Goal: Information Seeking & Learning: Compare options

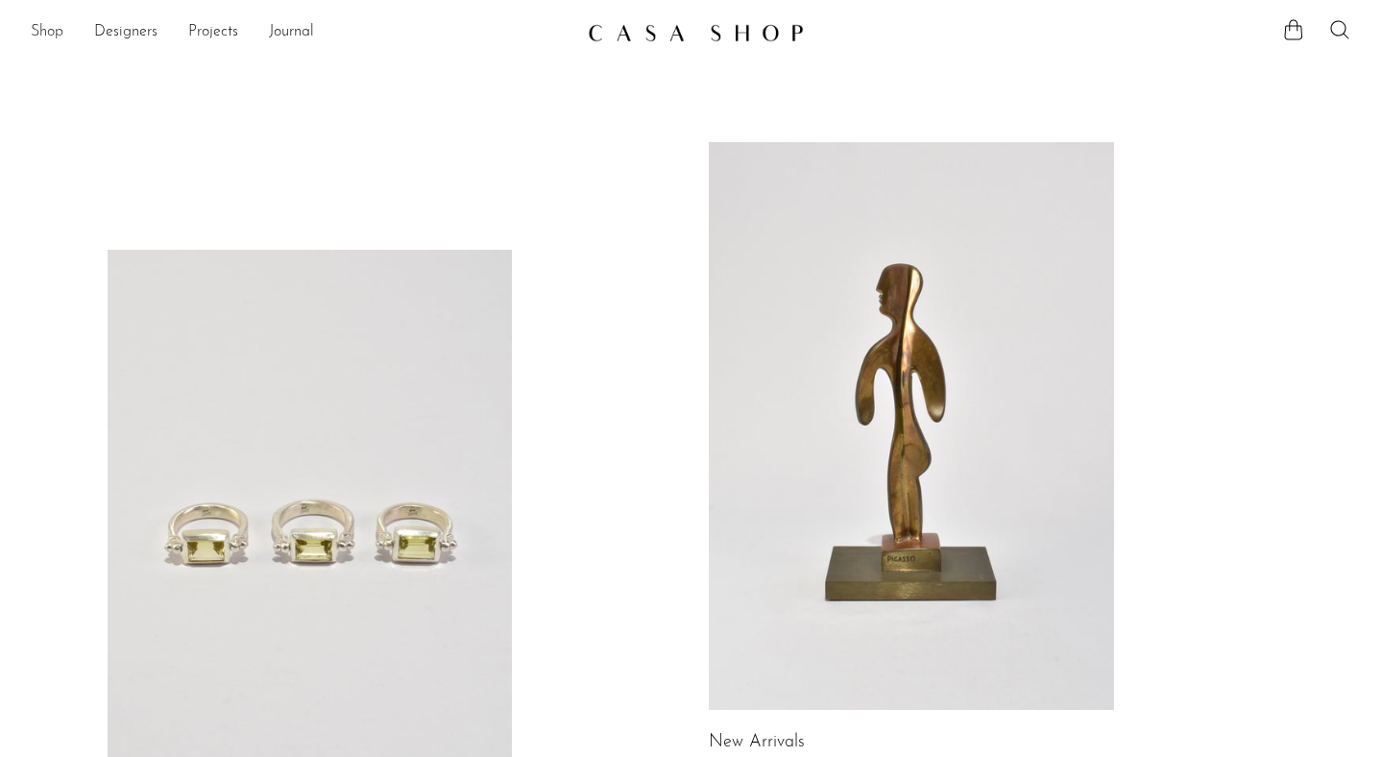
click at [45, 31] on link "Shop" at bounding box center [47, 32] width 33 height 25
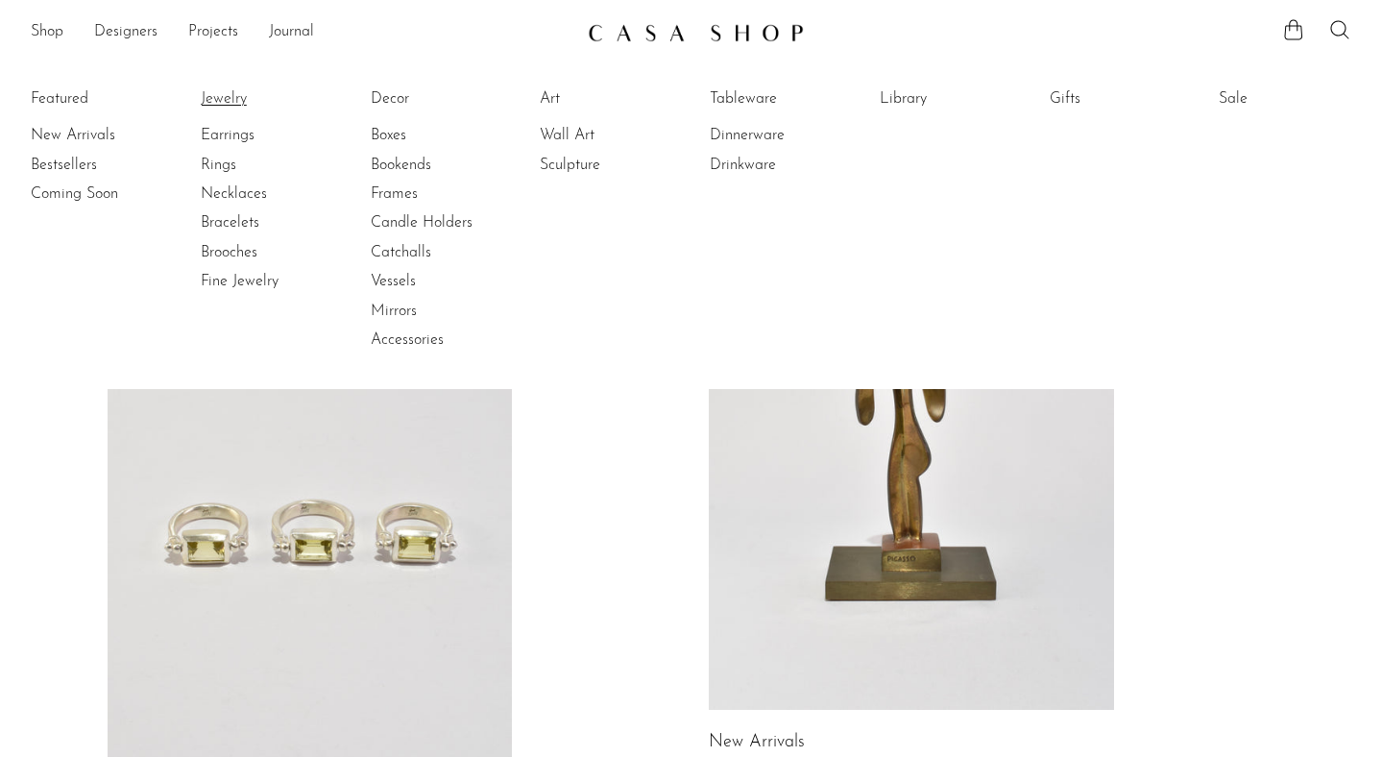
click at [212, 104] on link "Jewelry" at bounding box center [273, 98] width 144 height 21
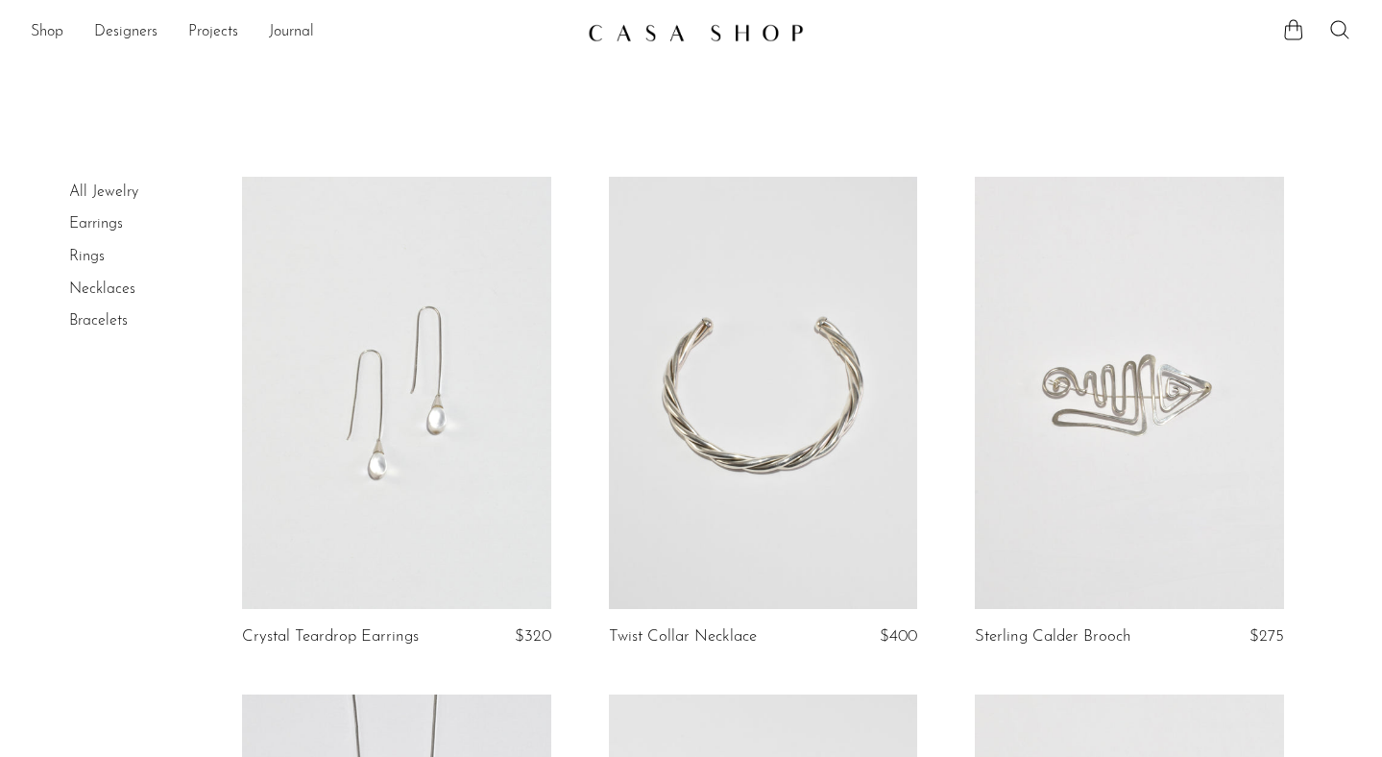
click at [433, 562] on link at bounding box center [396, 393] width 309 height 432
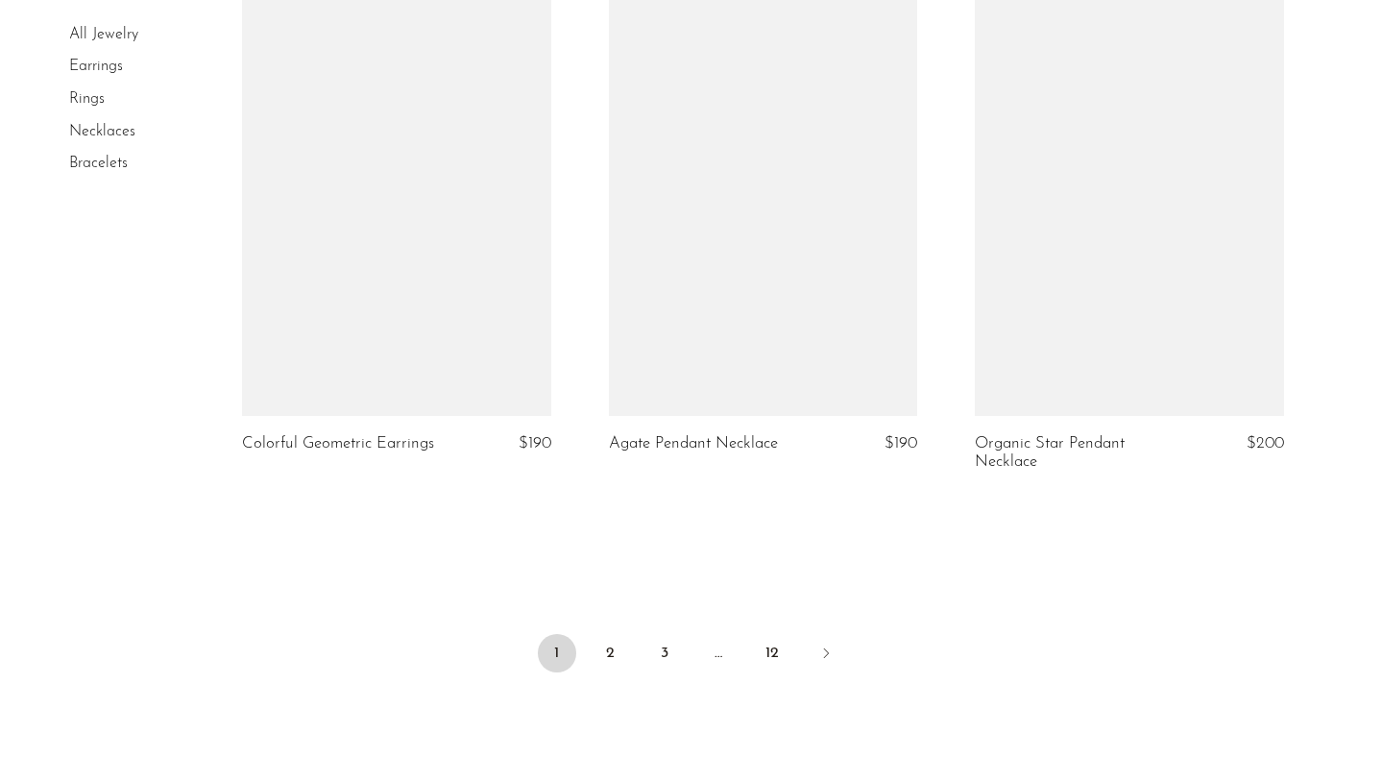
scroll to position [6148, 0]
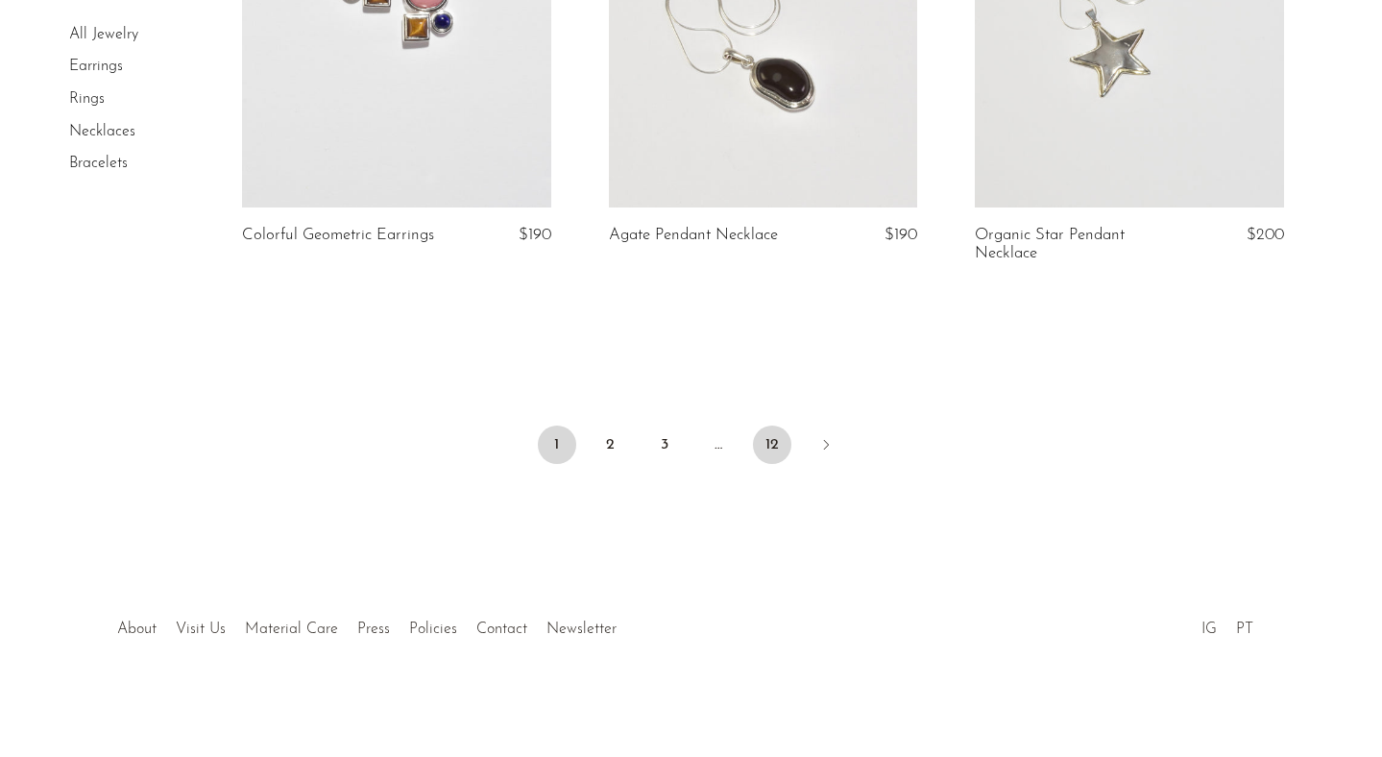
click at [764, 448] on link "12" at bounding box center [772, 445] width 38 height 38
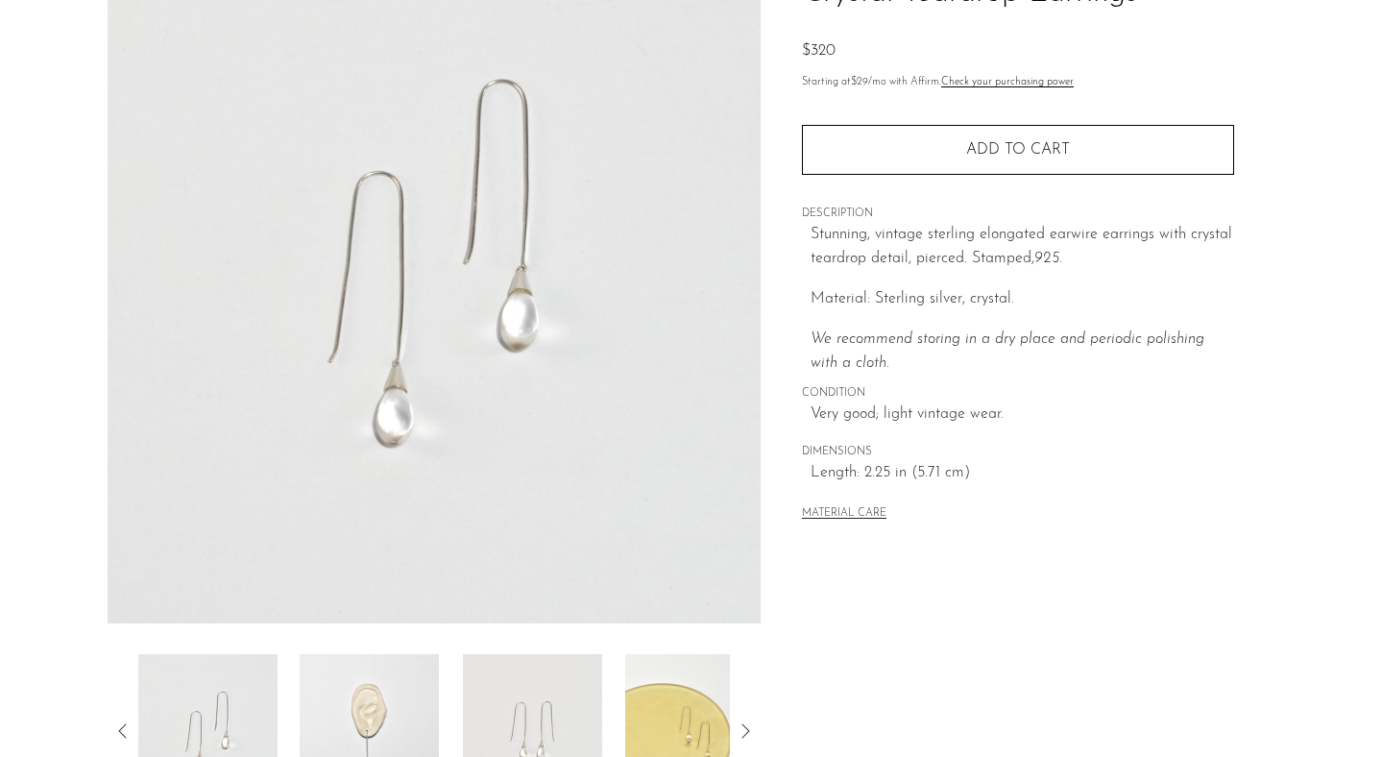
scroll to position [61, 0]
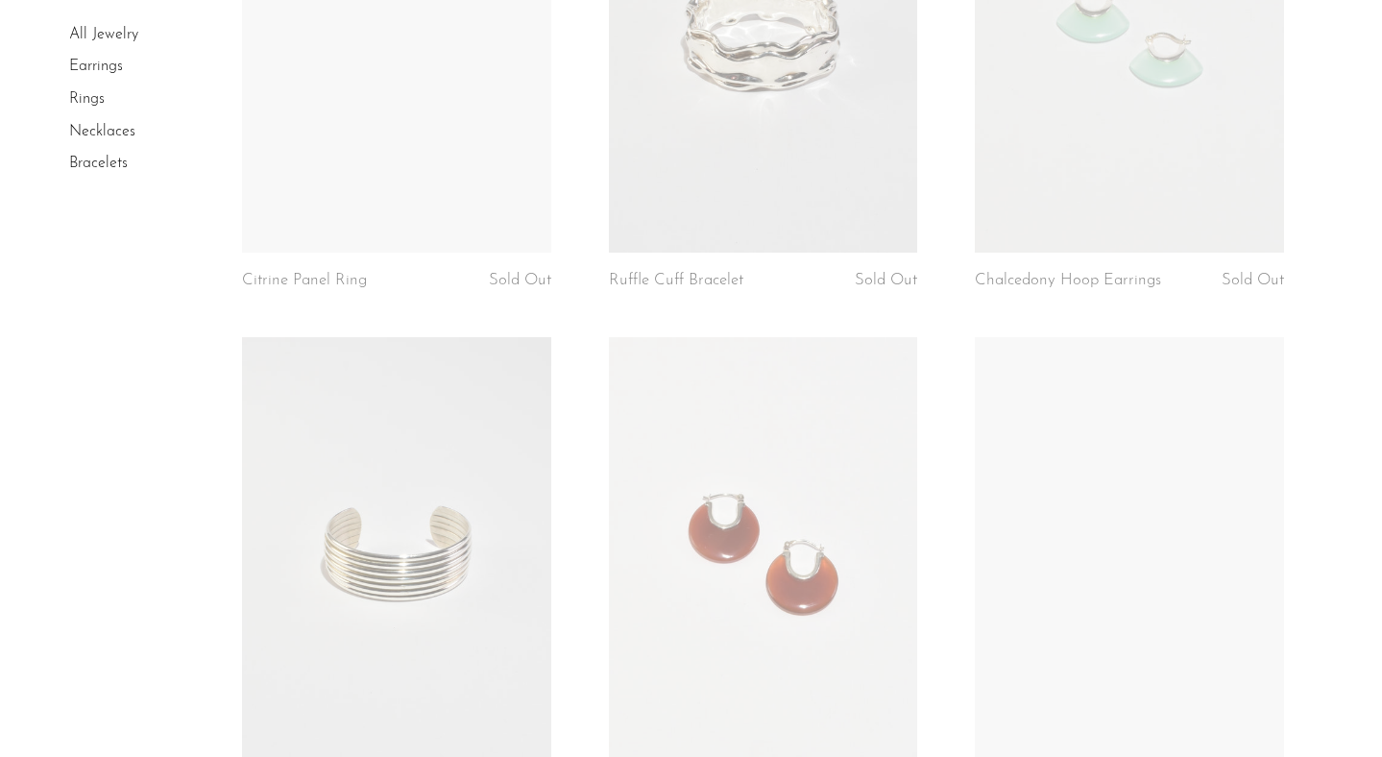
scroll to position [3743, 0]
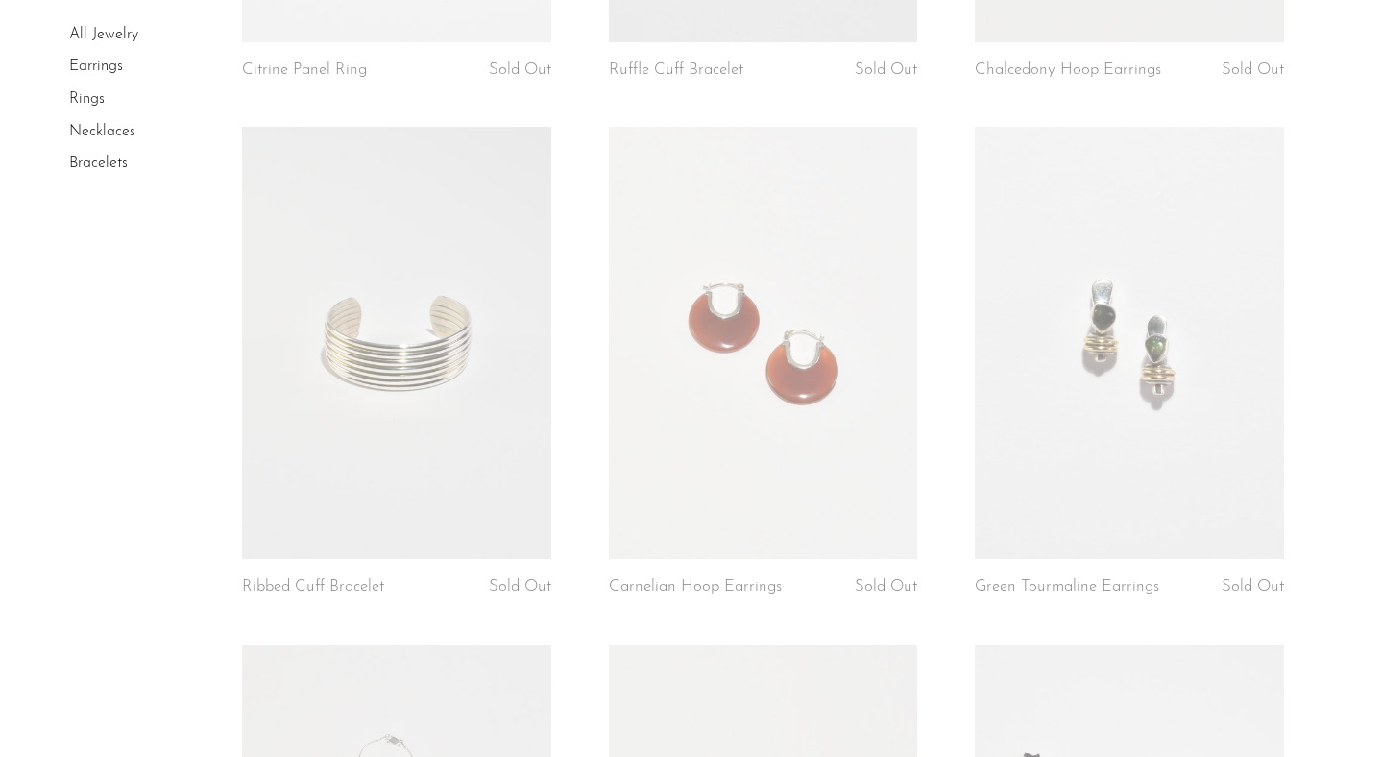
click at [682, 509] on link at bounding box center [763, 343] width 309 height 432
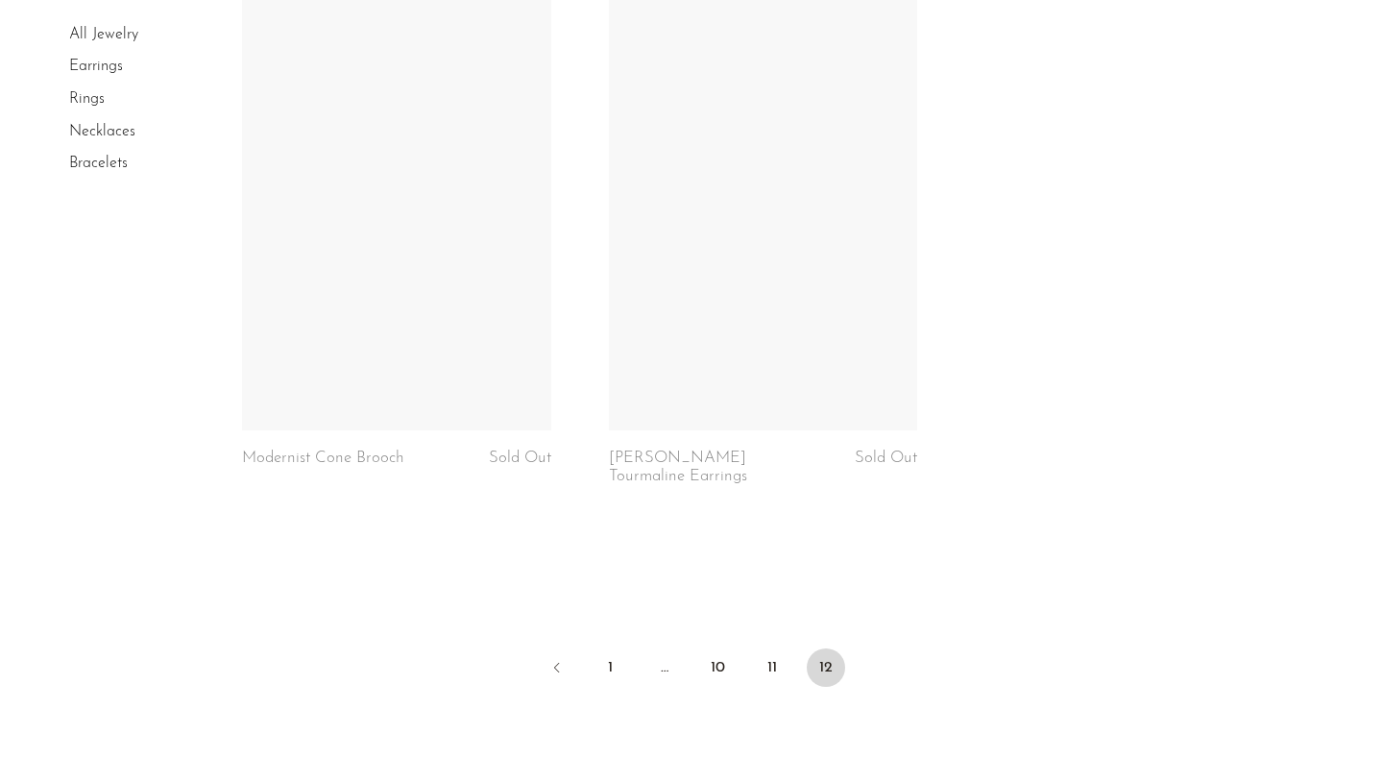
scroll to position [5575, 0]
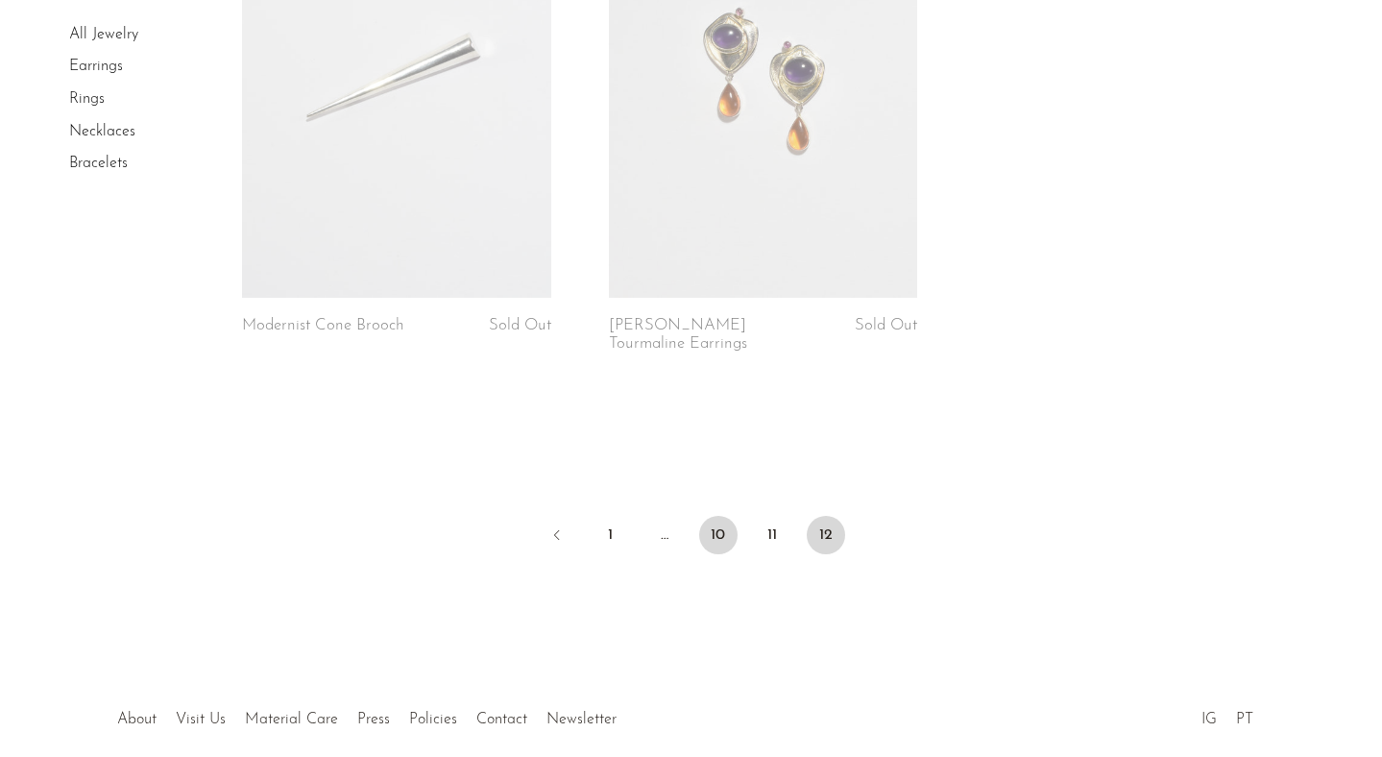
click at [700, 544] on link "10" at bounding box center [718, 535] width 38 height 38
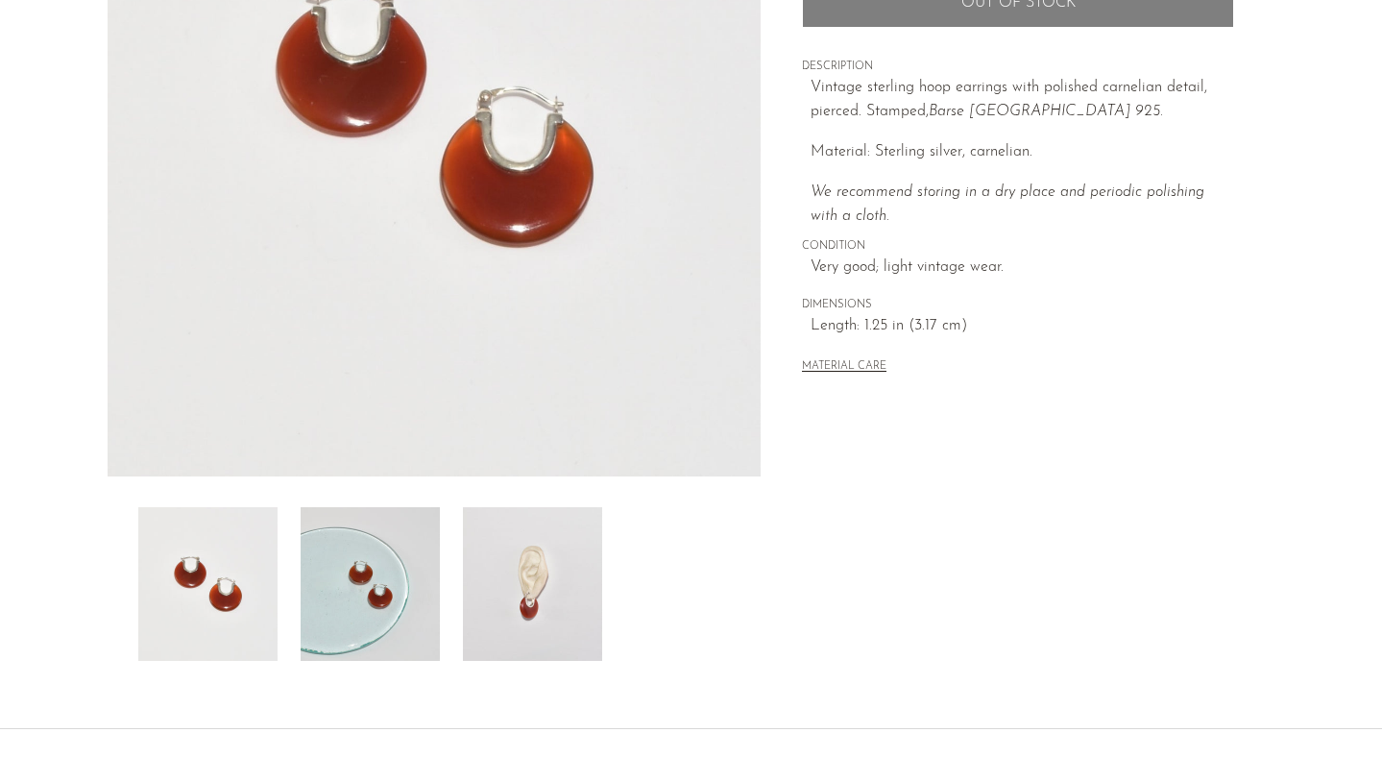
scroll to position [451, 0]
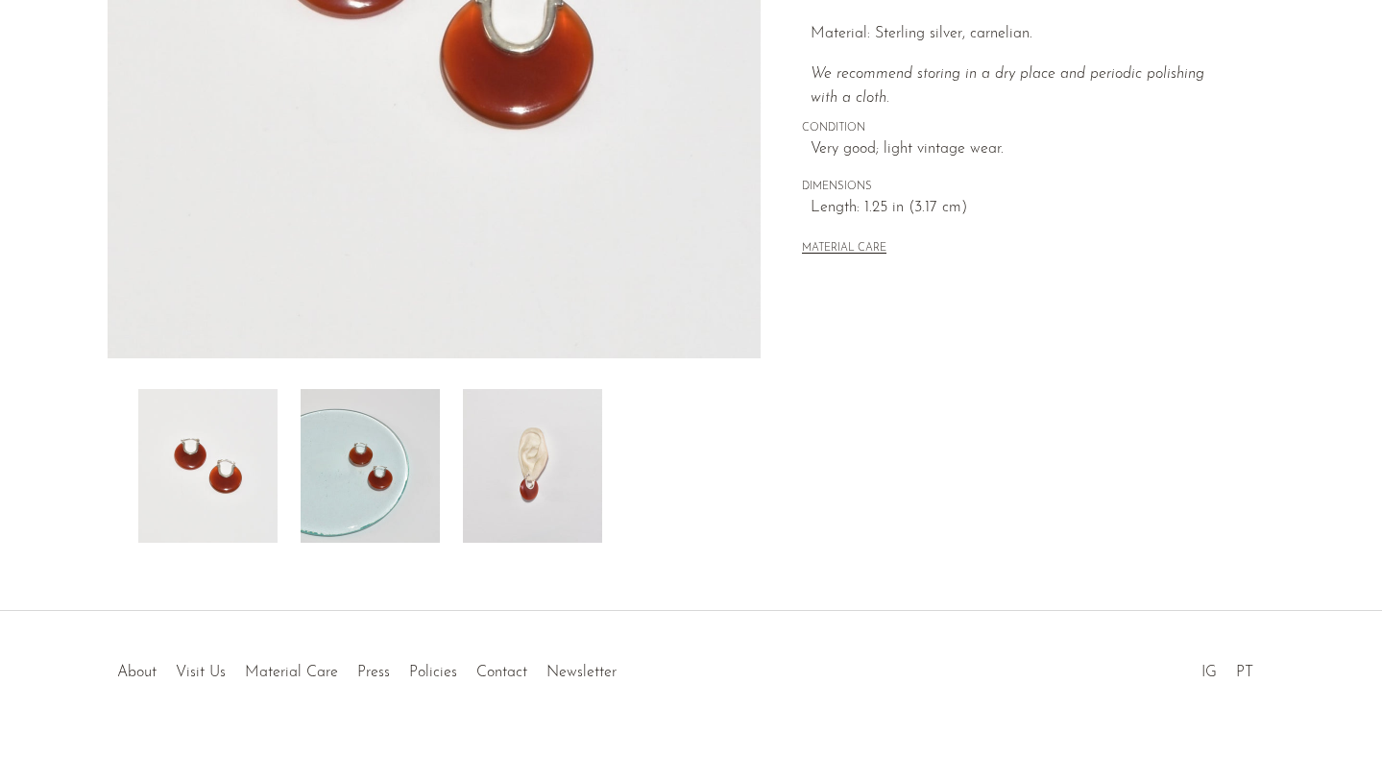
click at [393, 493] on img at bounding box center [370, 466] width 139 height 154
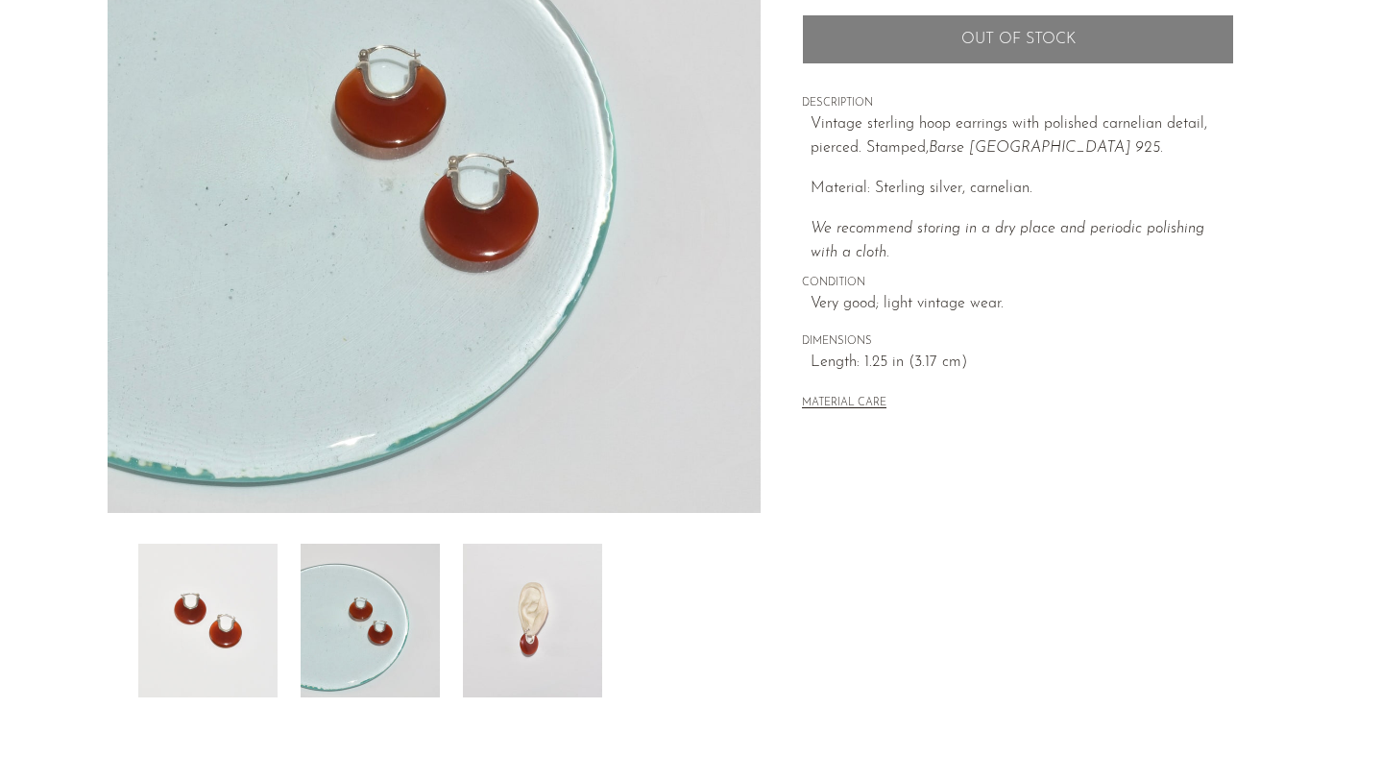
scroll to position [287, 0]
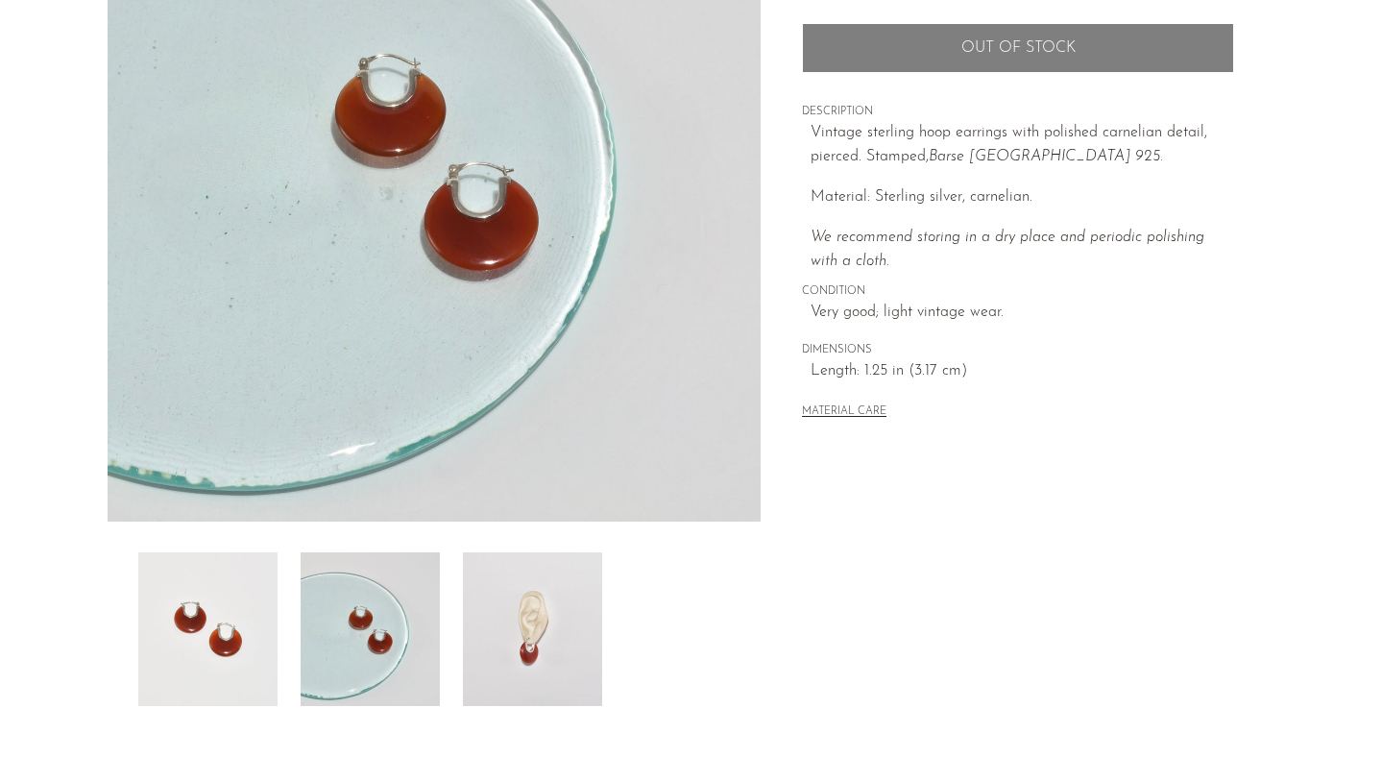
click at [520, 205] on img at bounding box center [435, 161] width 654 height 720
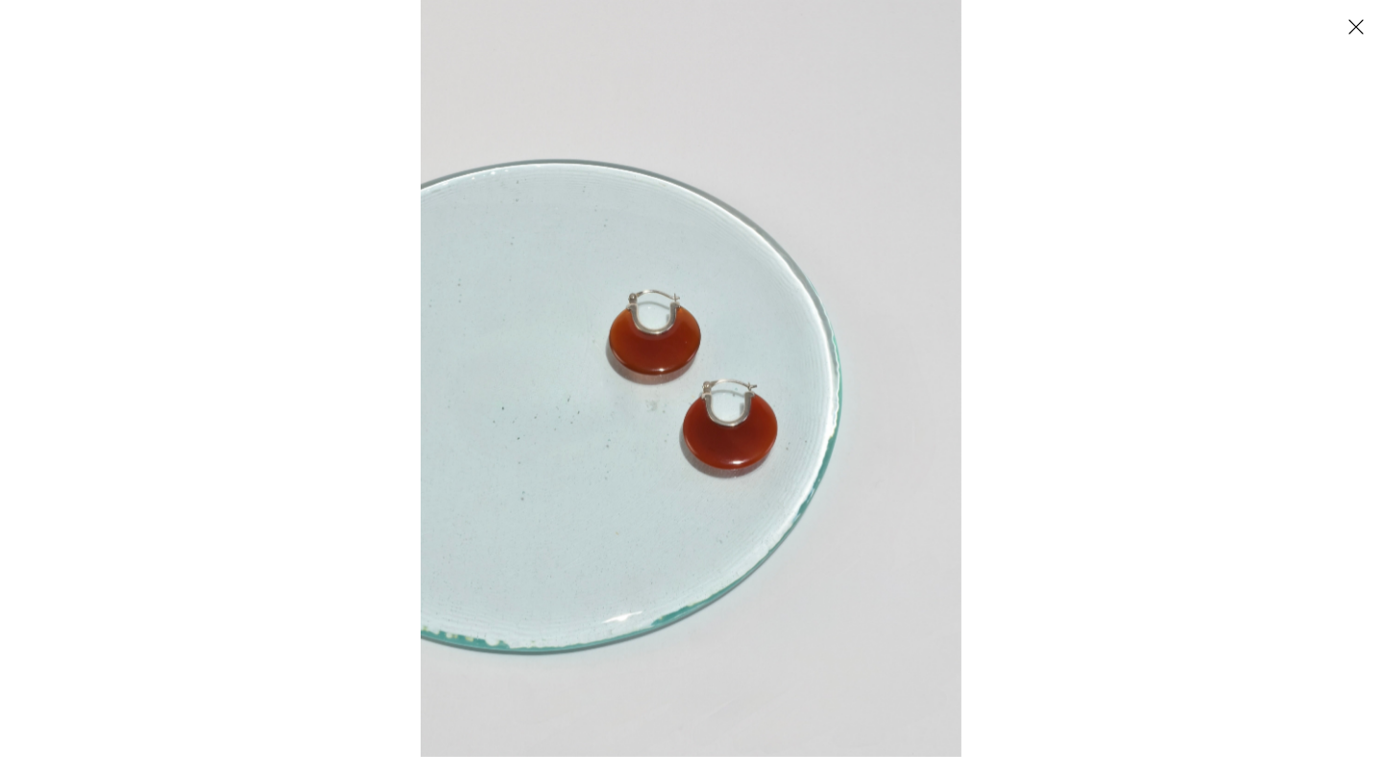
click at [637, 408] on img at bounding box center [691, 378] width 541 height 757
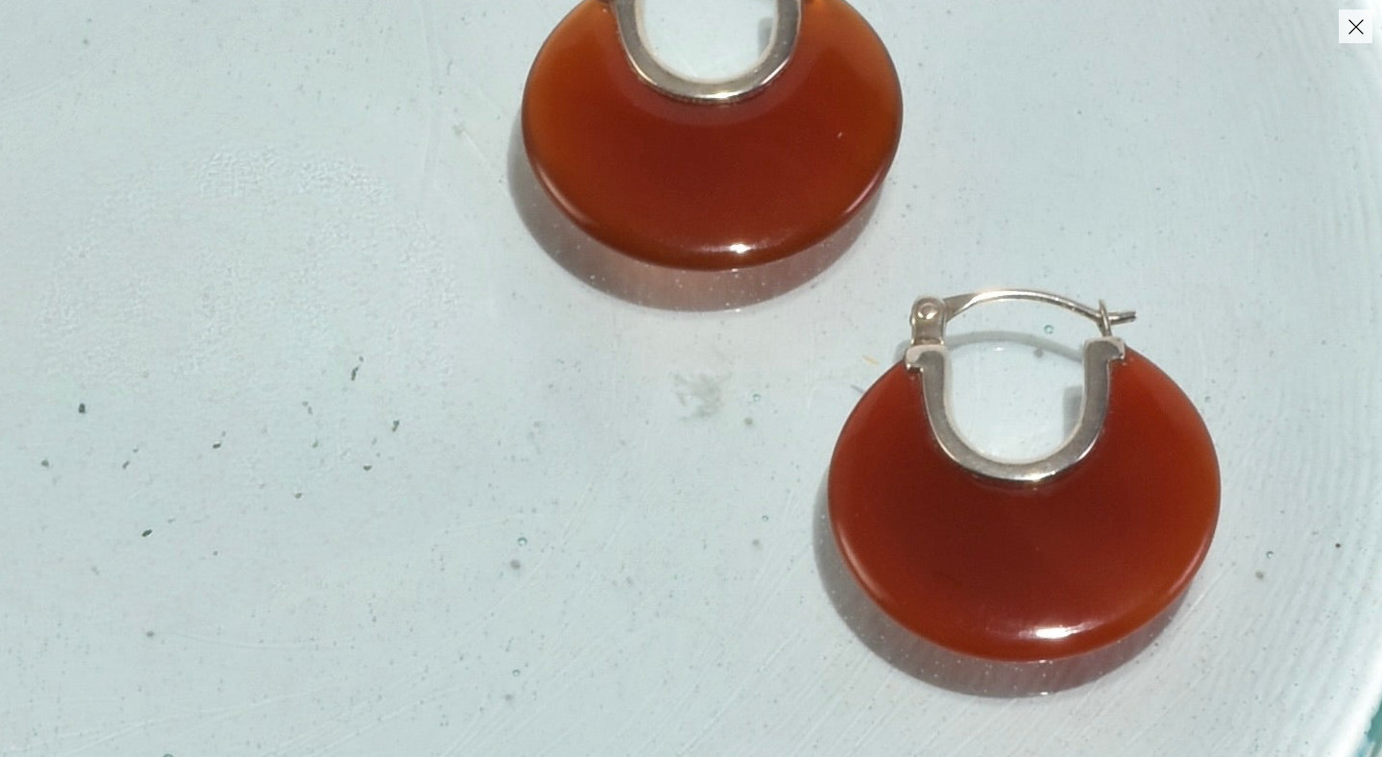
click at [730, 221] on img at bounding box center [862, 285] width 2243 height 3140
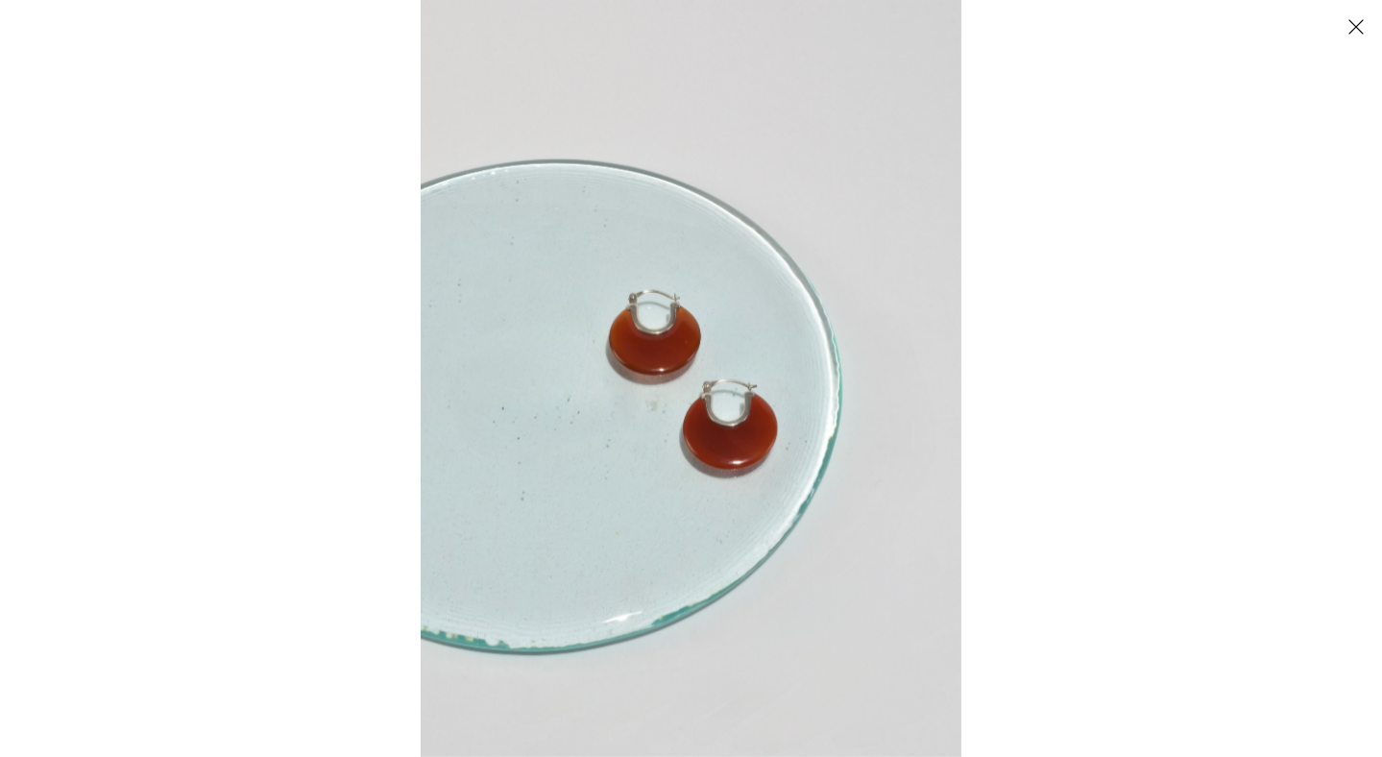
click at [1353, 21] on button "Close" at bounding box center [1356, 27] width 34 height 34
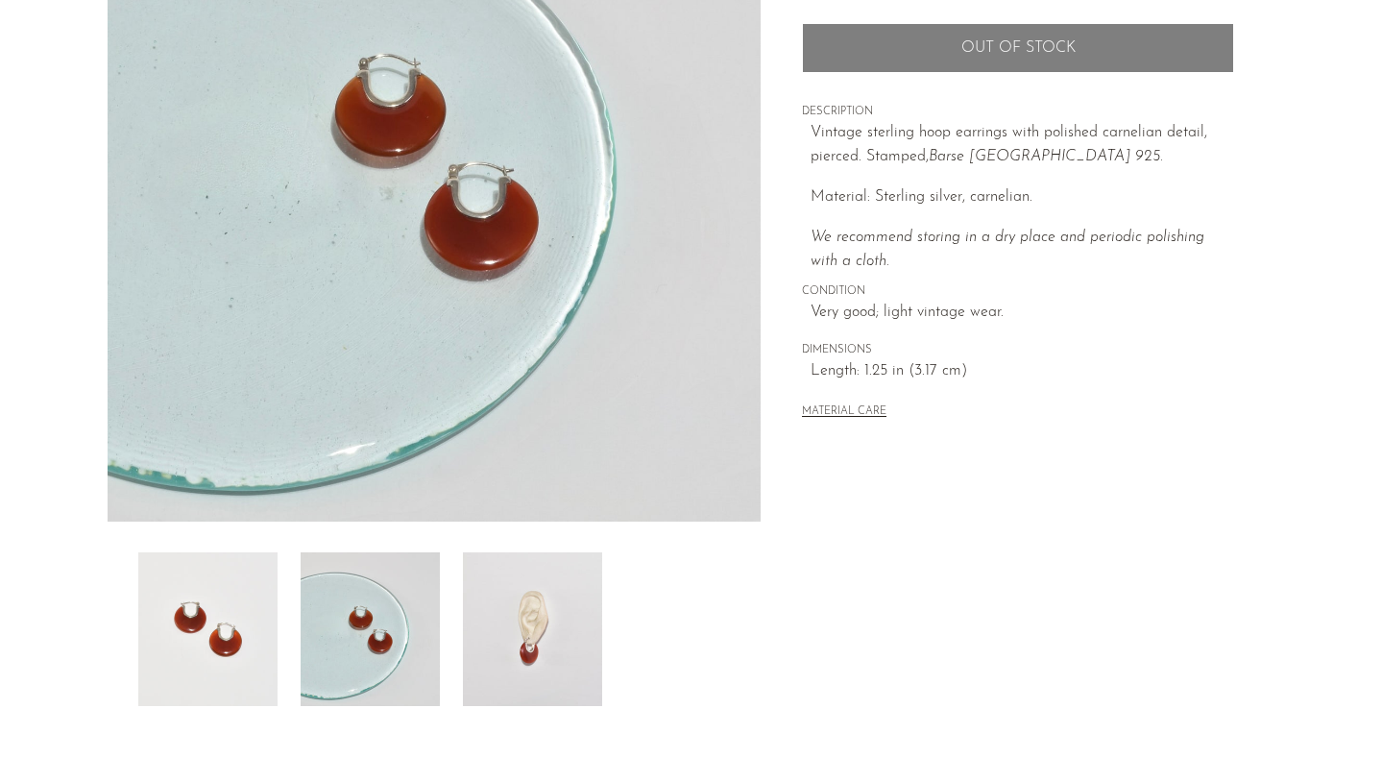
click at [533, 628] on img at bounding box center [532, 629] width 139 height 154
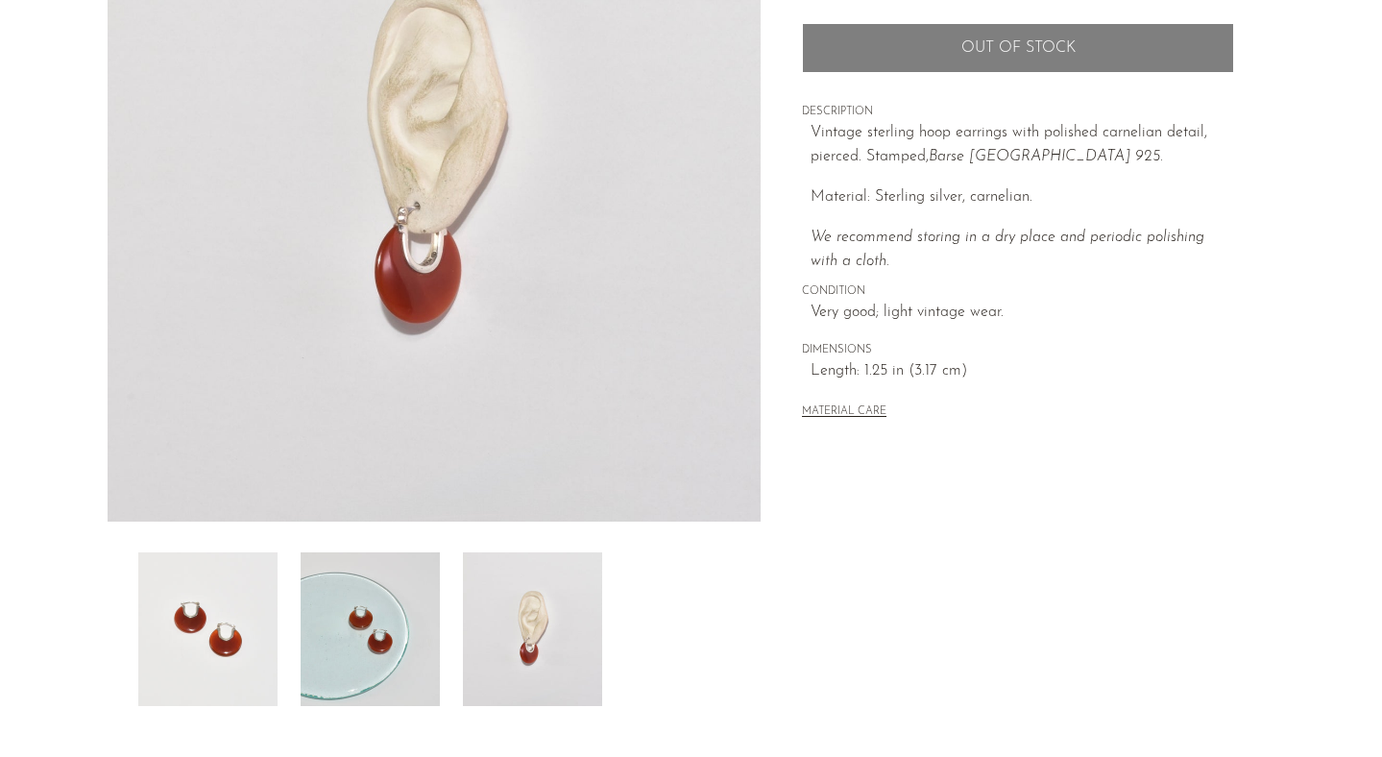
click at [401, 288] on img at bounding box center [435, 161] width 654 height 720
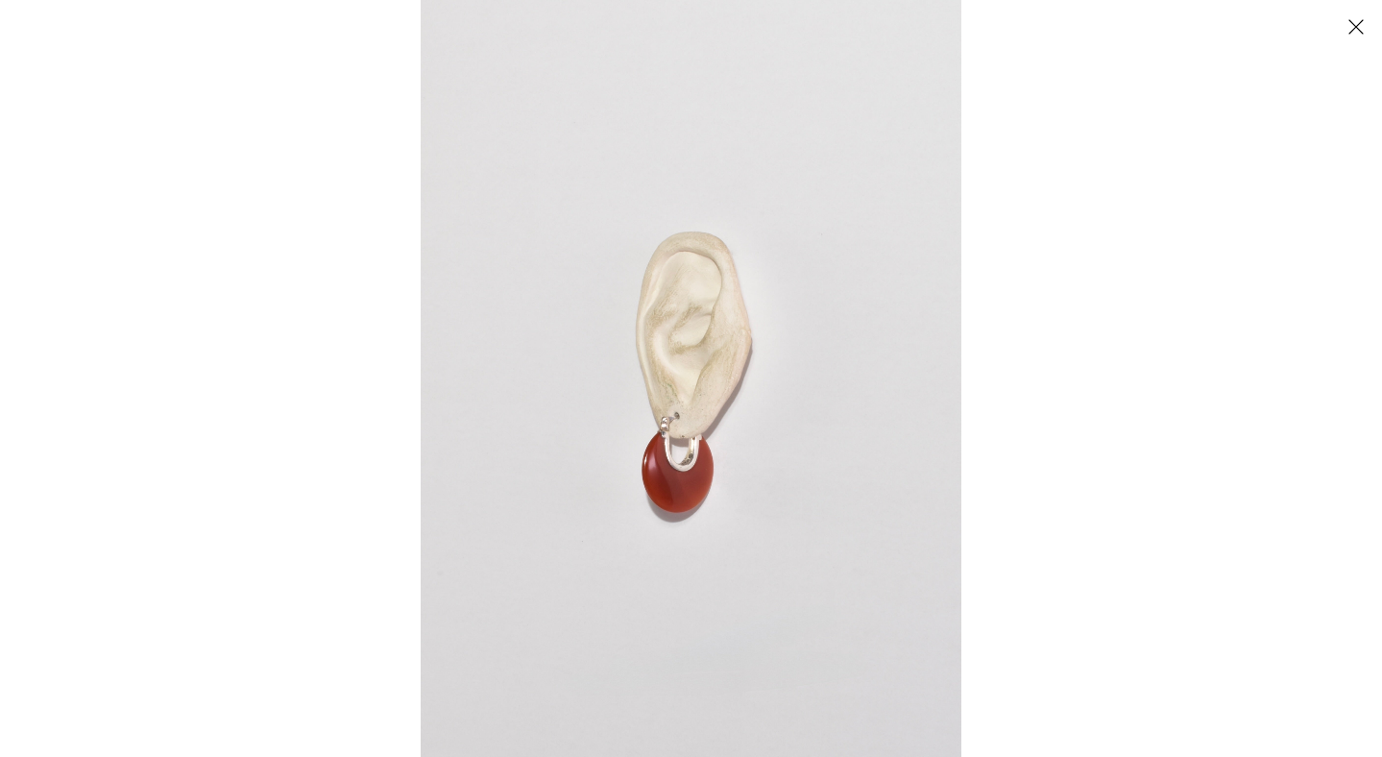
click at [690, 439] on img at bounding box center [691, 378] width 541 height 757
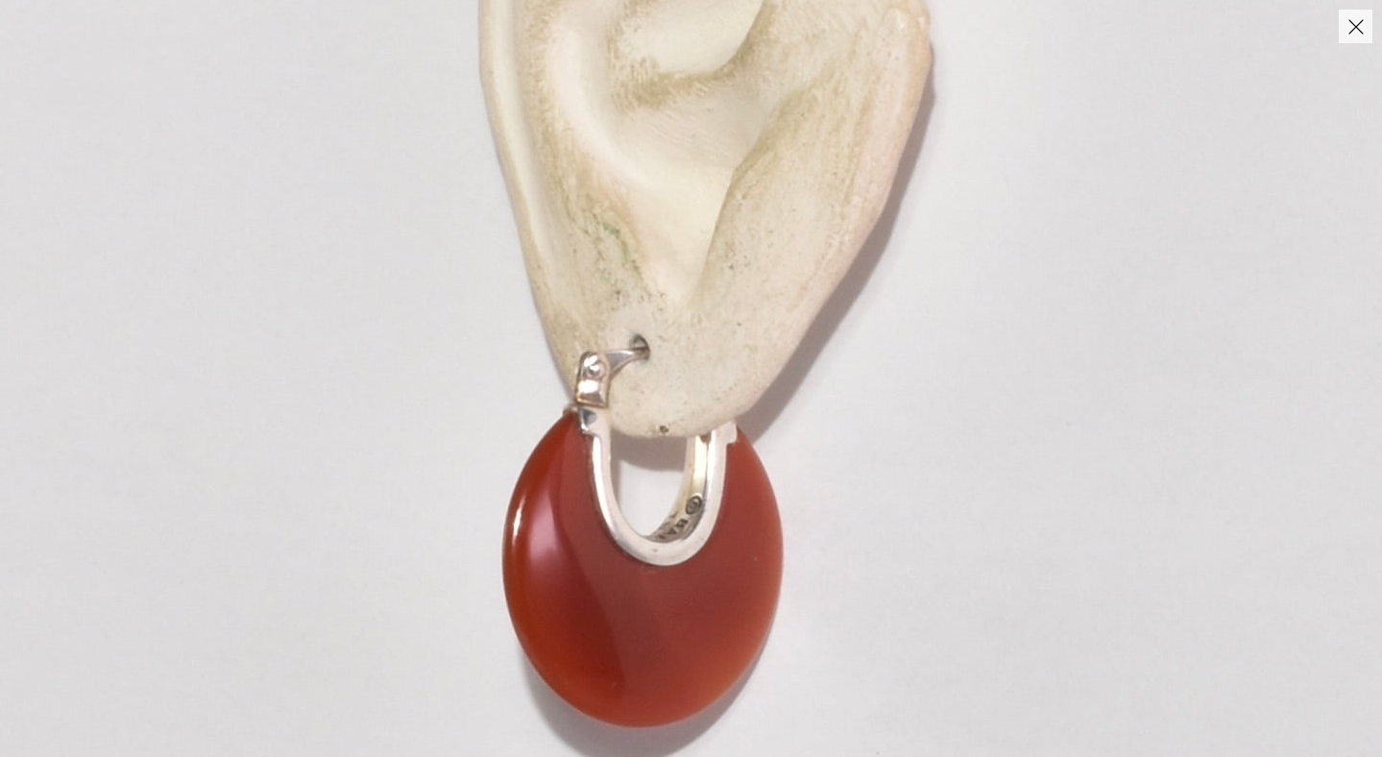
click at [669, 559] on img at bounding box center [695, 202] width 2114 height 2960
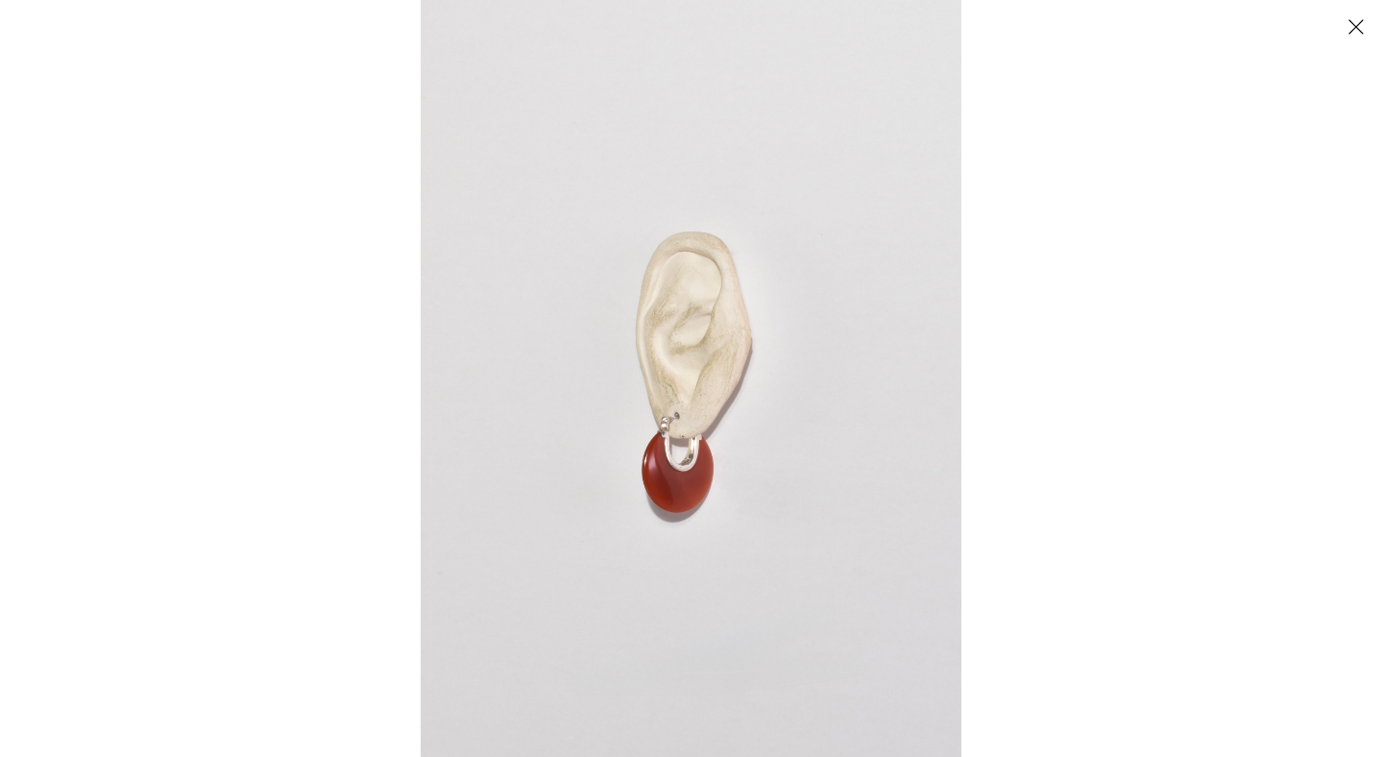
click at [1358, 29] on button "Close" at bounding box center [1356, 27] width 34 height 34
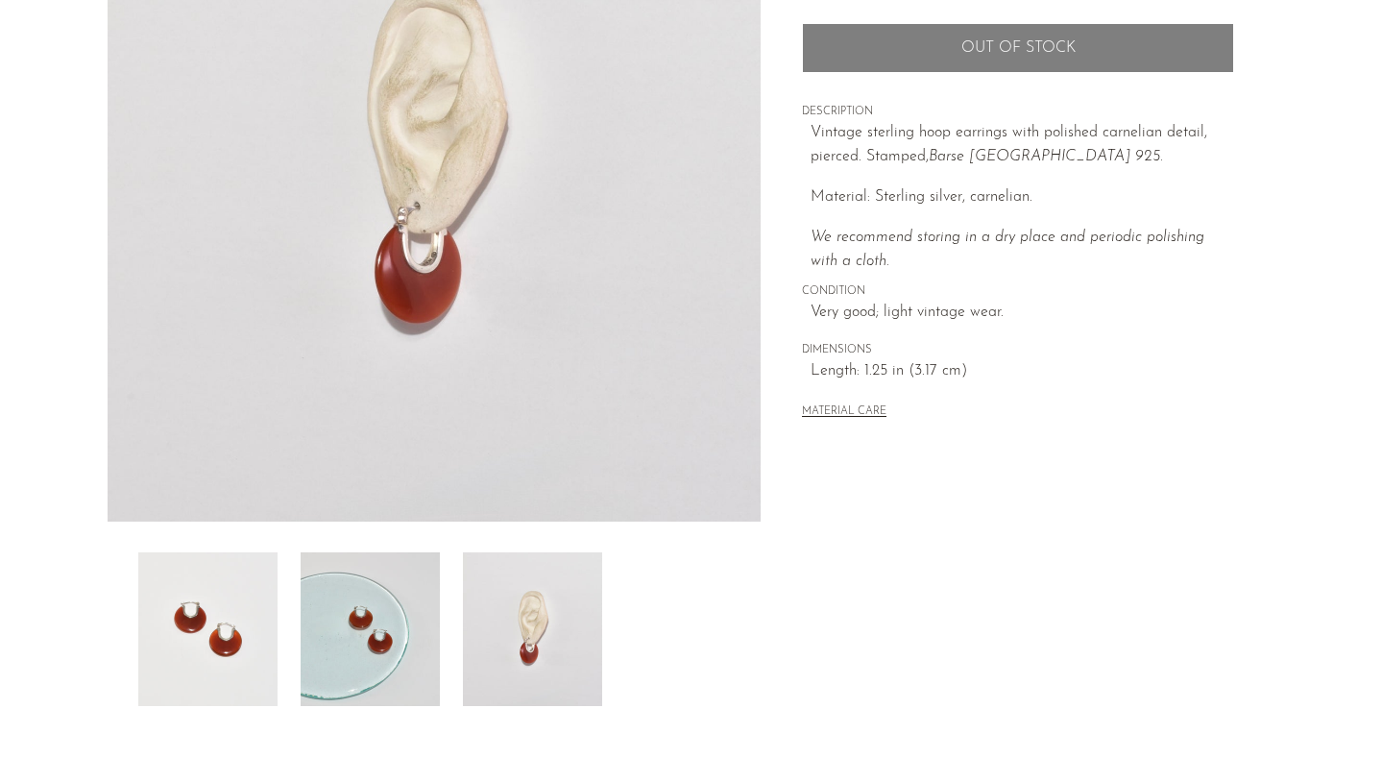
click at [151, 648] on img at bounding box center [207, 629] width 139 height 154
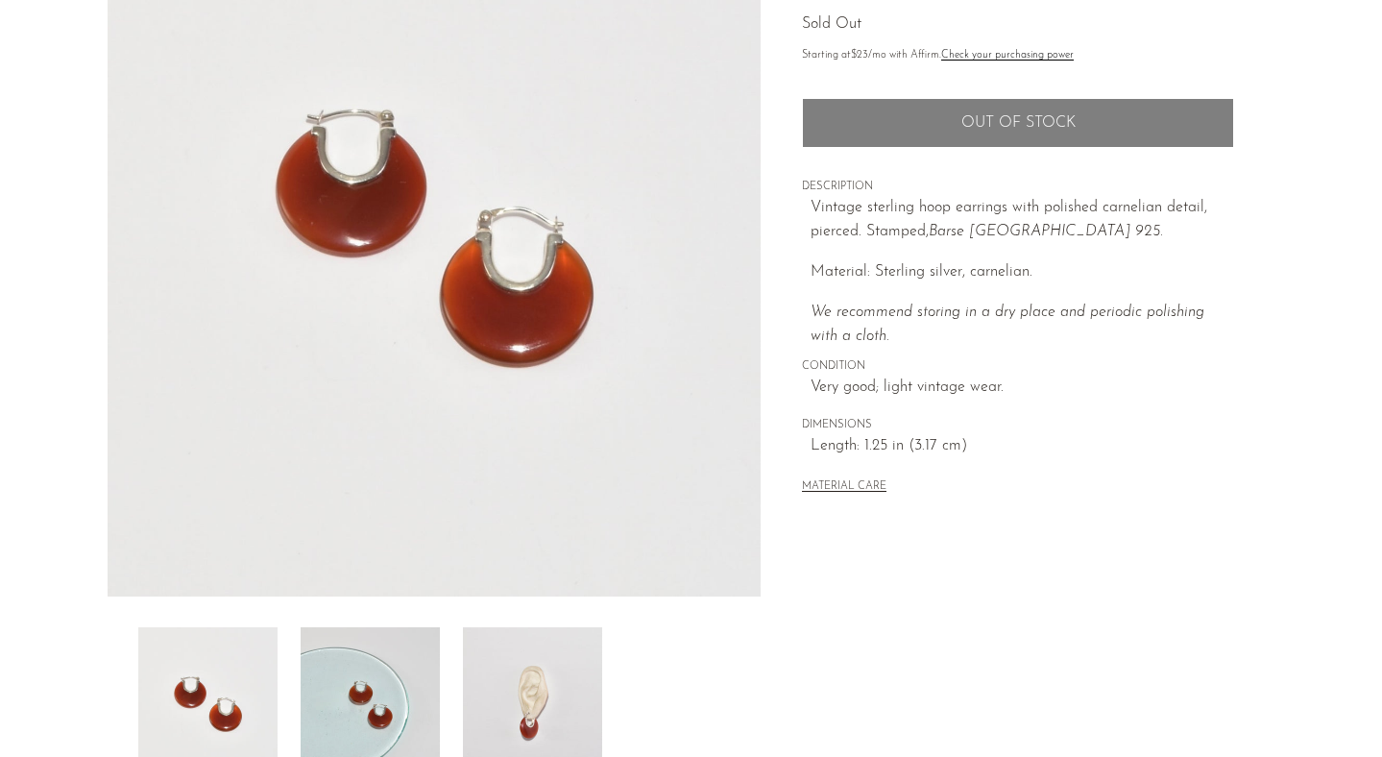
scroll to position [233, 0]
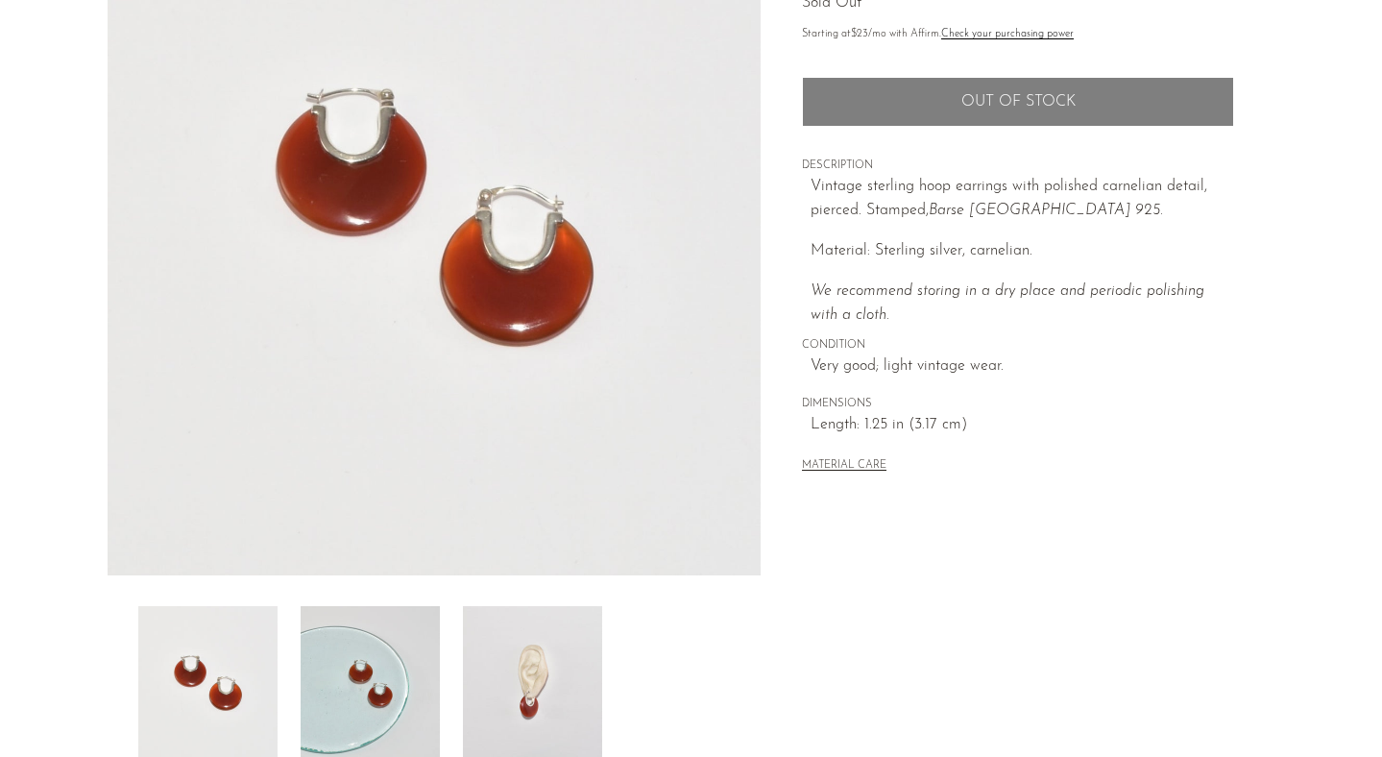
click at [525, 742] on img at bounding box center [532, 683] width 139 height 154
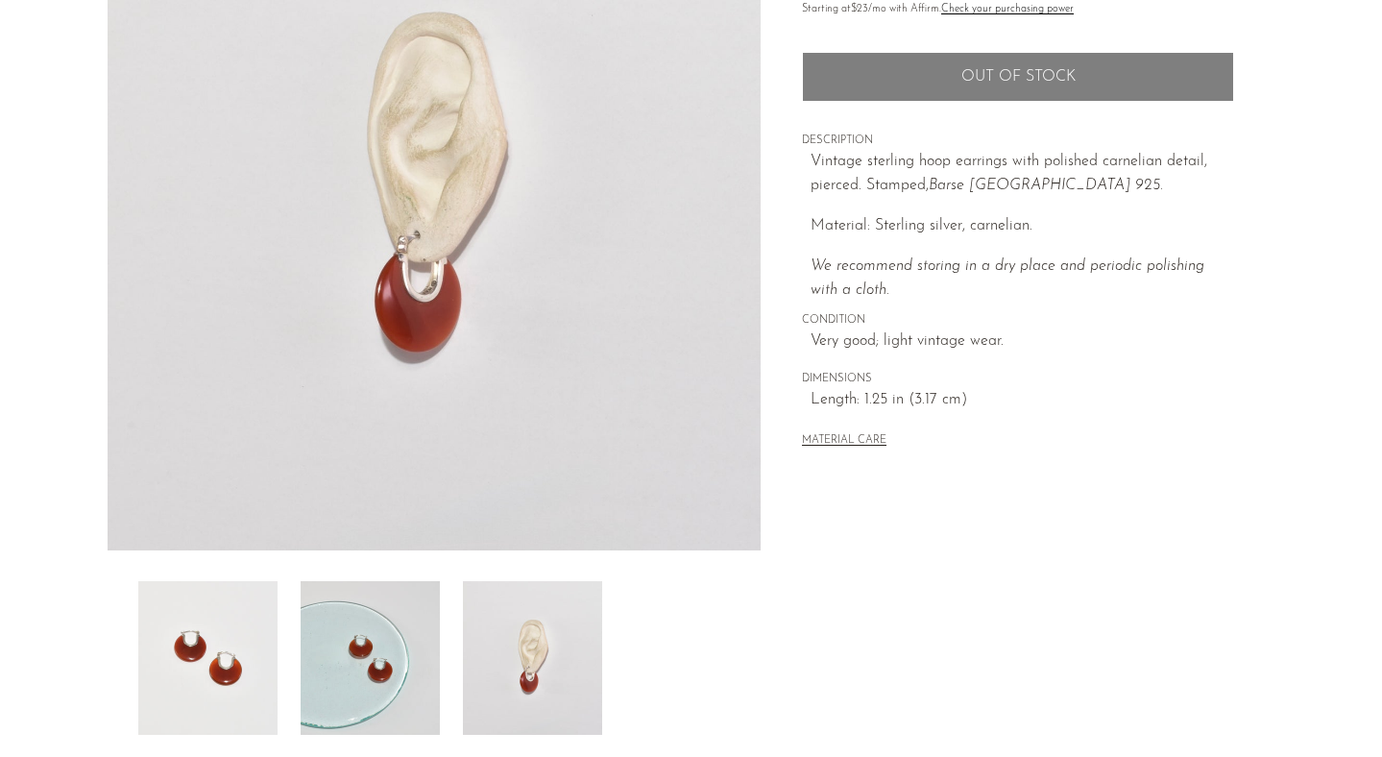
scroll to position [263, 0]
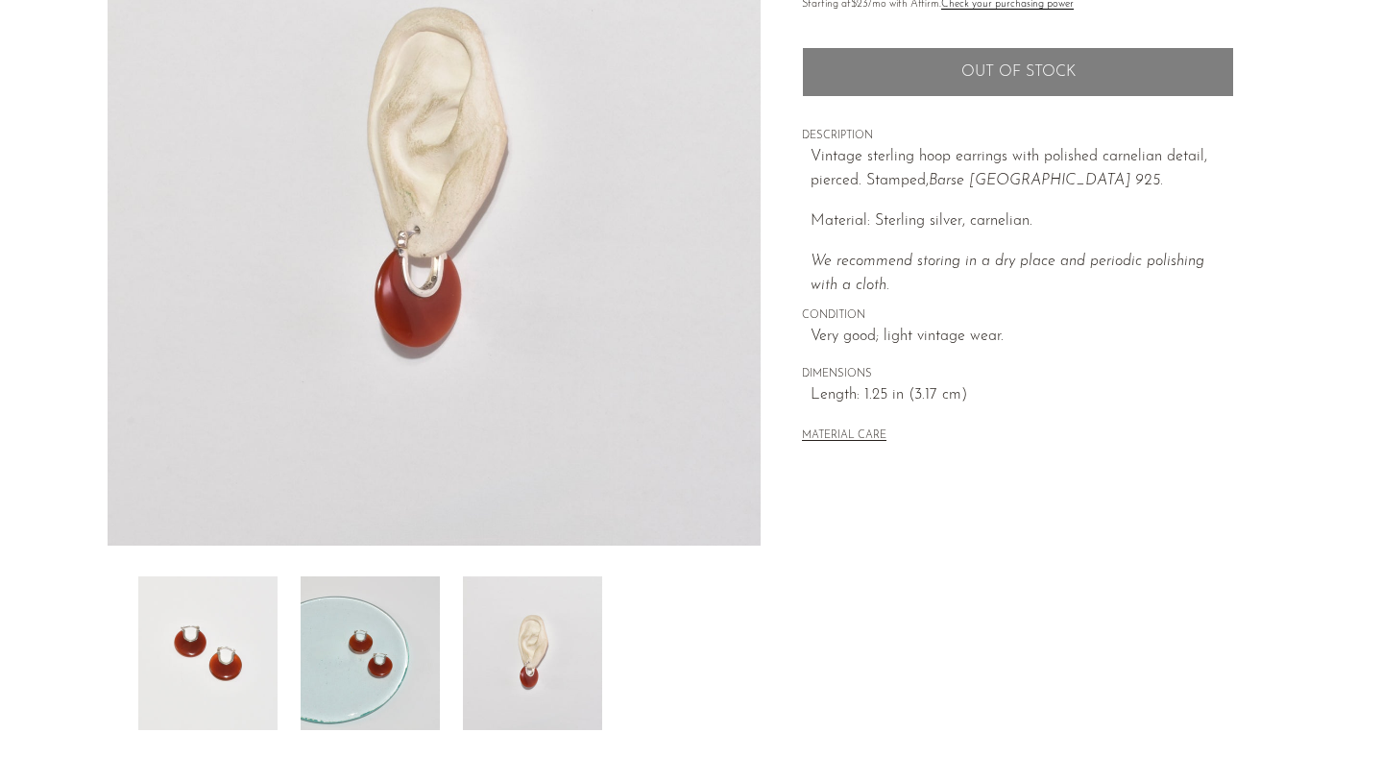
click at [394, 662] on img at bounding box center [370, 653] width 139 height 154
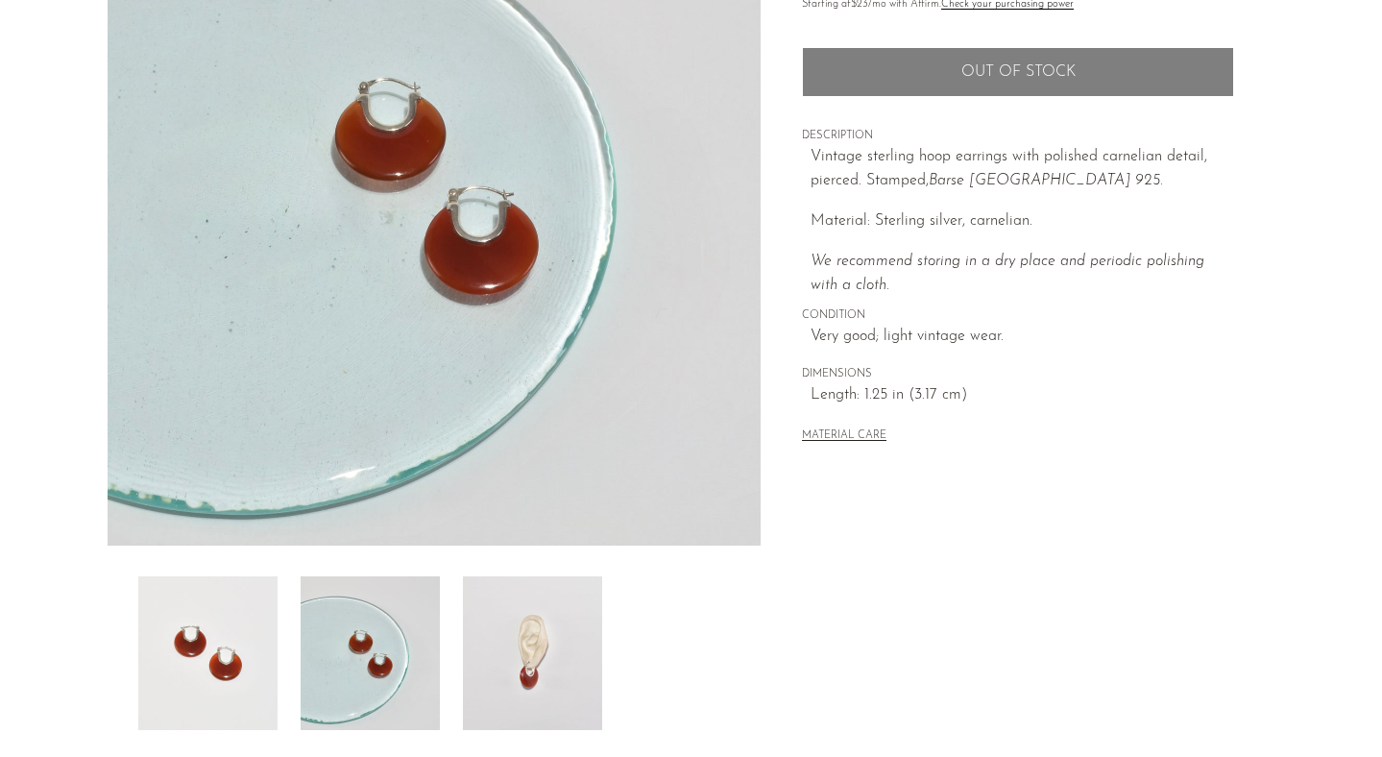
click at [248, 676] on img at bounding box center [207, 653] width 139 height 154
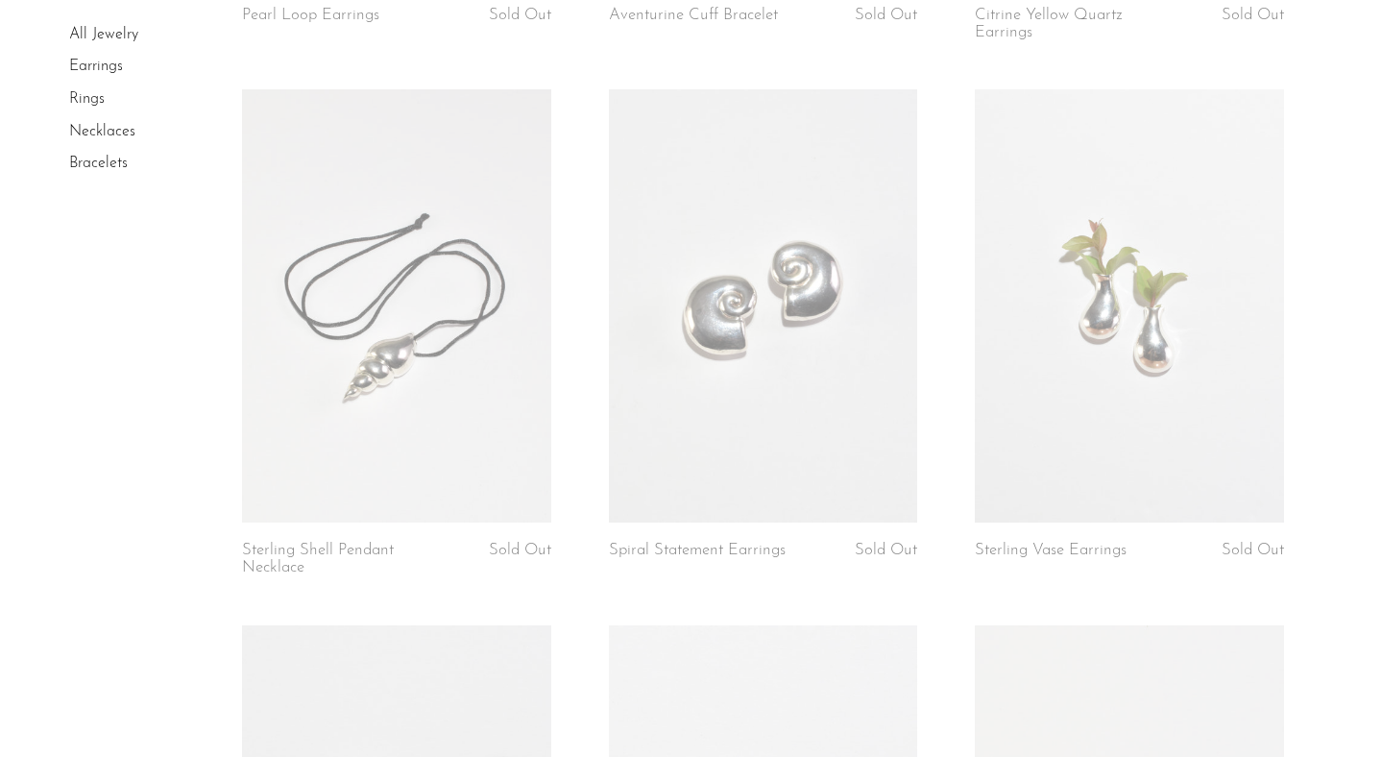
scroll to position [5286, 0]
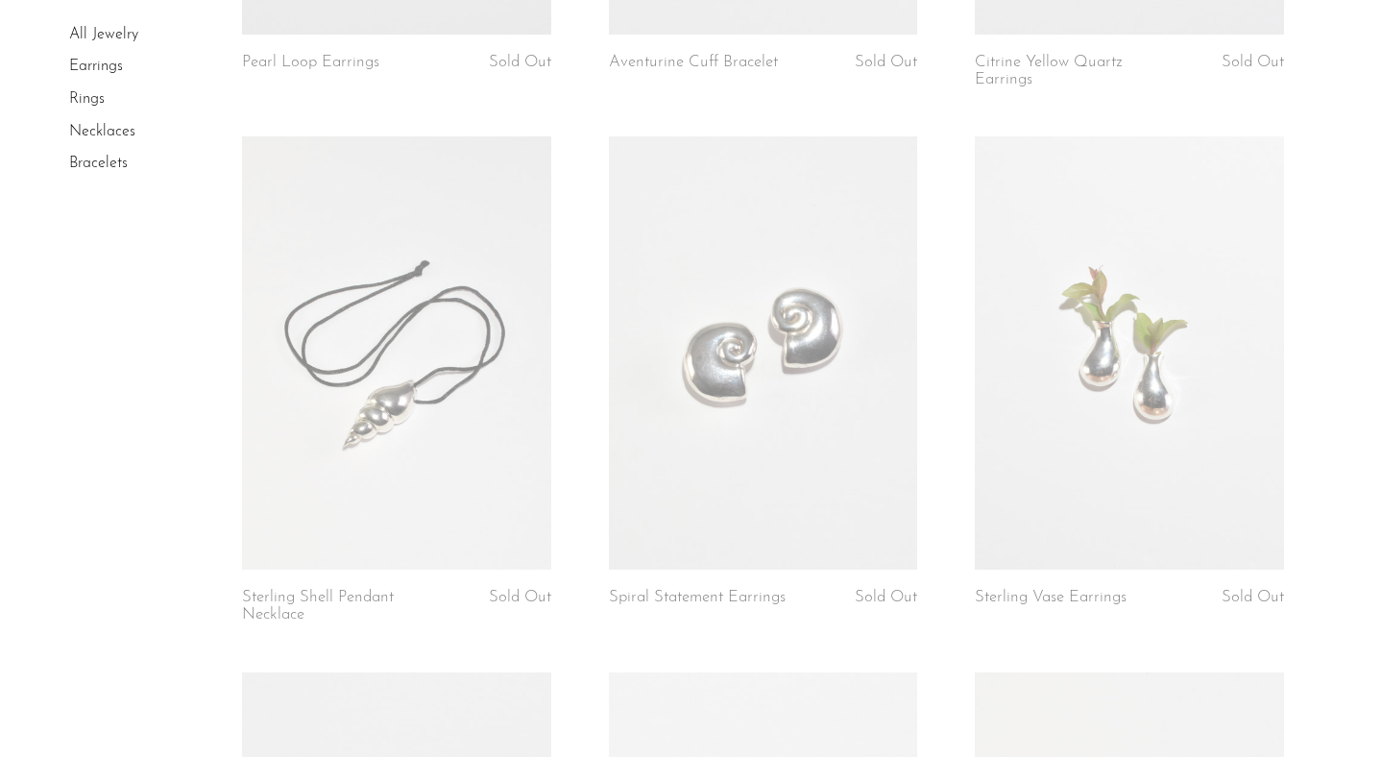
click at [708, 485] on link at bounding box center [763, 352] width 309 height 432
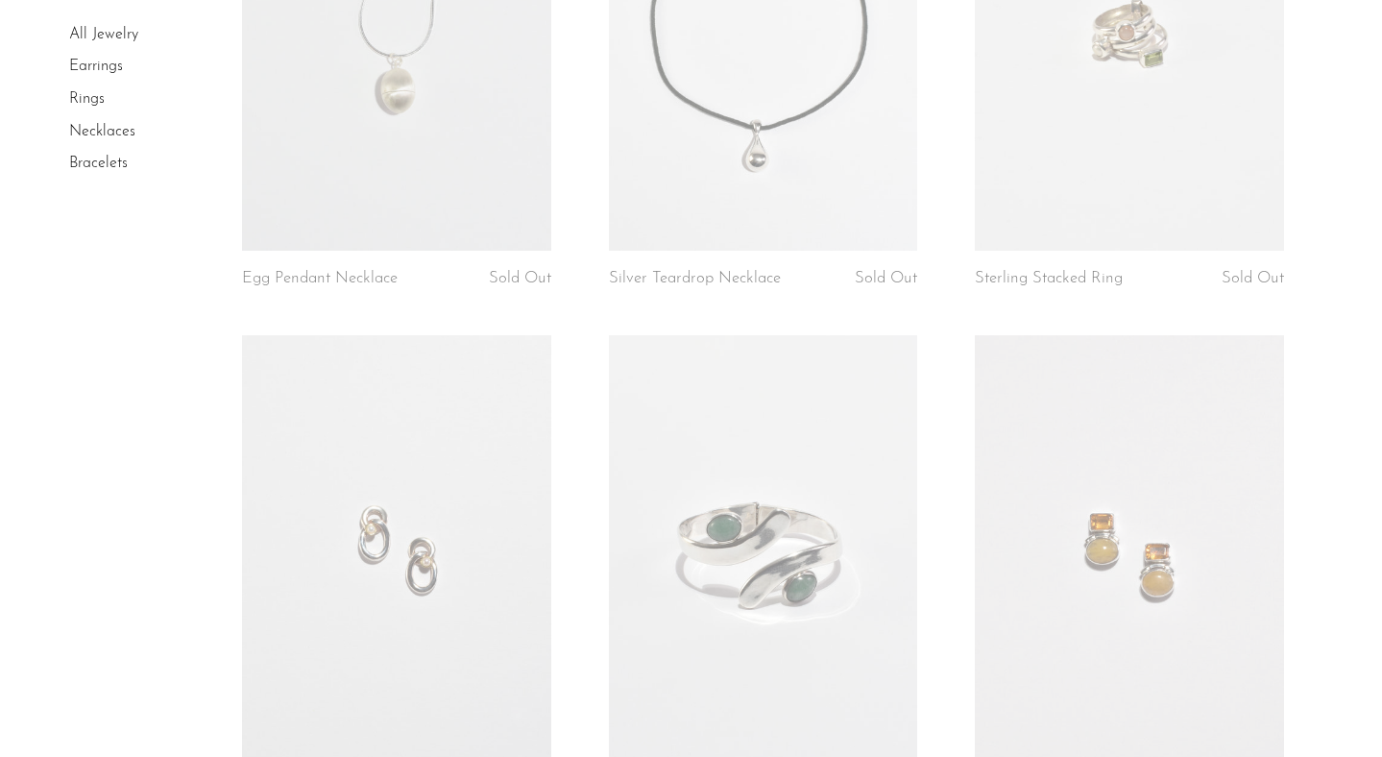
scroll to position [4010, 0]
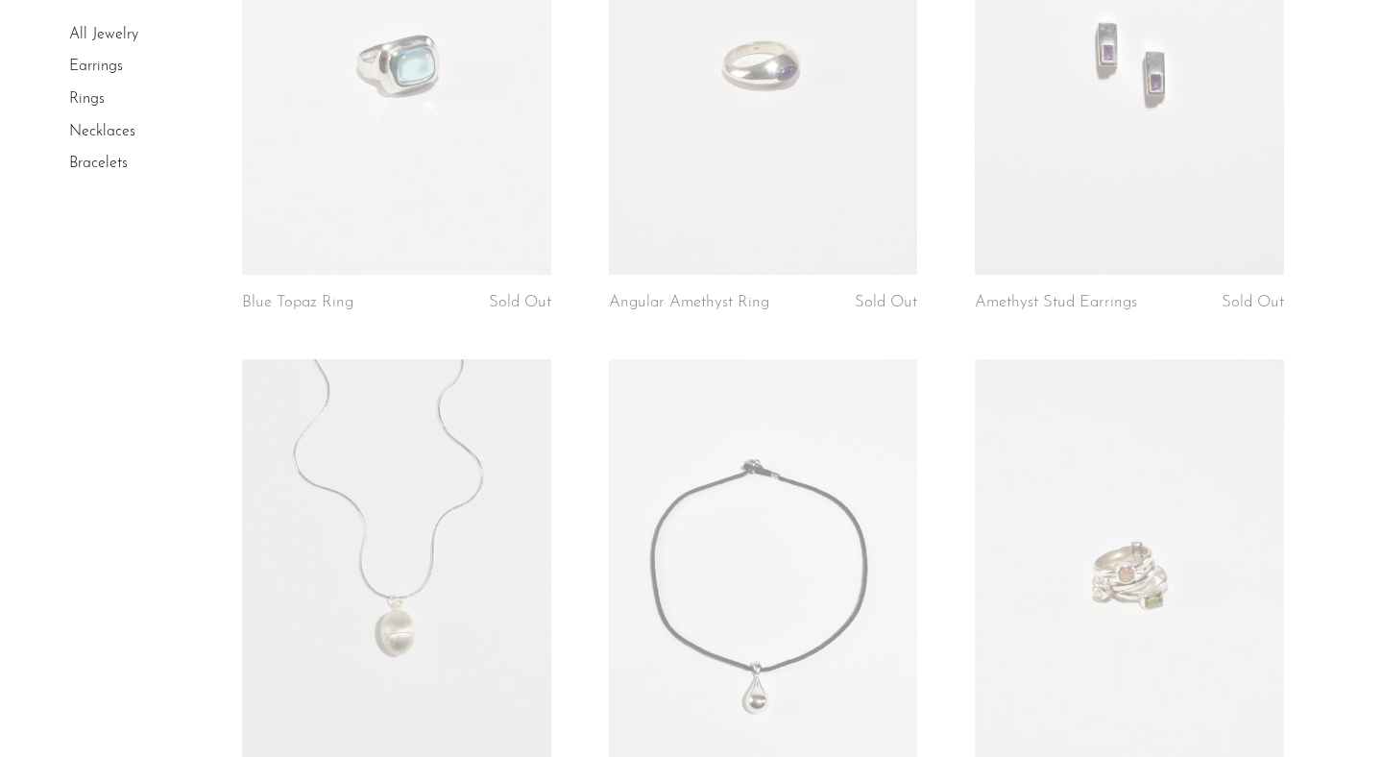
click at [105, 67] on link "Earrings" at bounding box center [96, 67] width 54 height 15
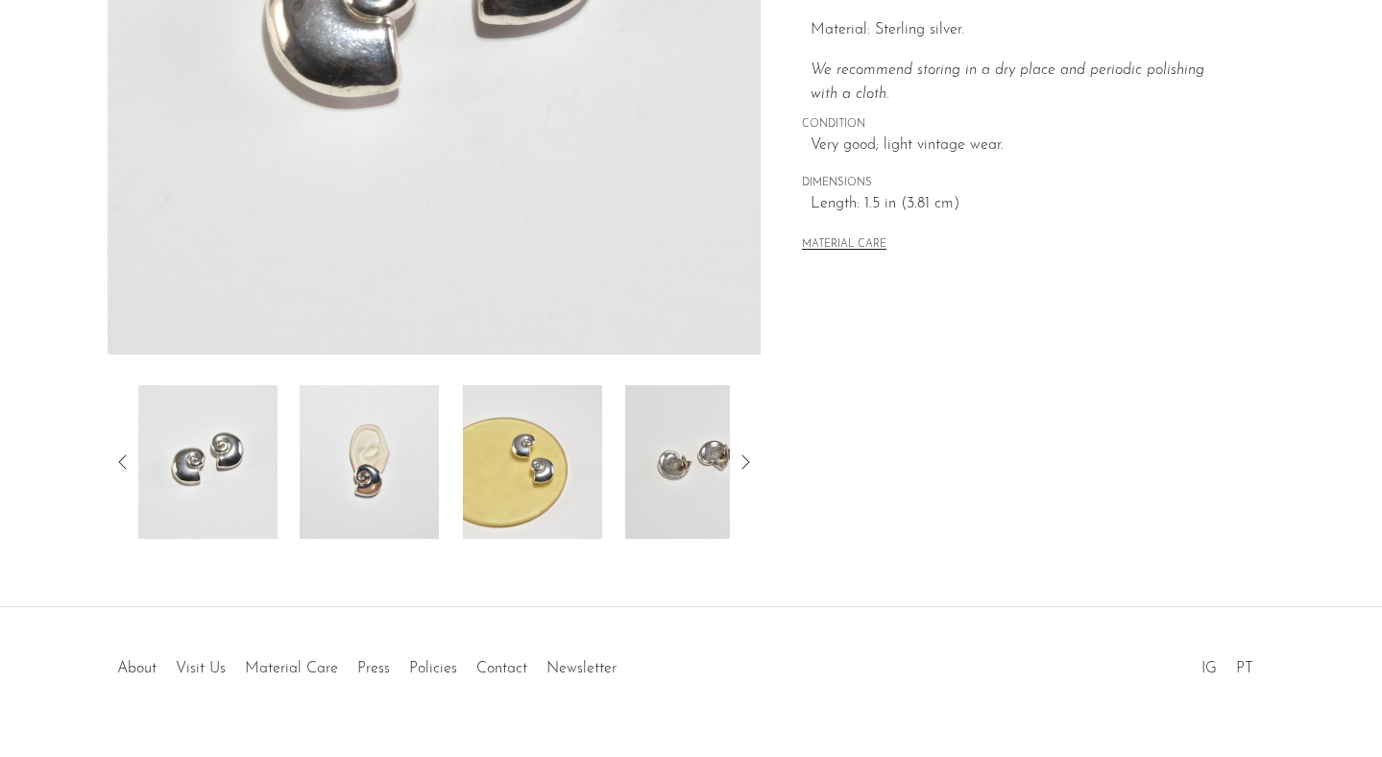
scroll to position [494, 0]
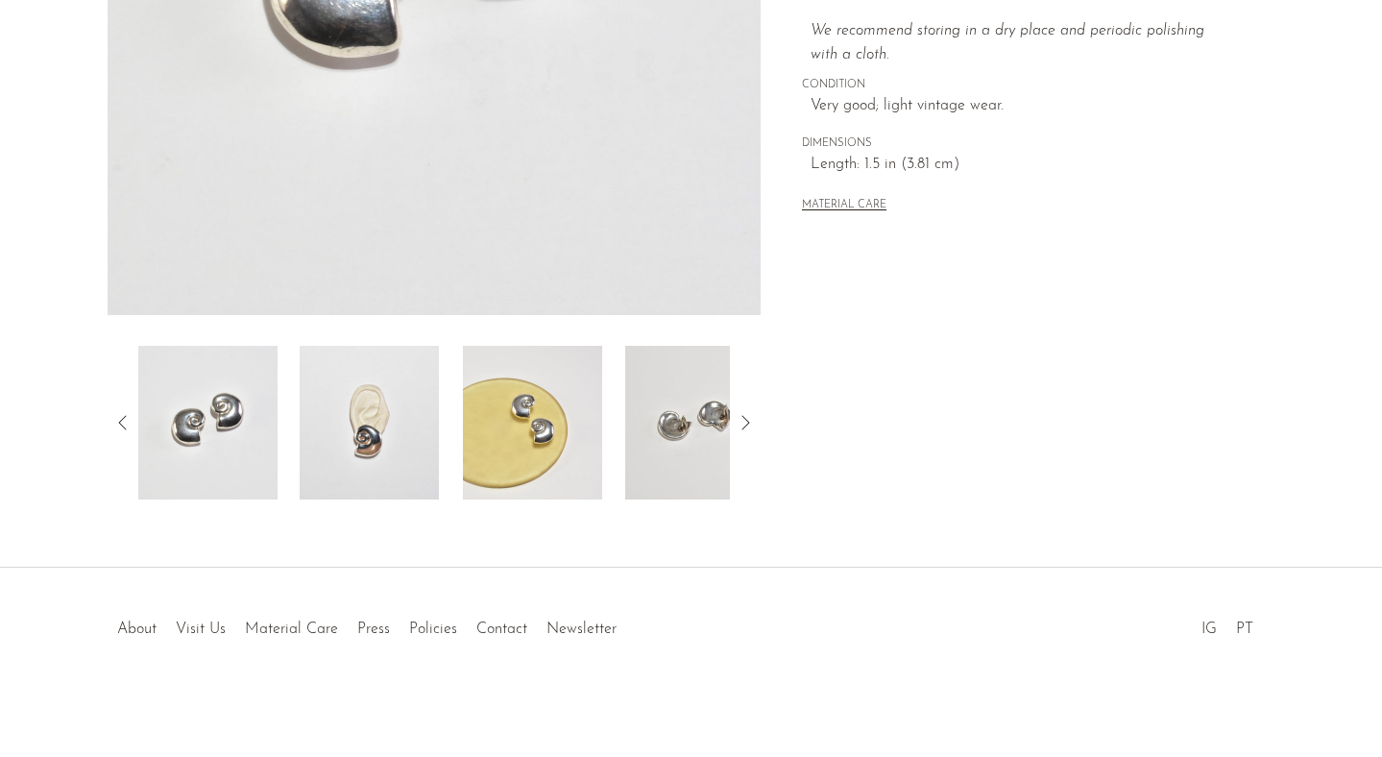
click at [666, 454] on img at bounding box center [694, 423] width 139 height 154
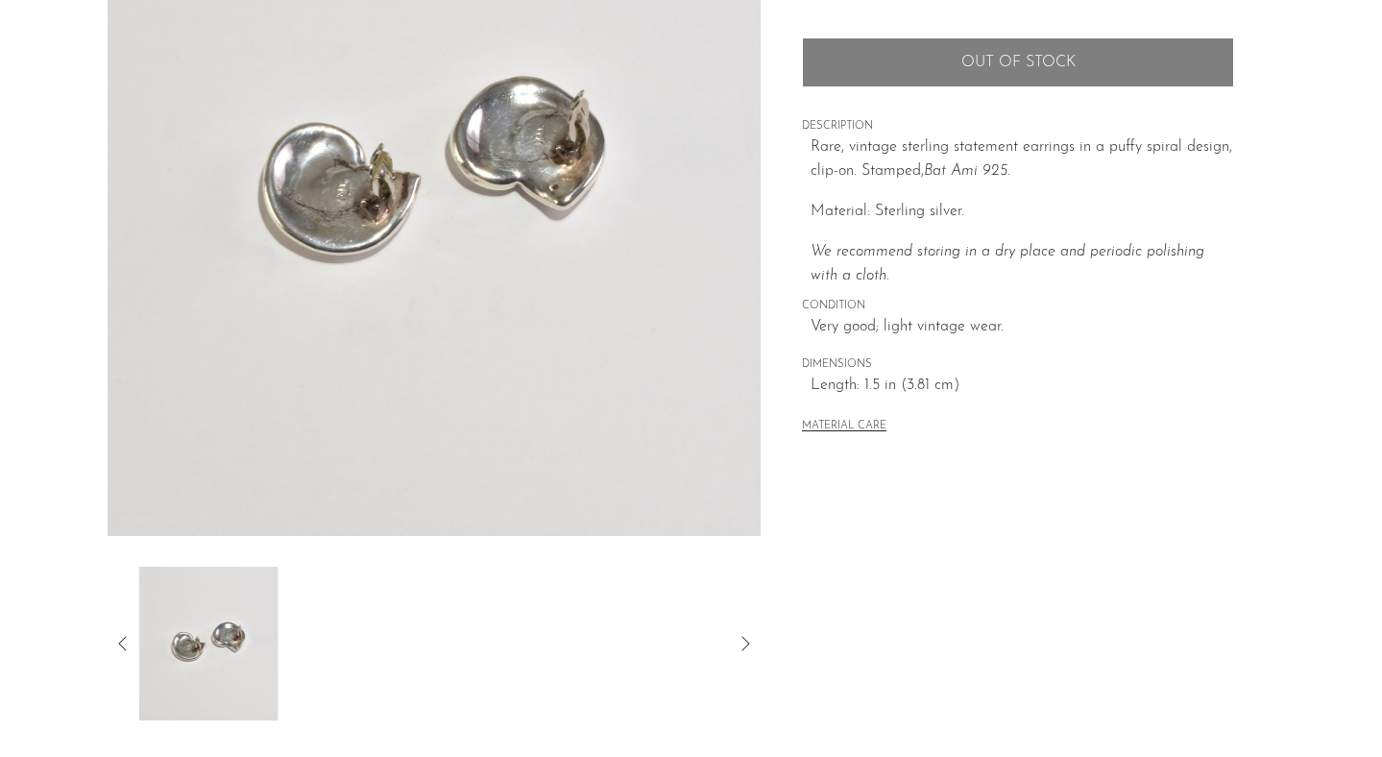
scroll to position [145, 0]
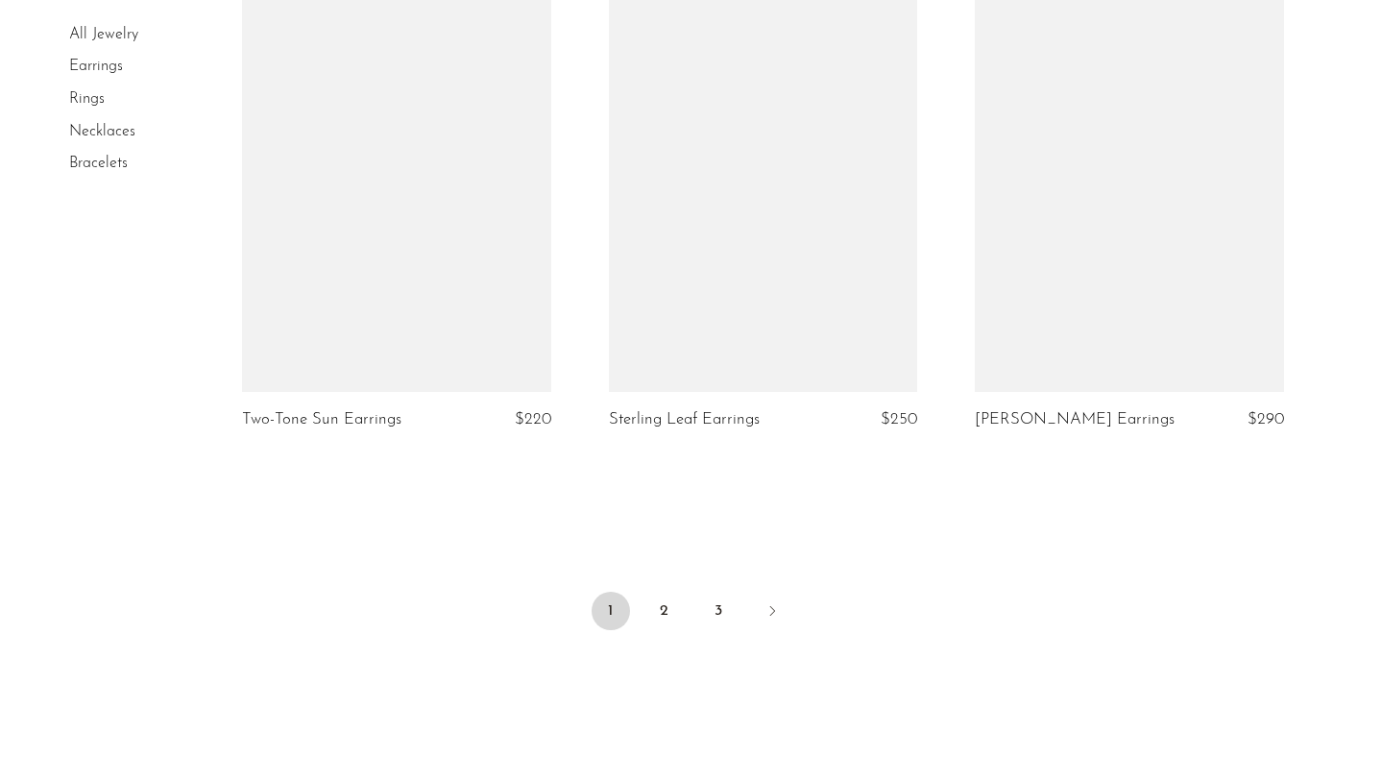
scroll to position [5915, 0]
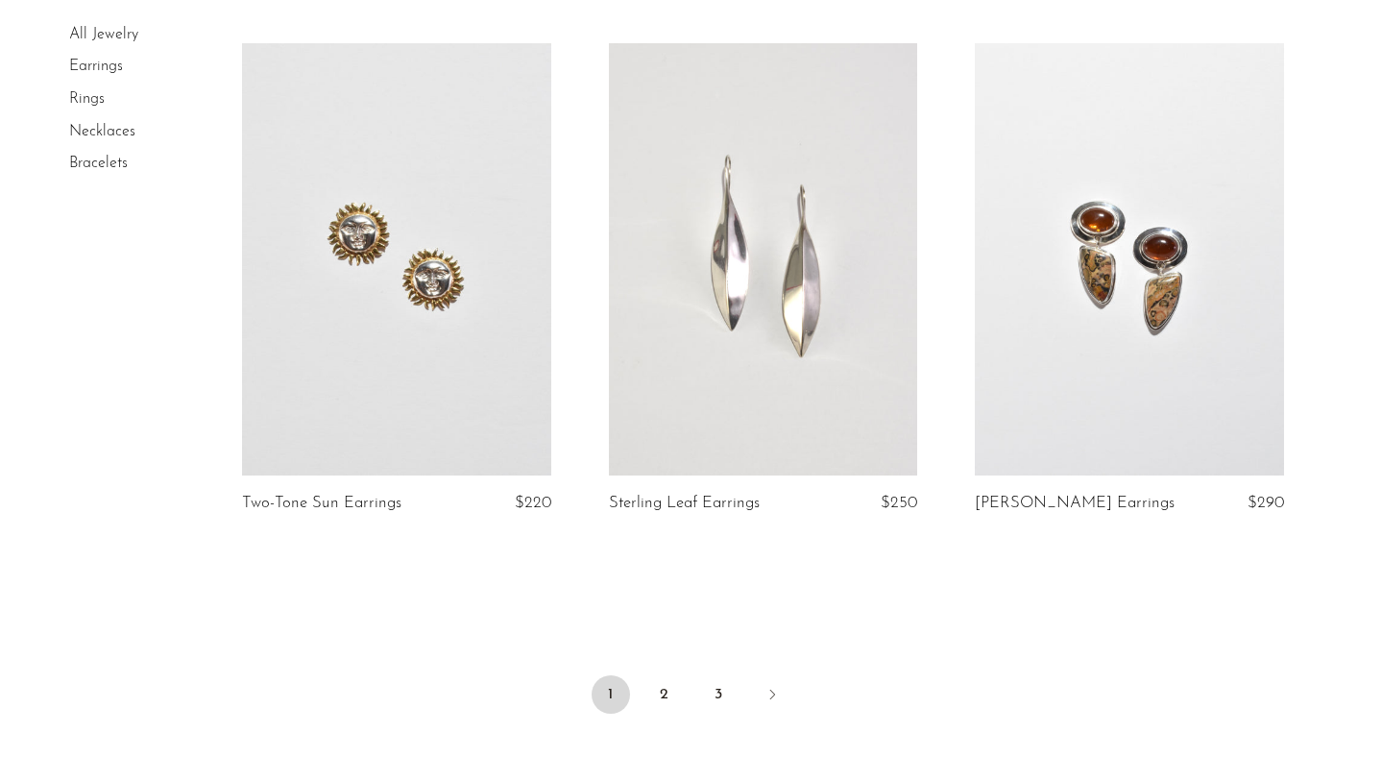
click at [680, 381] on link at bounding box center [763, 259] width 309 height 432
click at [719, 698] on link "3" at bounding box center [718, 694] width 38 height 38
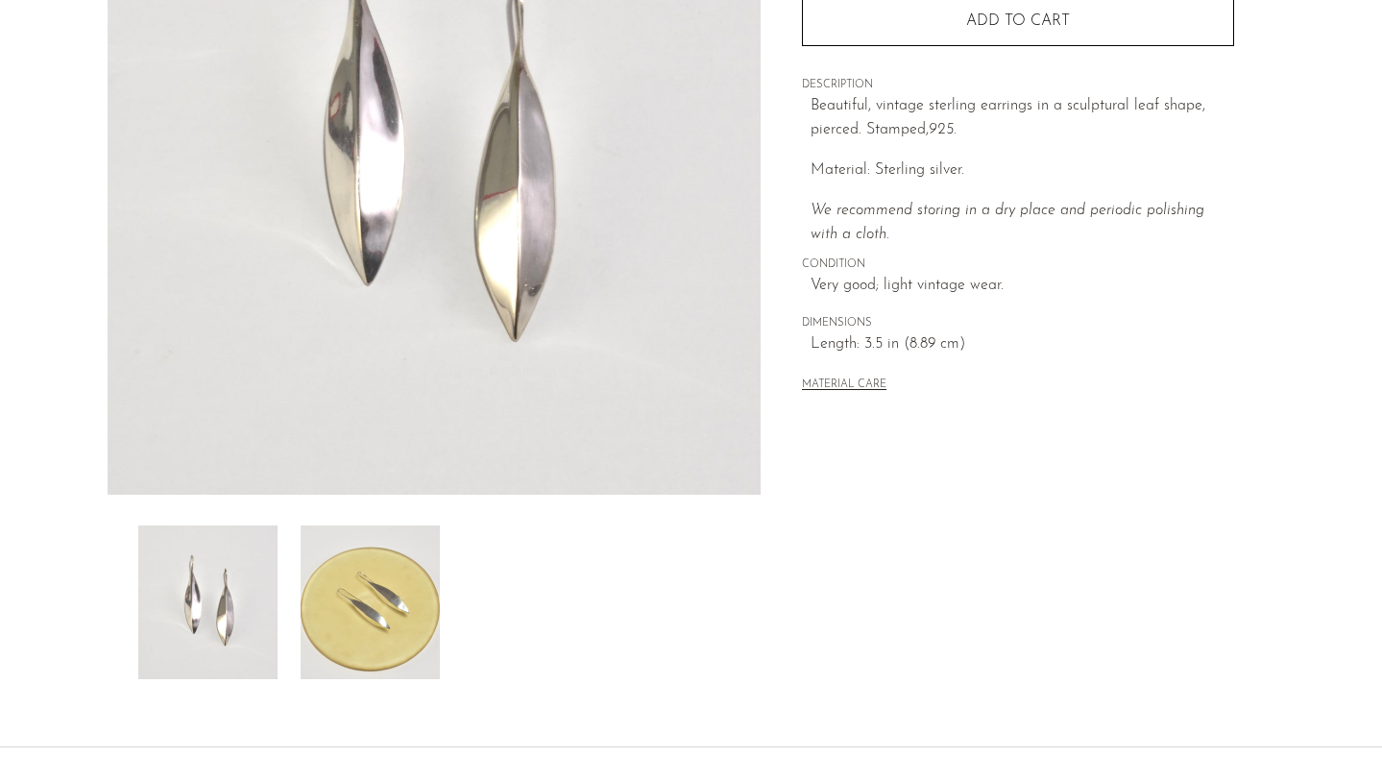
scroll to position [479, 0]
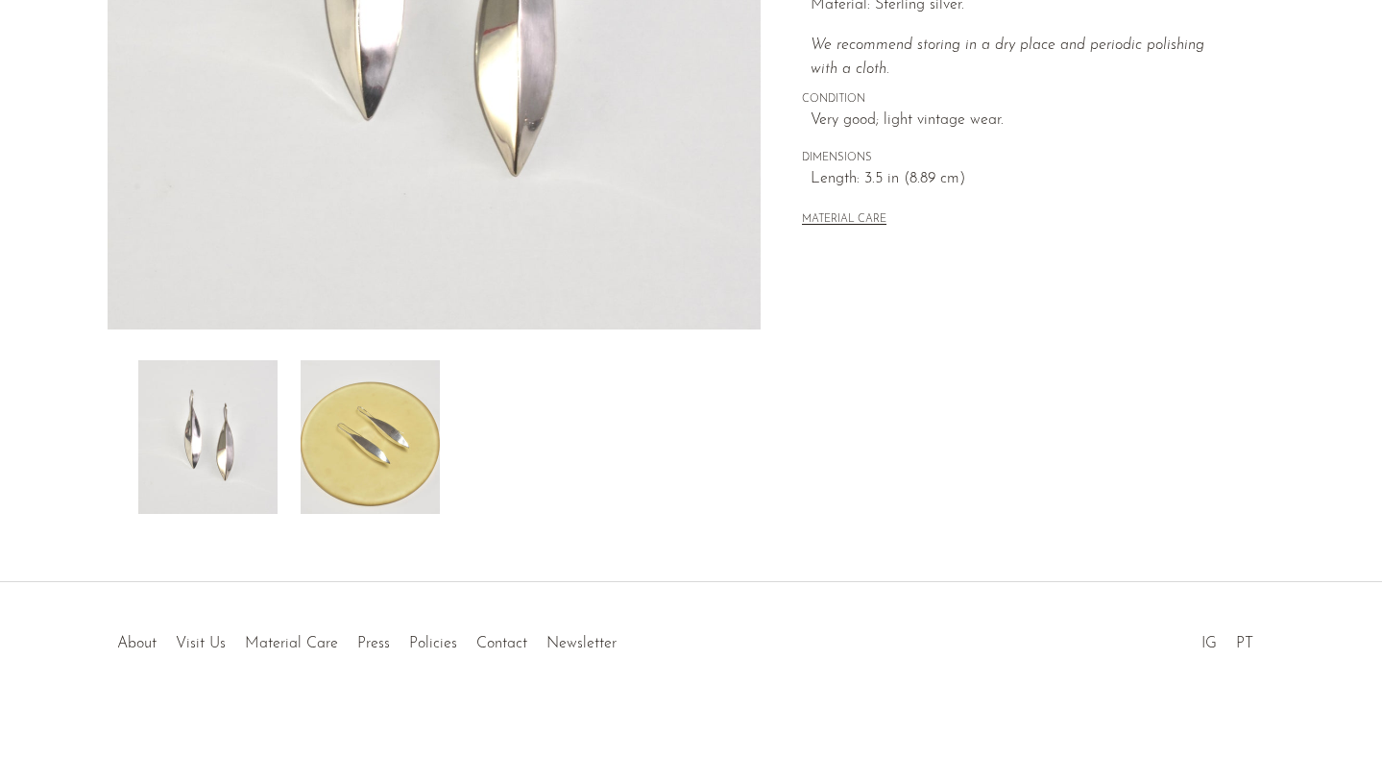
click at [331, 453] on img at bounding box center [370, 437] width 139 height 154
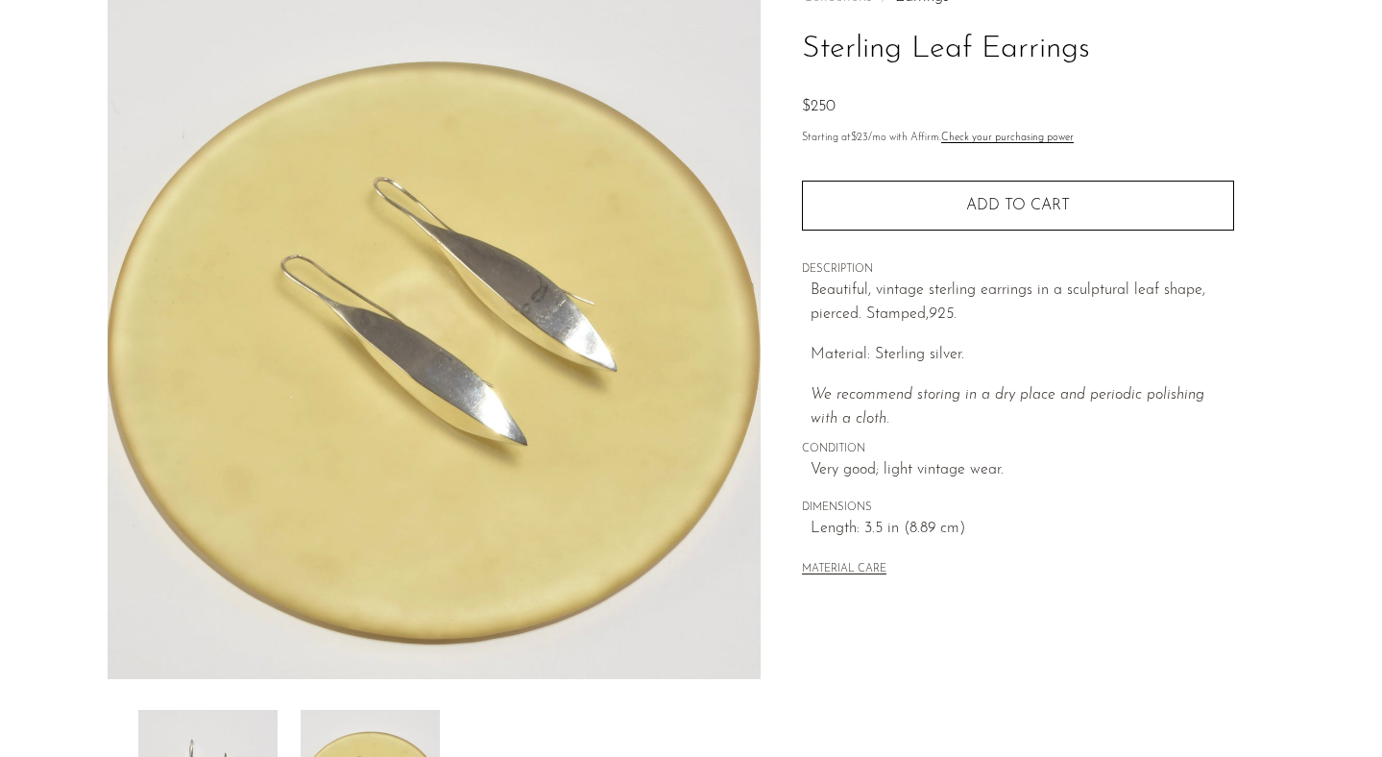
scroll to position [78, 0]
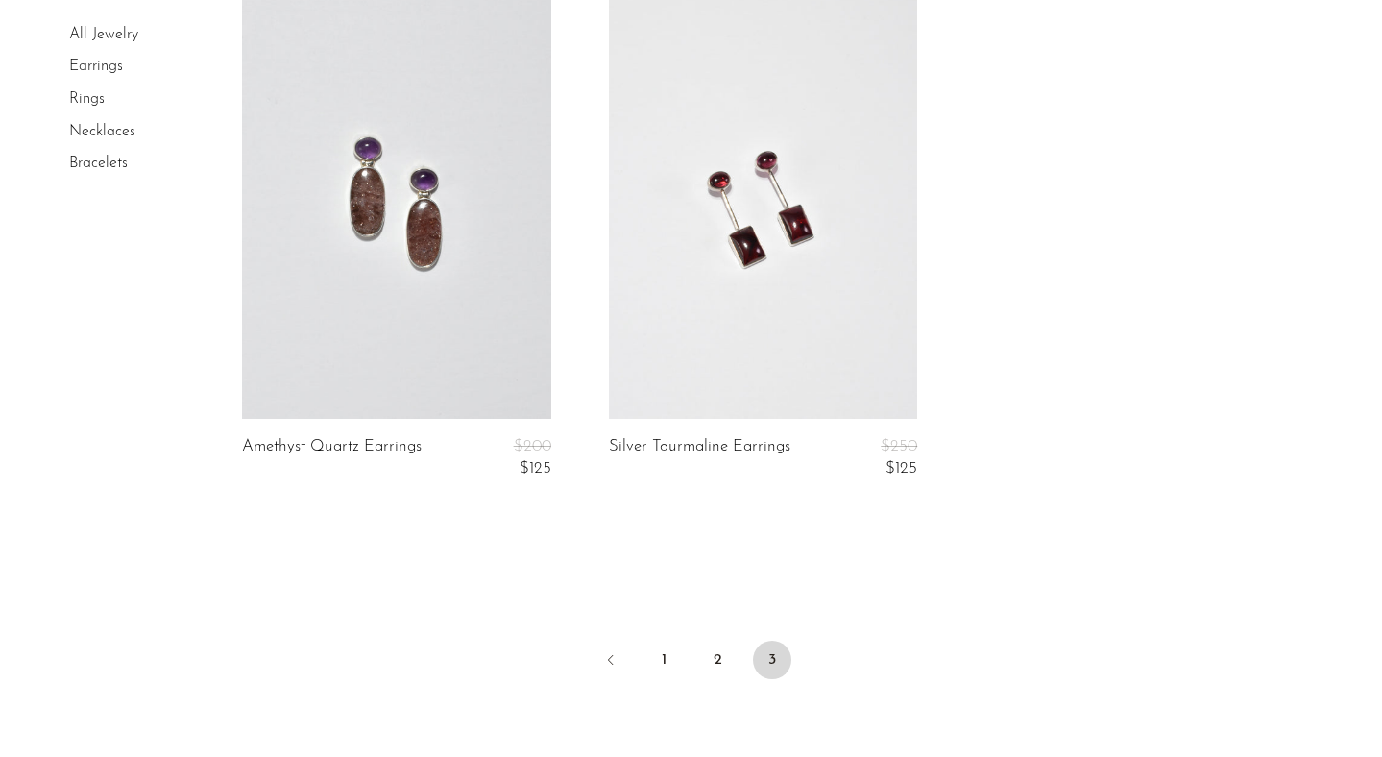
scroll to position [2987, 0]
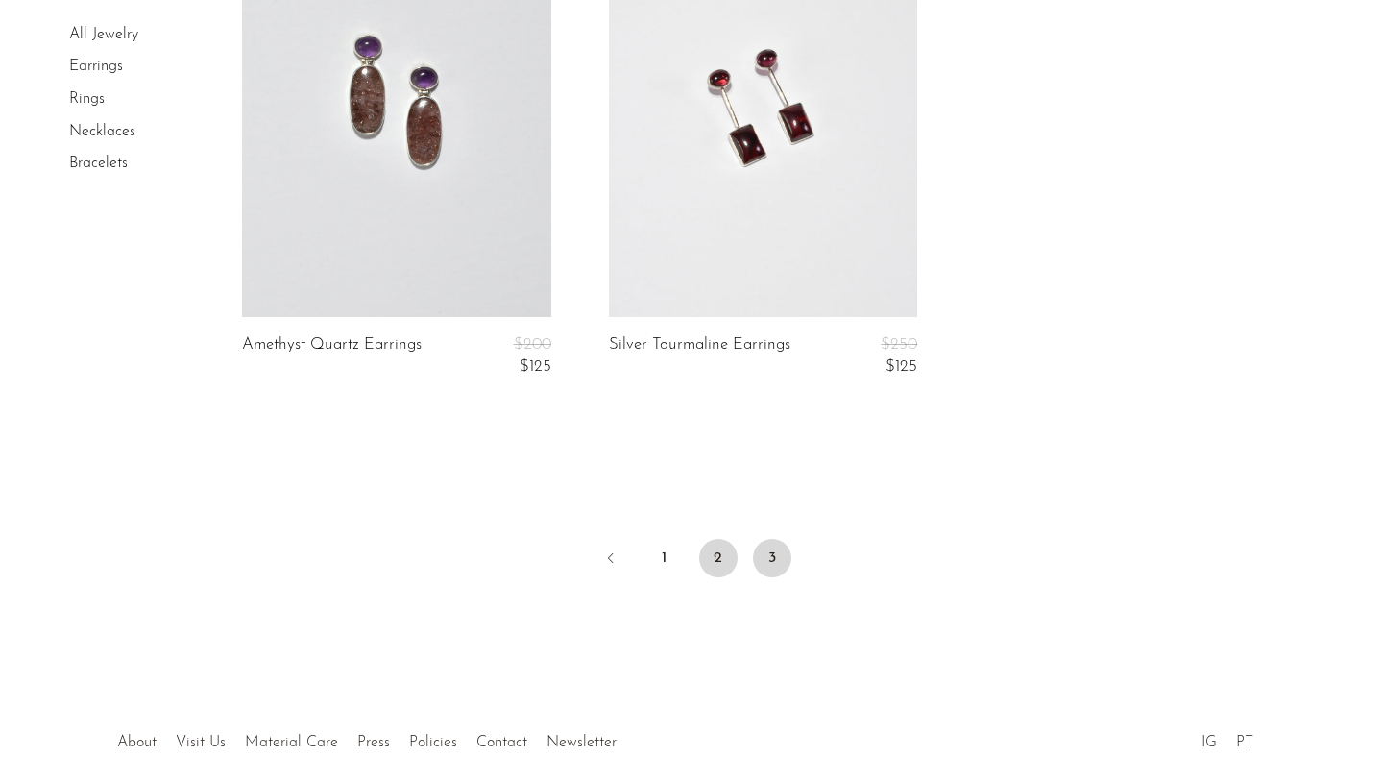
click at [714, 552] on link "2" at bounding box center [718, 558] width 38 height 38
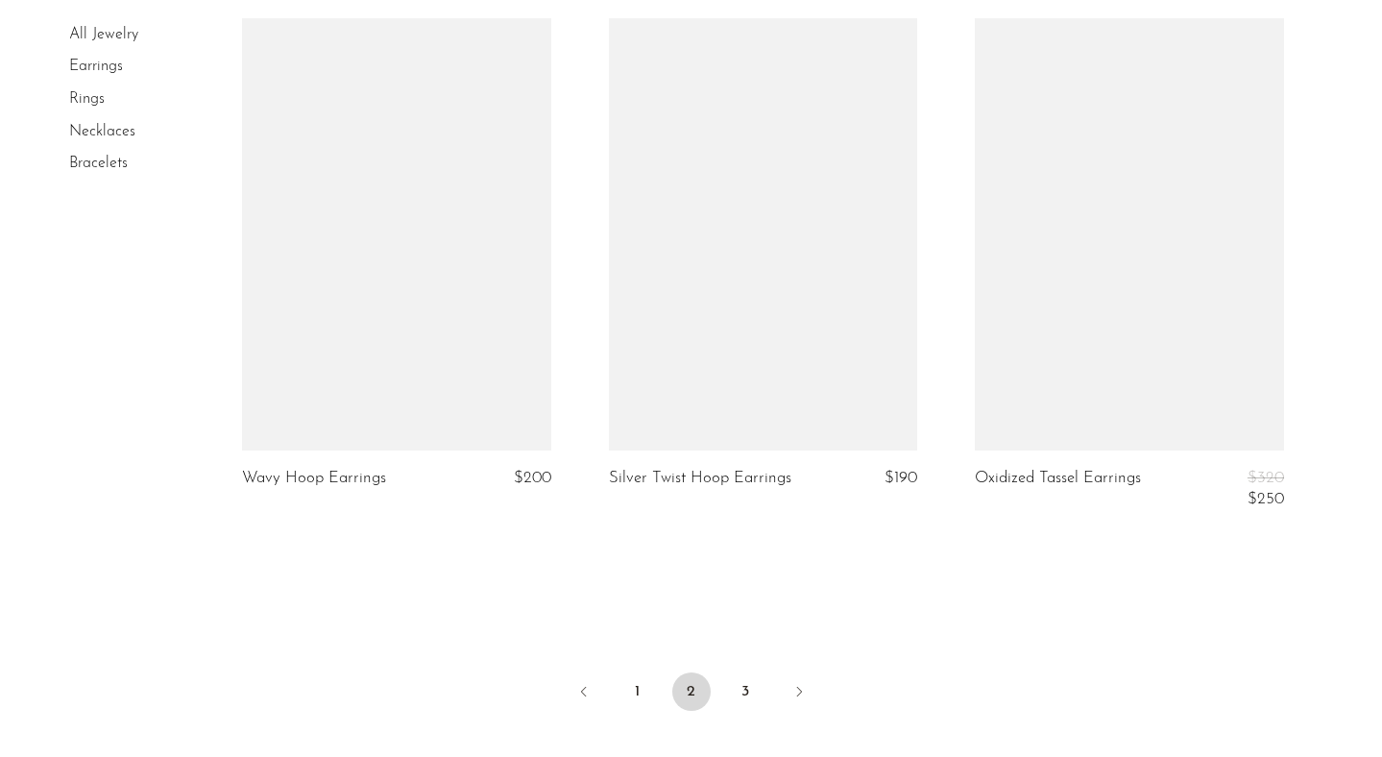
scroll to position [6003, 0]
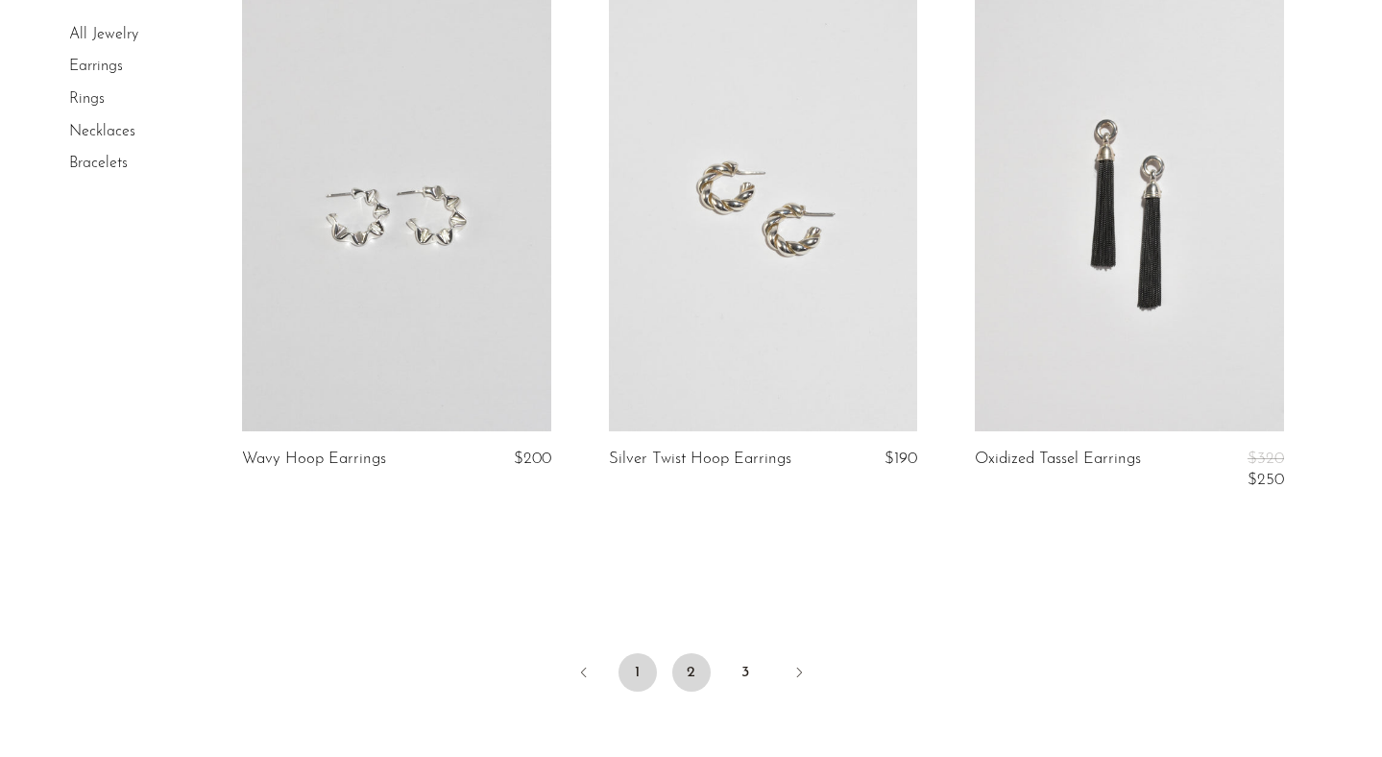
click at [636, 674] on link "1" at bounding box center [638, 672] width 38 height 38
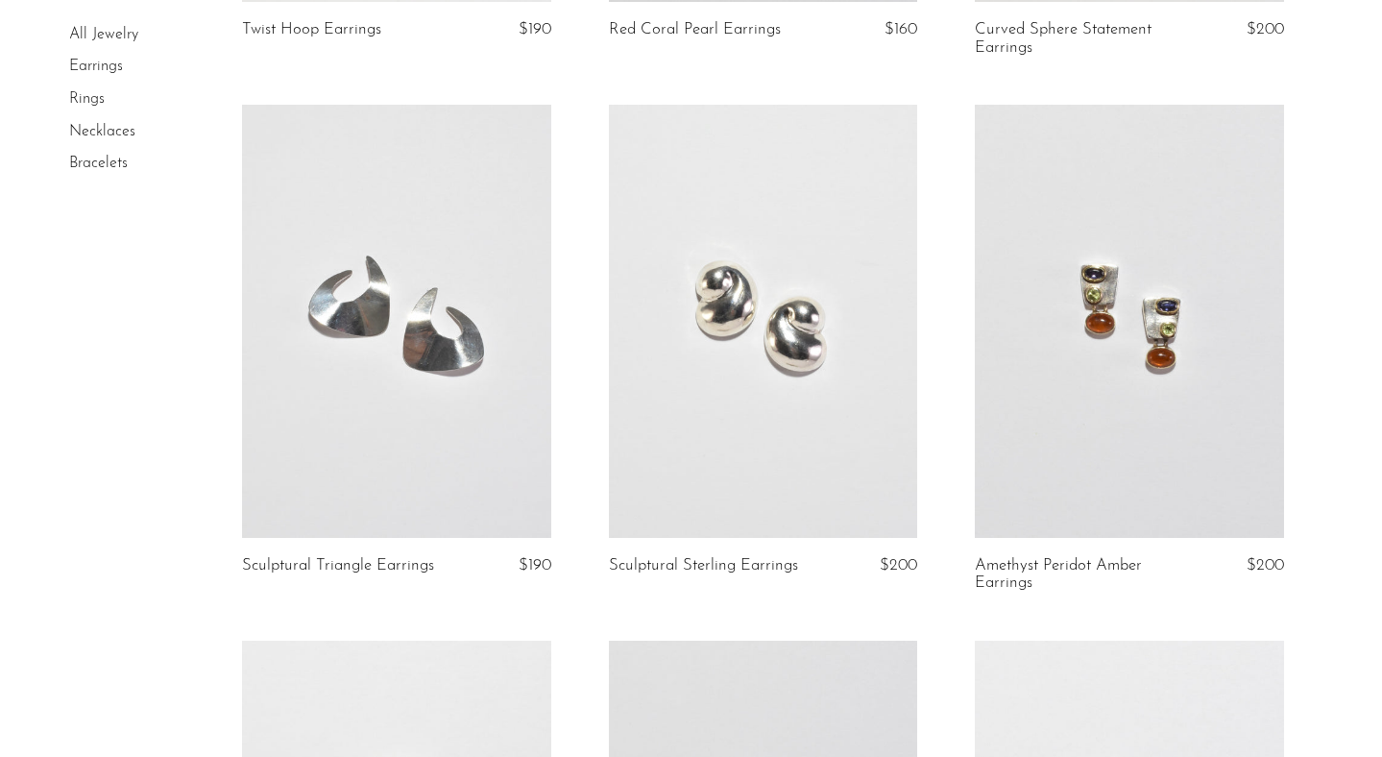
scroll to position [3126, 0]
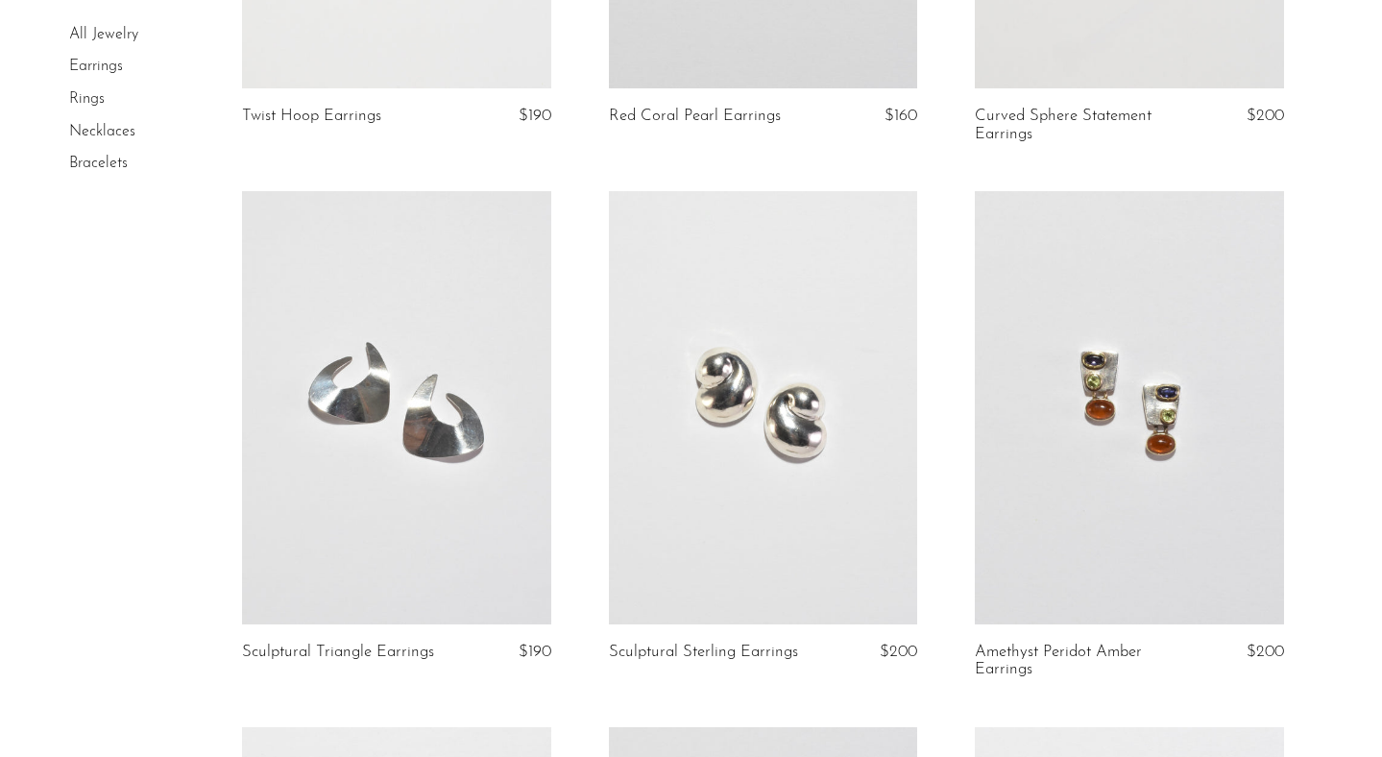
click at [806, 413] on link at bounding box center [763, 407] width 309 height 432
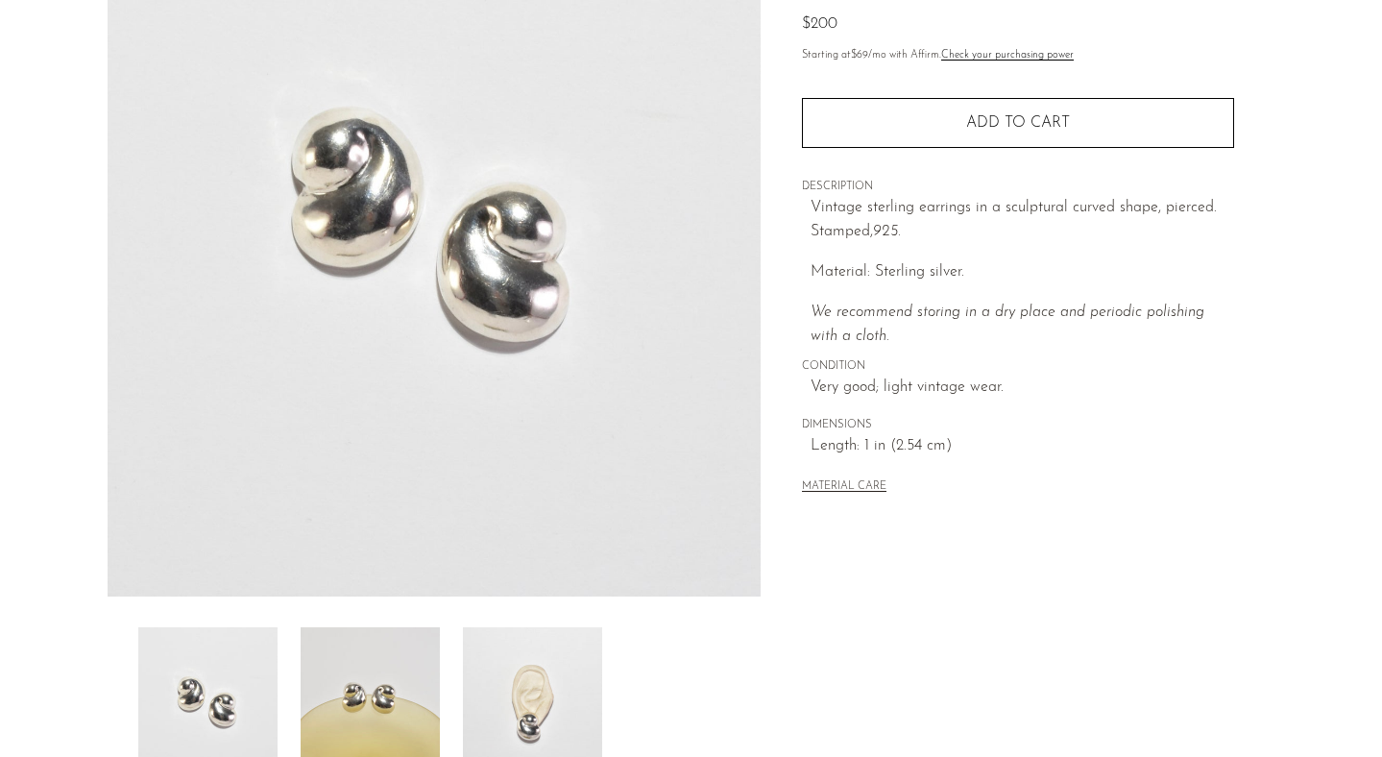
scroll to position [334, 0]
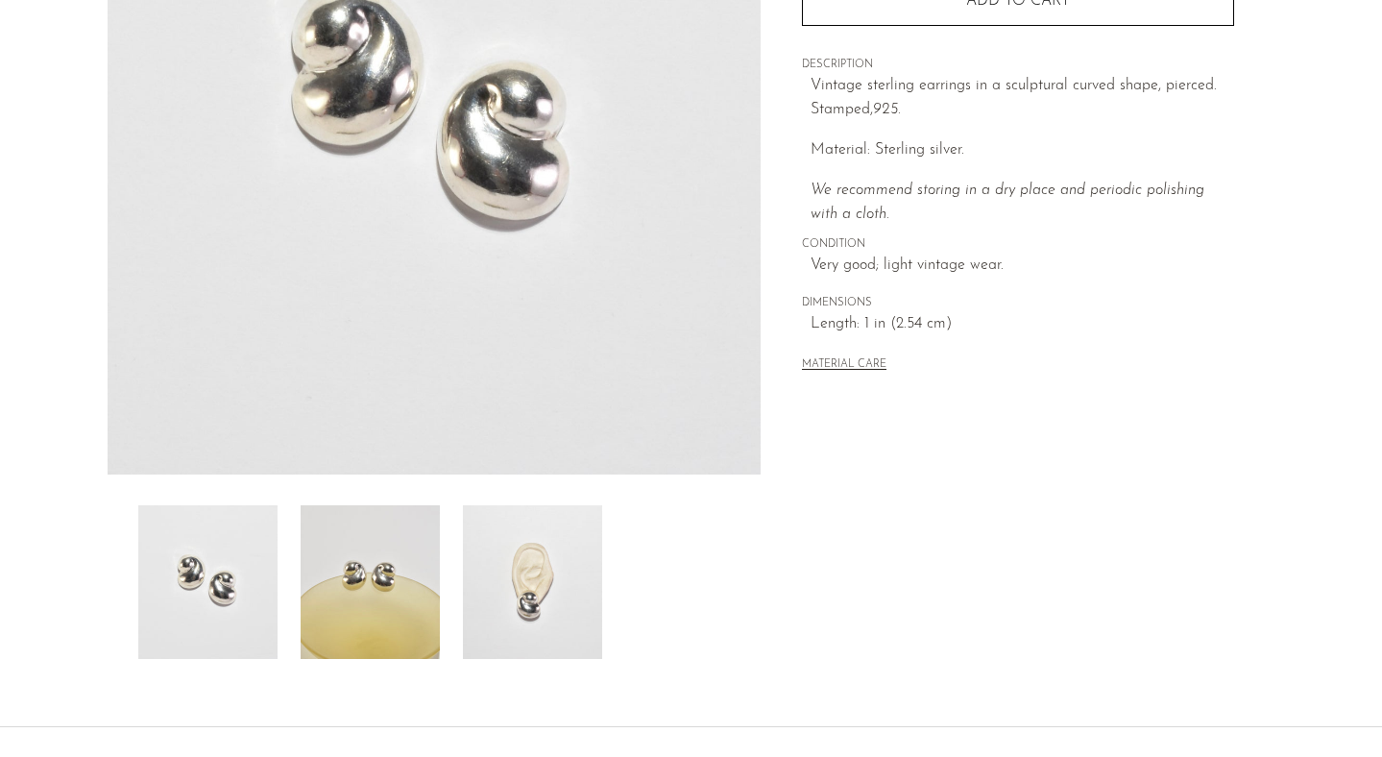
click at [419, 609] on img at bounding box center [370, 582] width 139 height 154
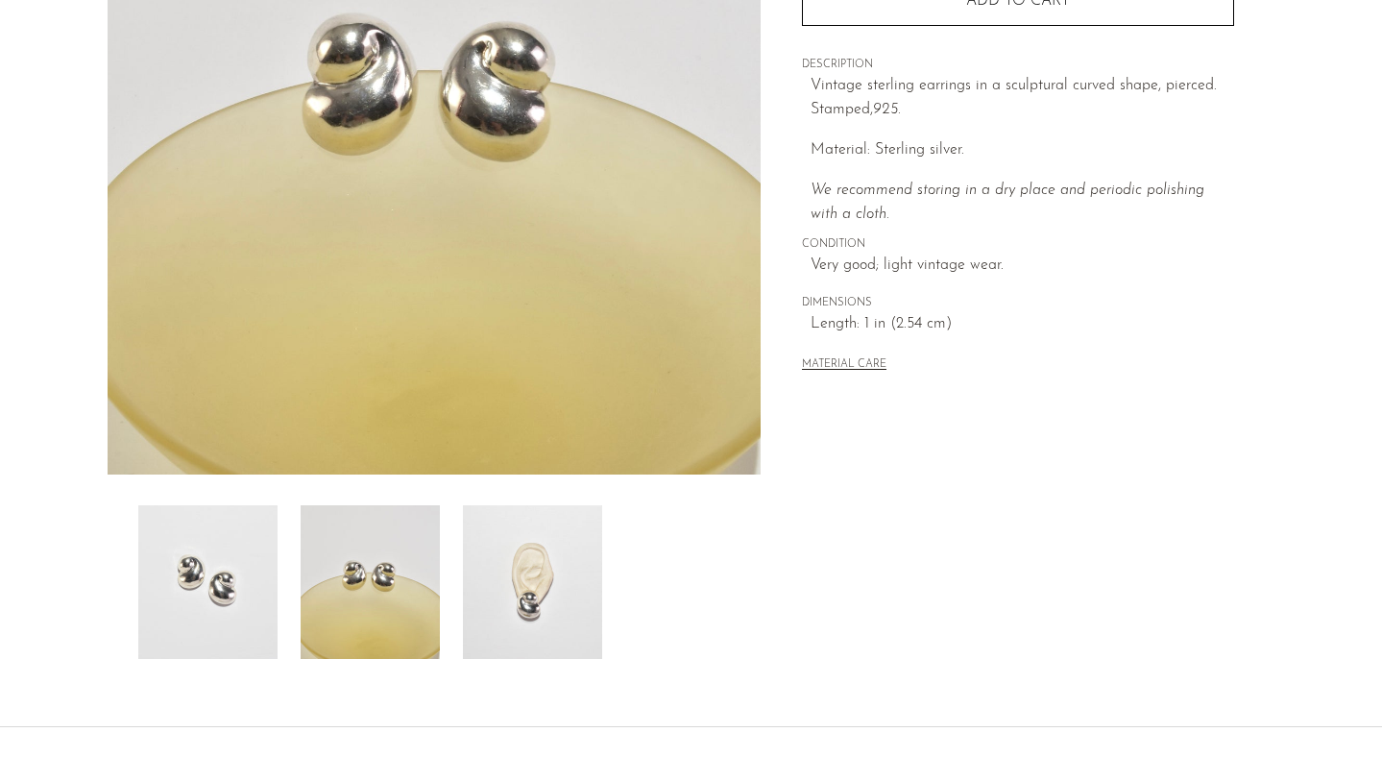
click at [525, 609] on img at bounding box center [532, 582] width 139 height 154
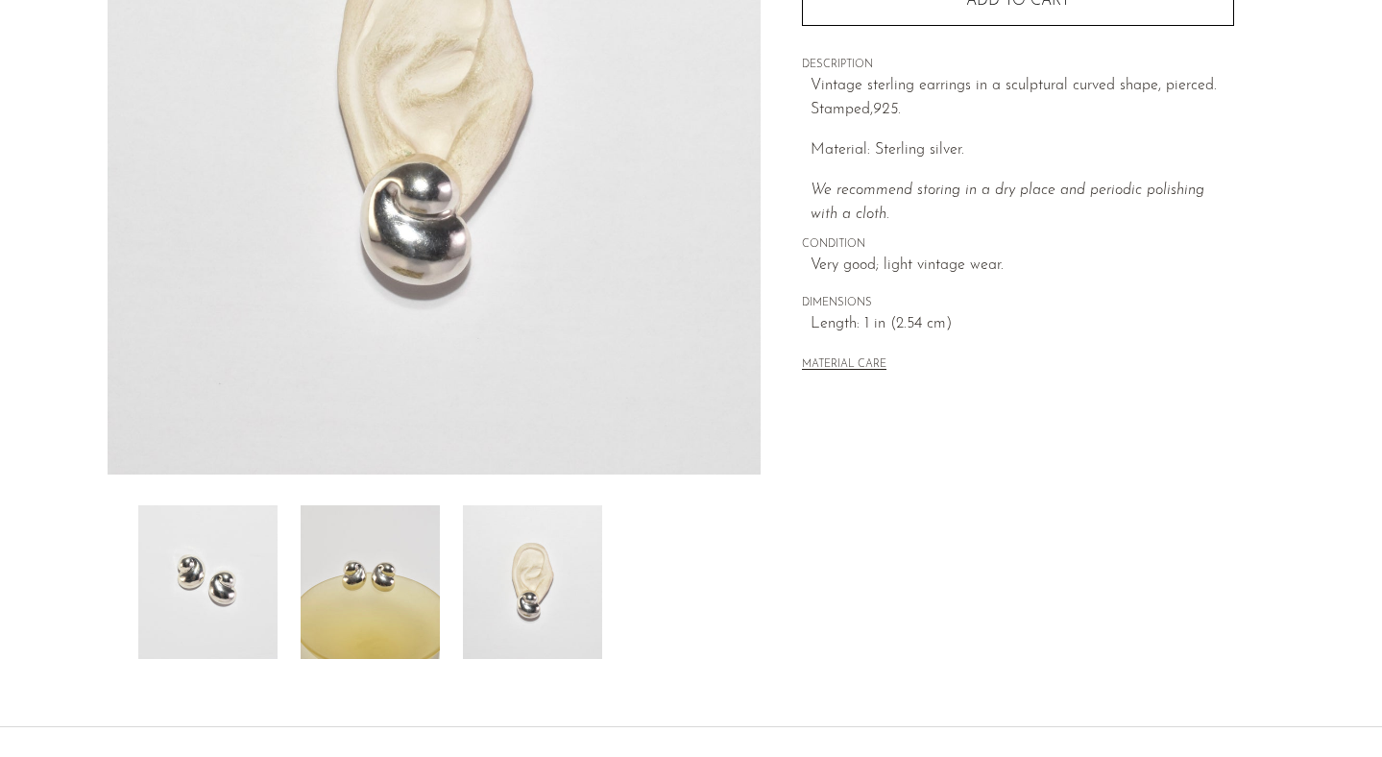
click at [240, 606] on img at bounding box center [207, 582] width 139 height 154
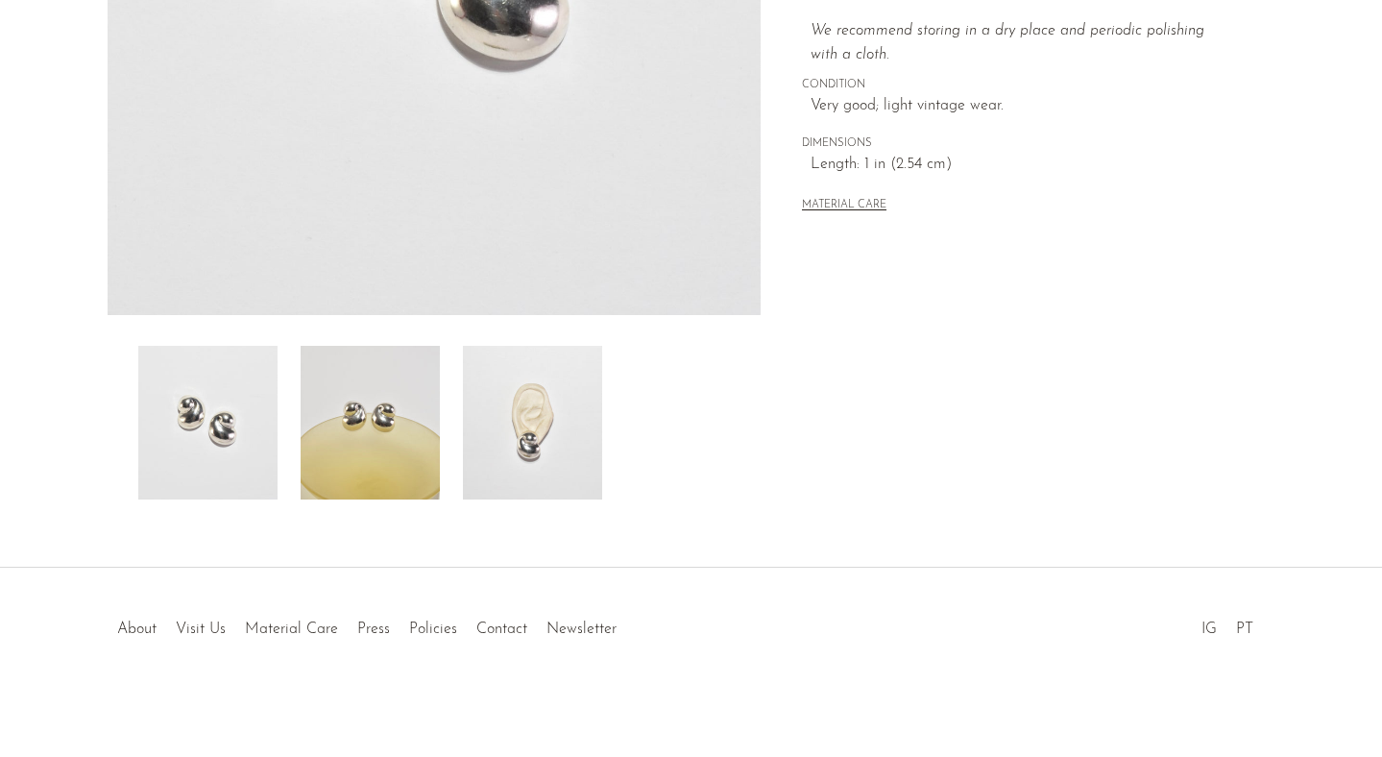
scroll to position [0, 0]
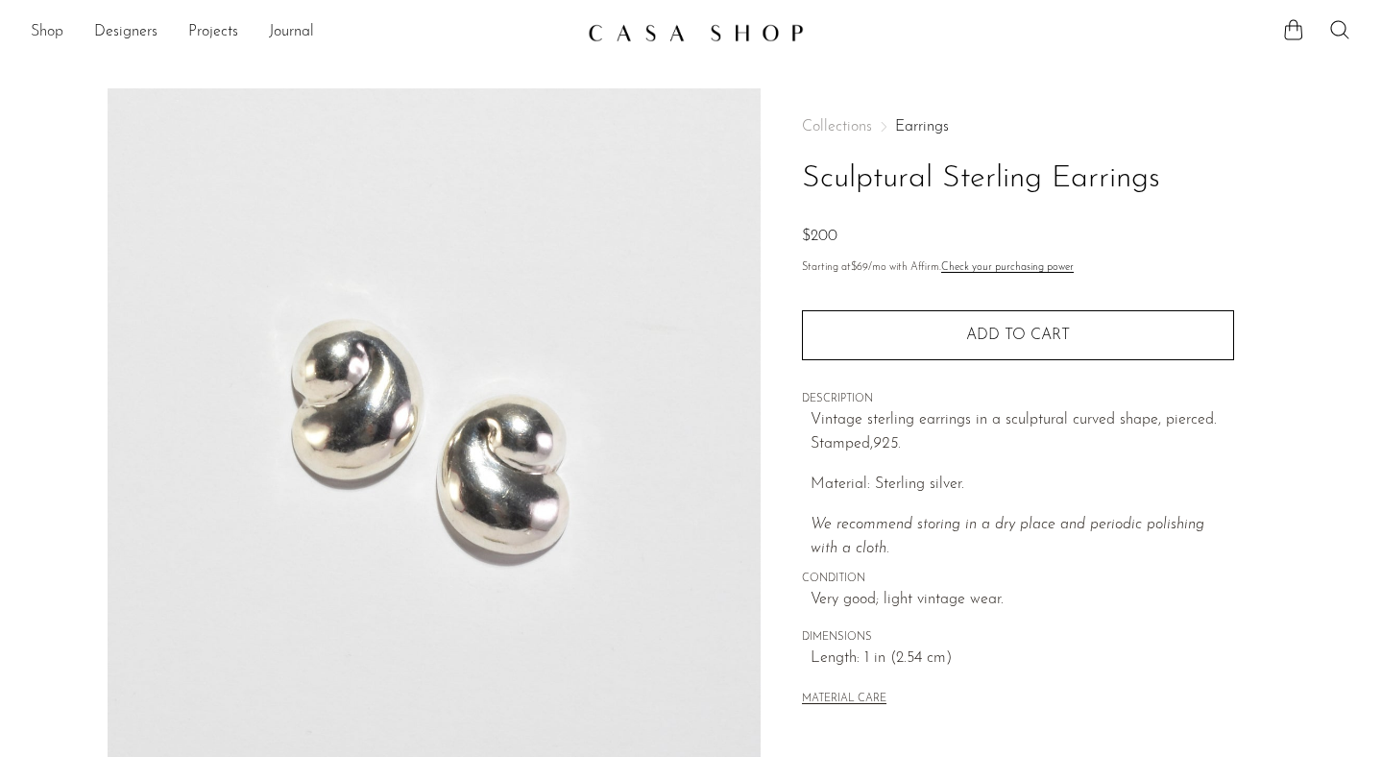
click at [47, 33] on link "Shop" at bounding box center [47, 32] width 33 height 25
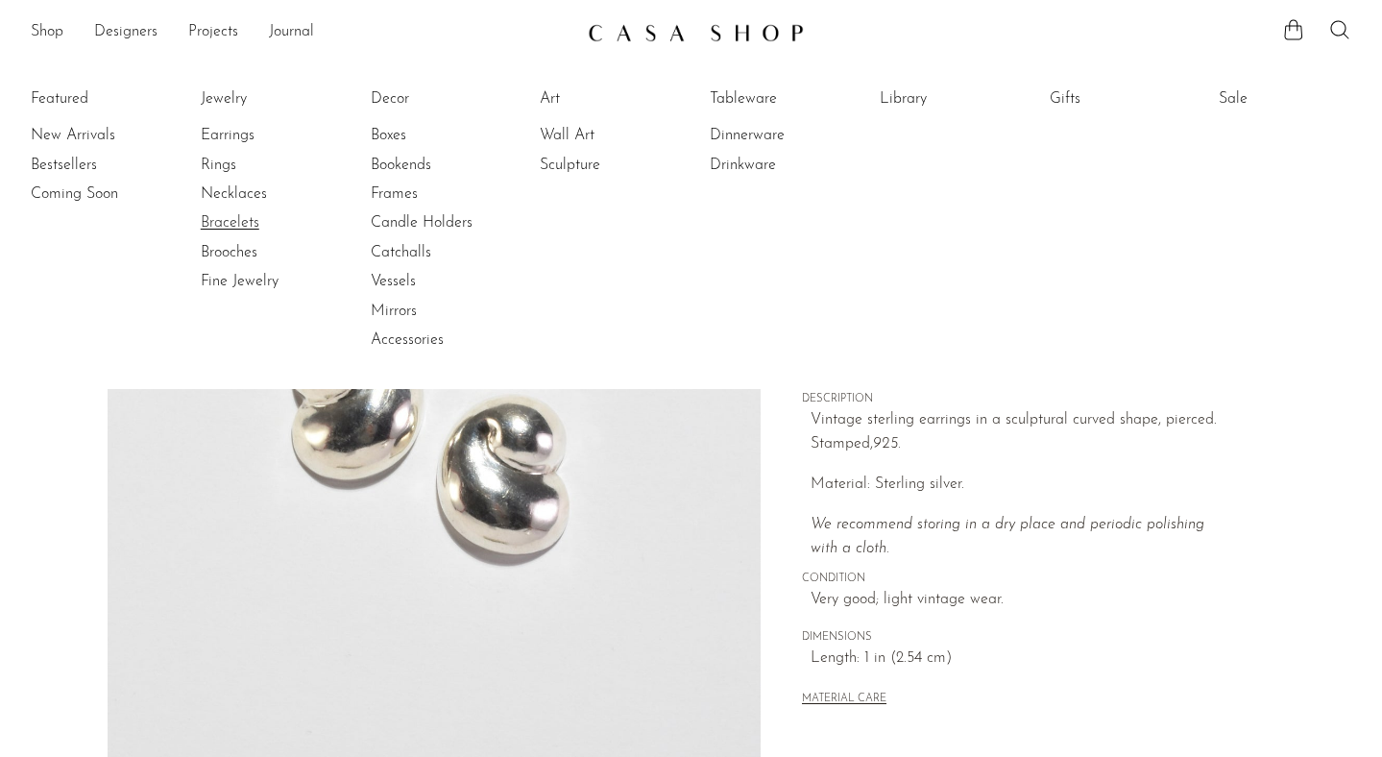
click at [216, 221] on link "Bracelets" at bounding box center [273, 222] width 144 height 21
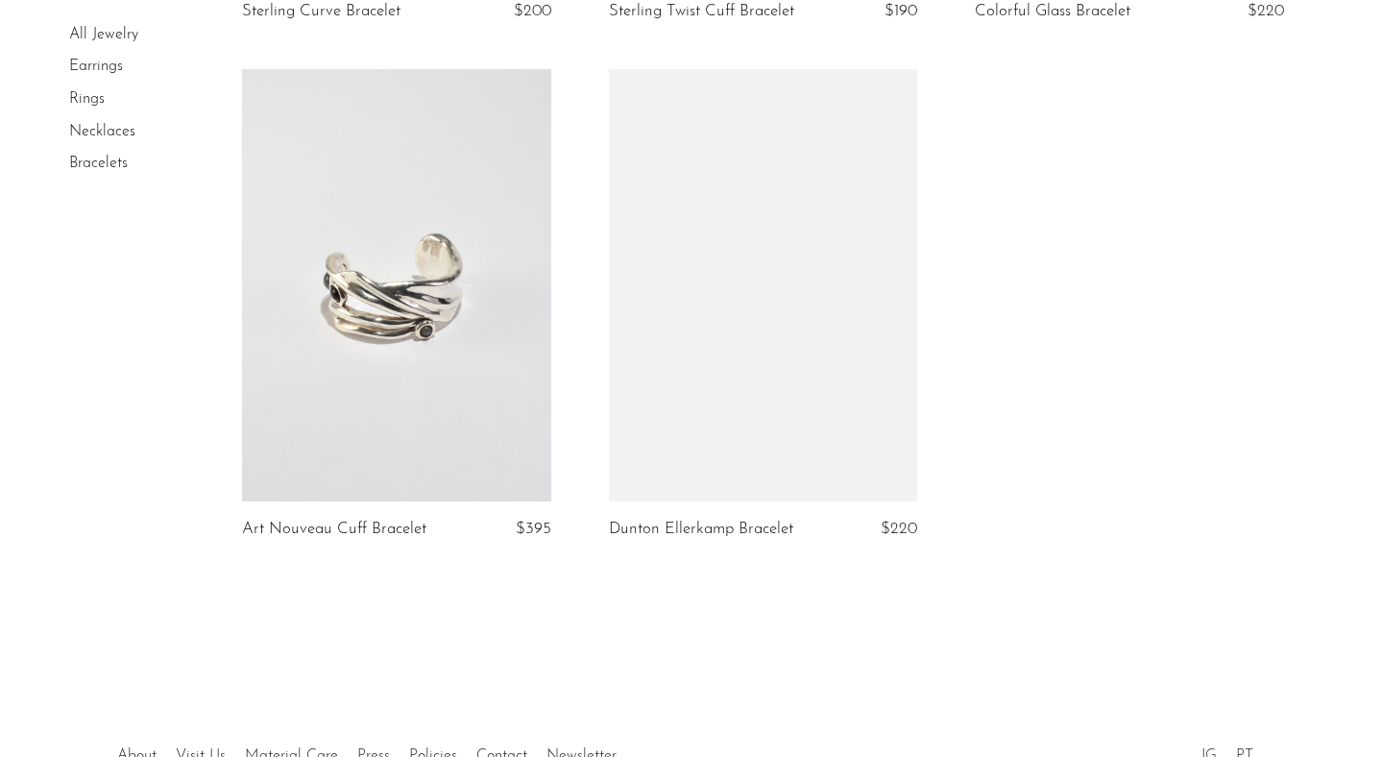
scroll to position [2173, 0]
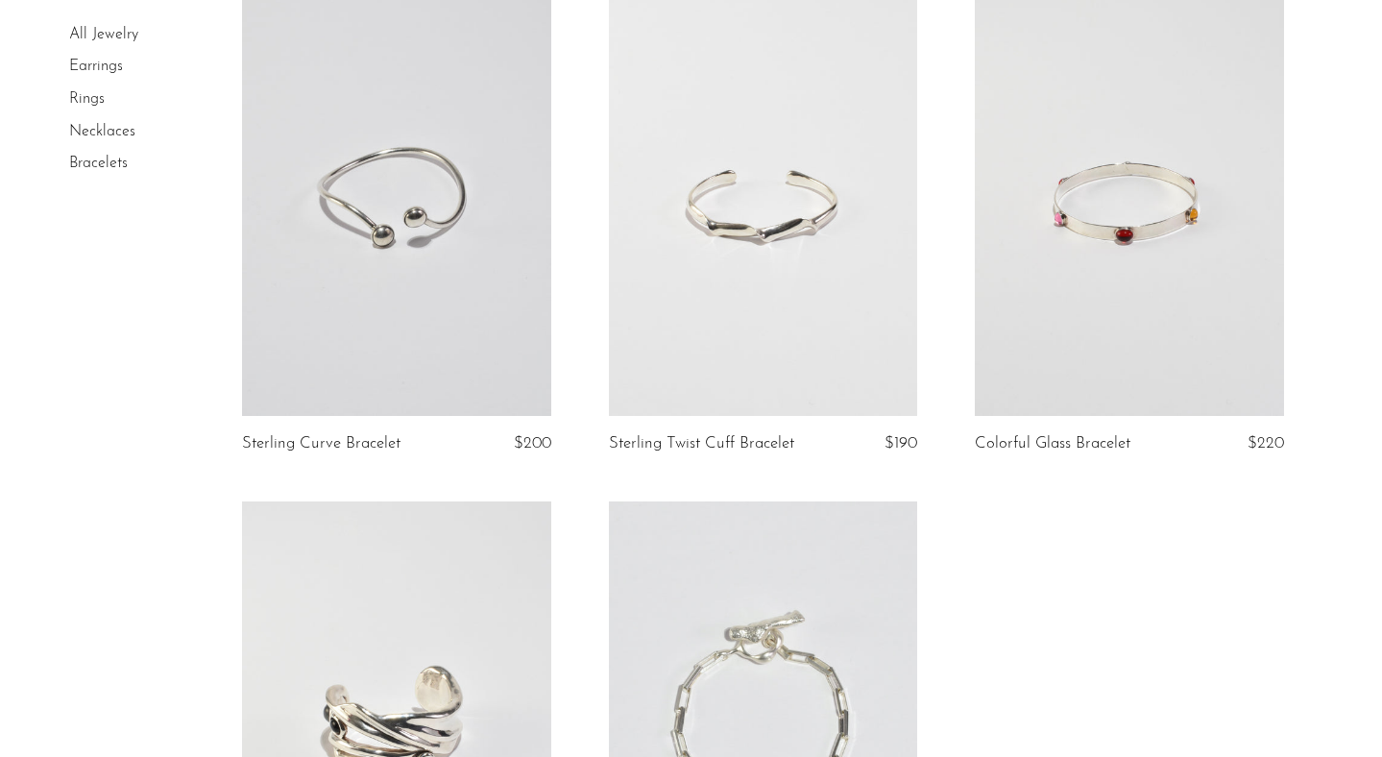
scroll to position [1414, 0]
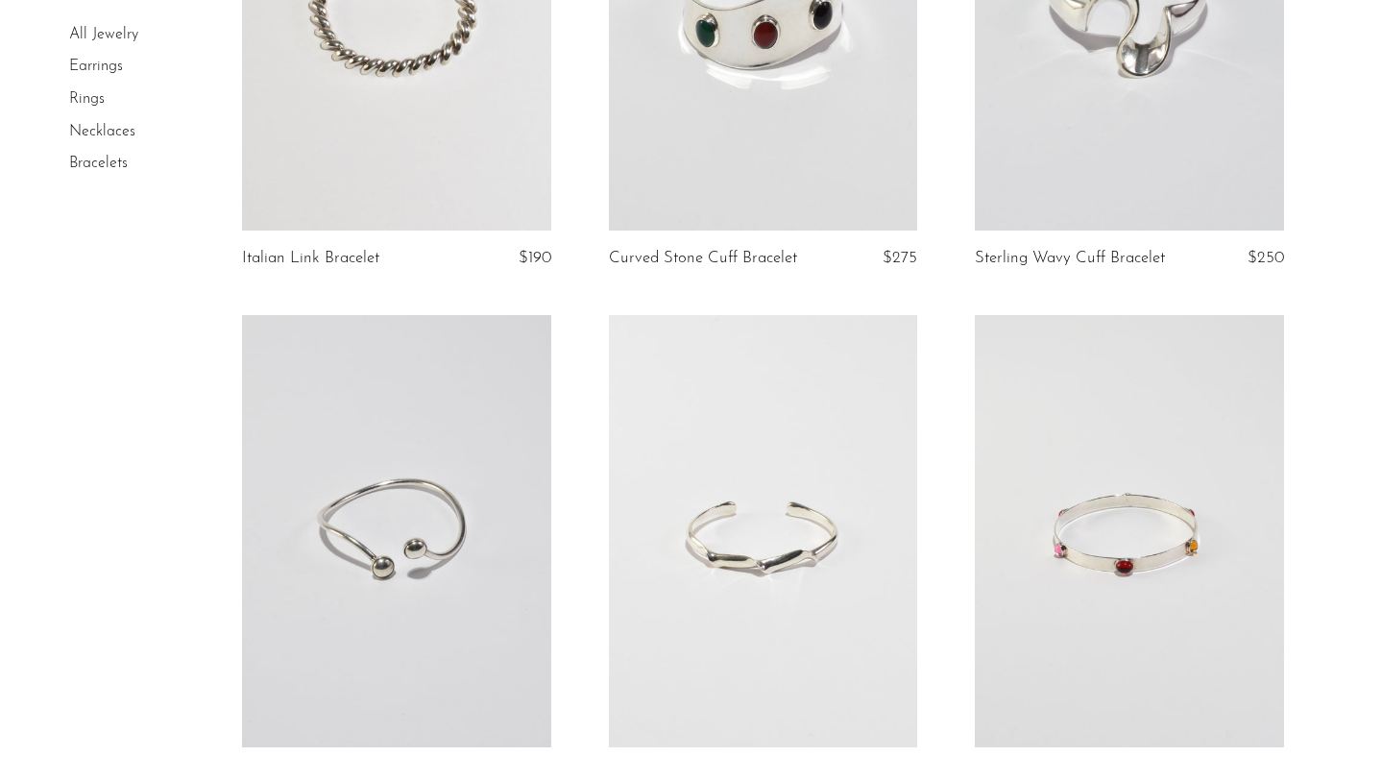
click at [84, 126] on link "Necklaces" at bounding box center [102, 131] width 66 height 15
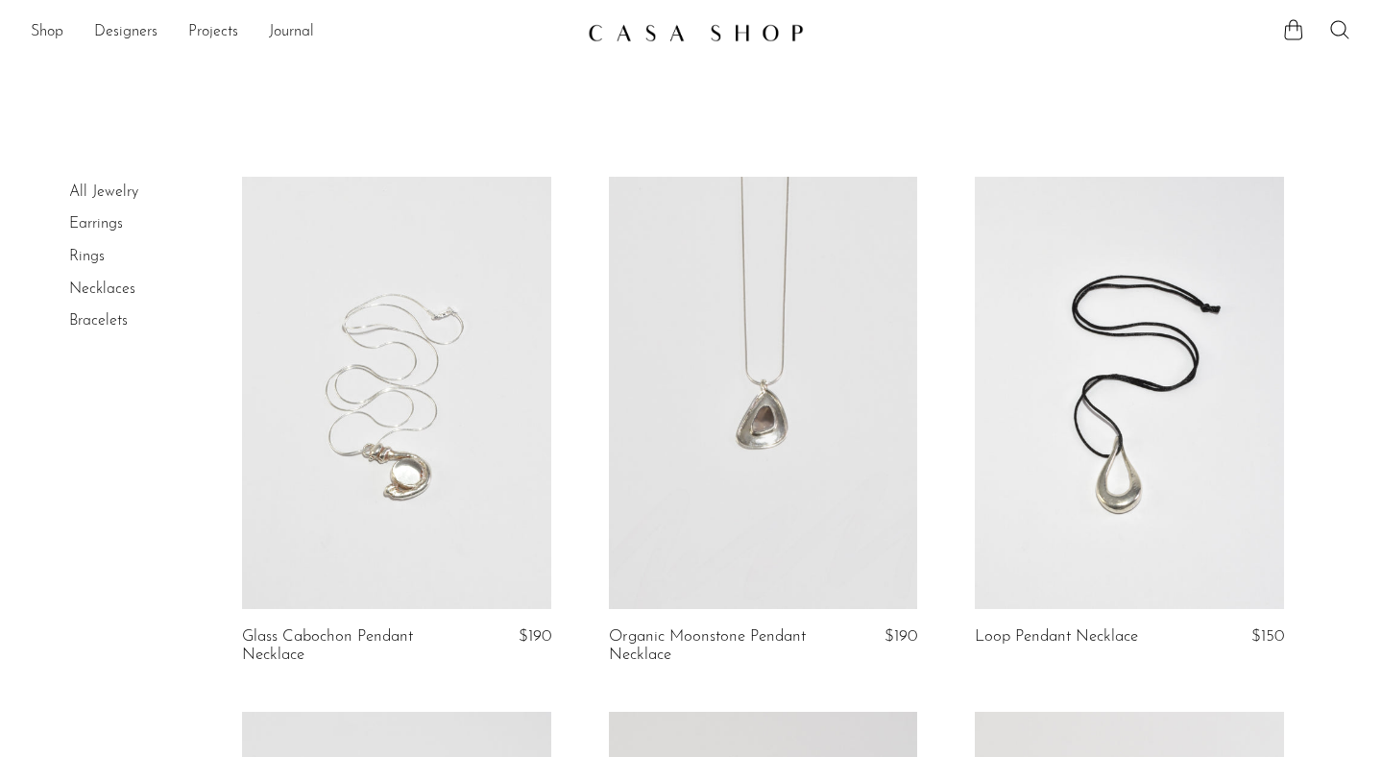
click at [84, 260] on link "Rings" at bounding box center [87, 256] width 36 height 15
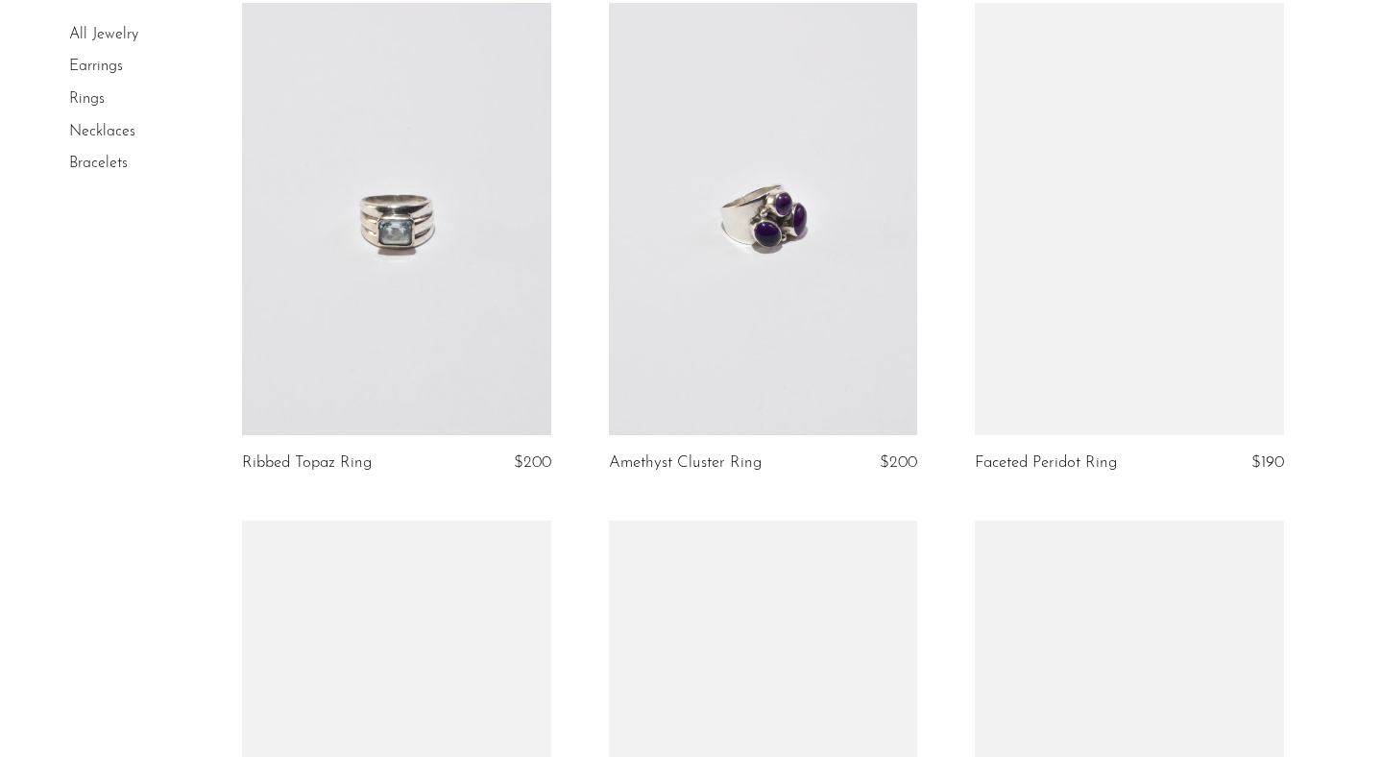
scroll to position [3356, 0]
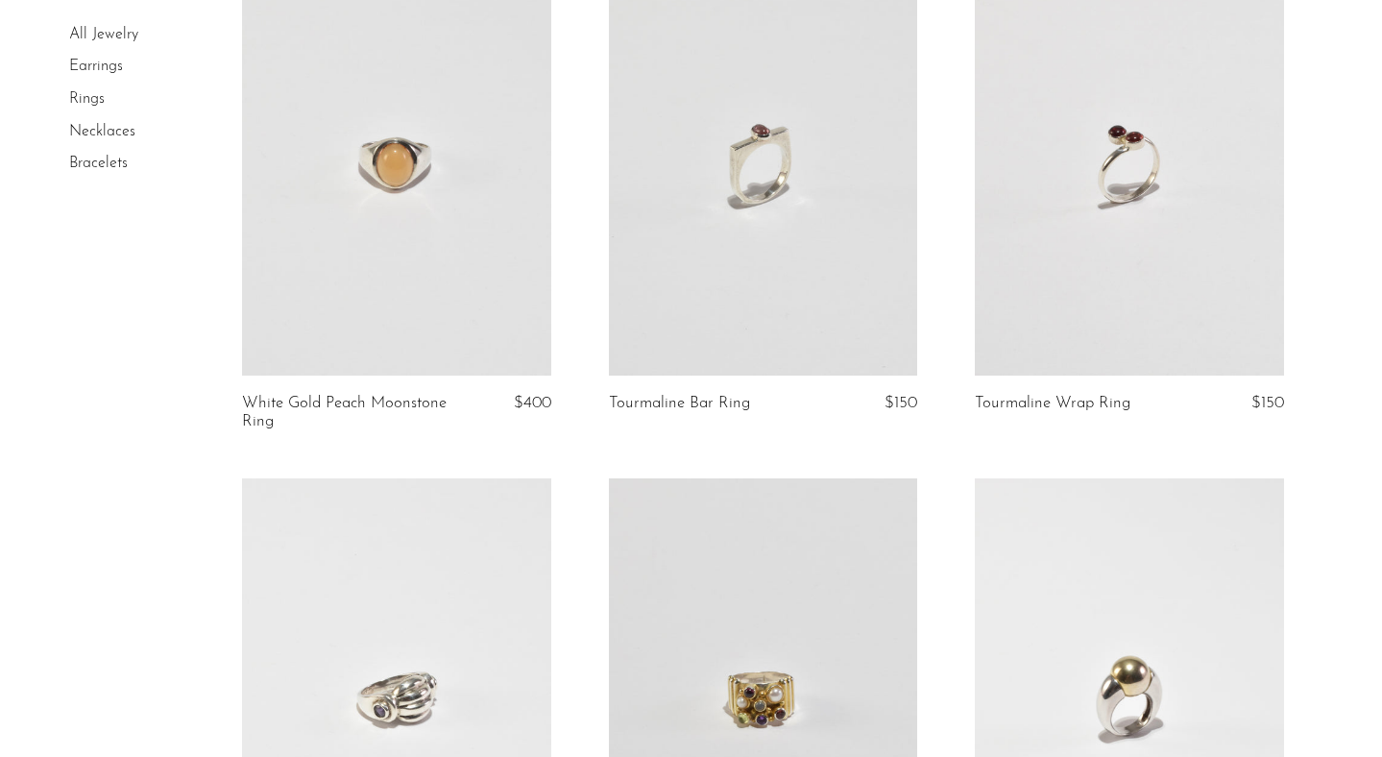
click at [113, 32] on link "All Jewelry" at bounding box center [103, 34] width 69 height 15
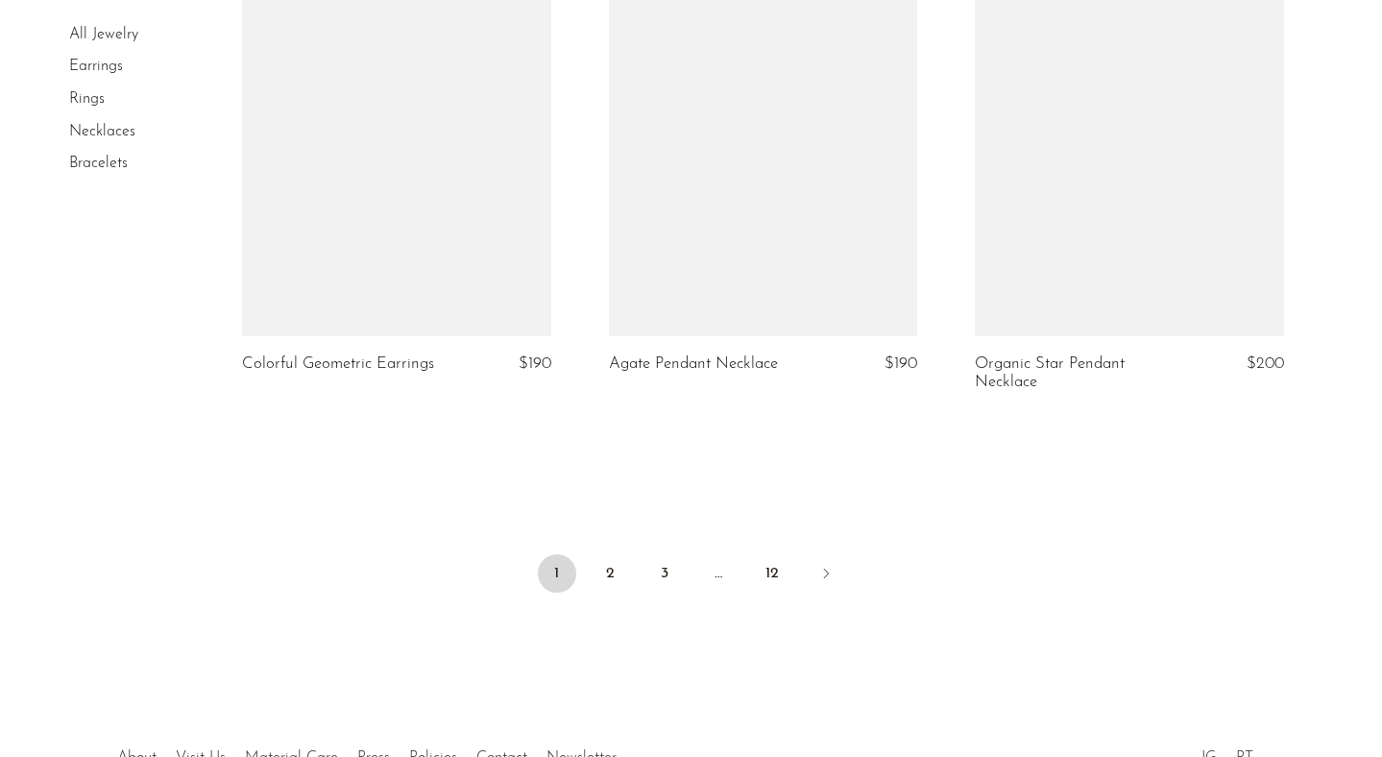
scroll to position [6109, 0]
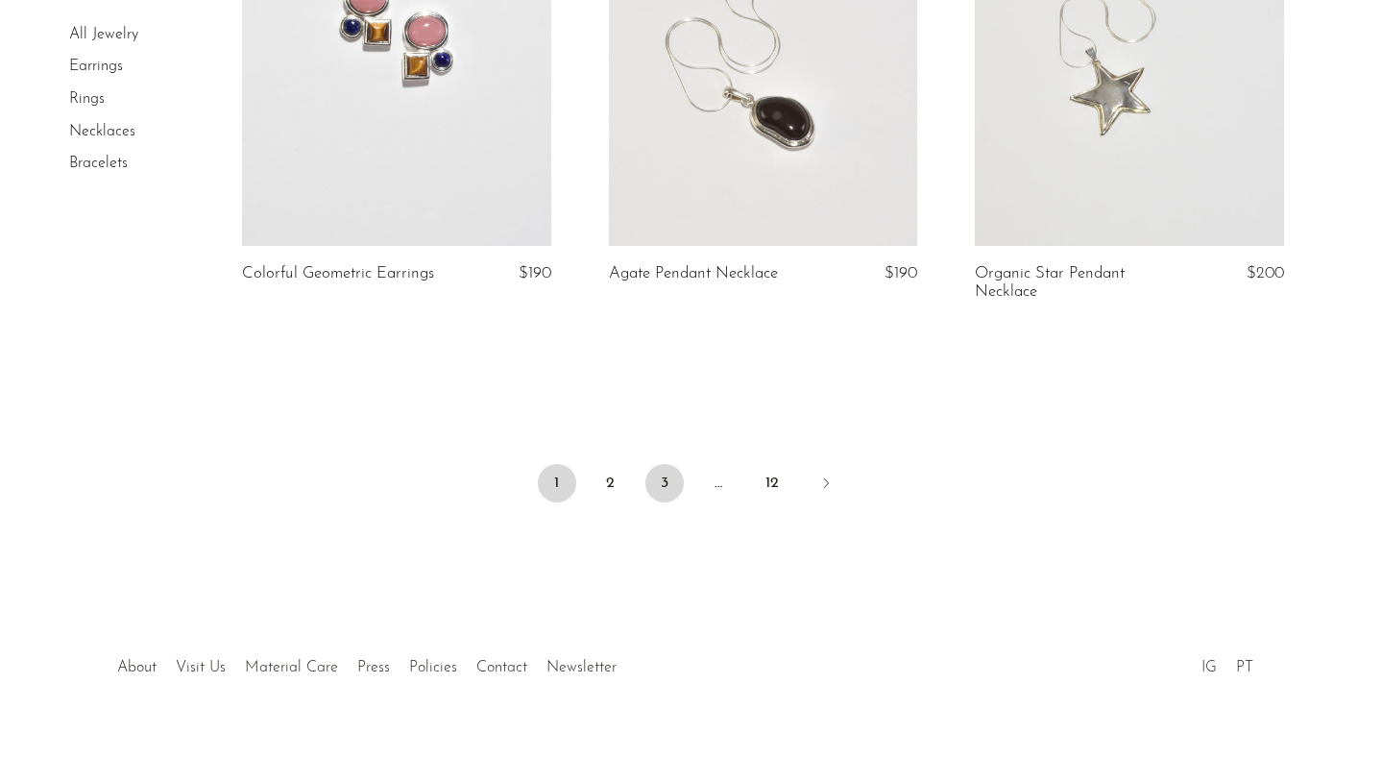
click at [665, 491] on link "3" at bounding box center [664, 483] width 38 height 38
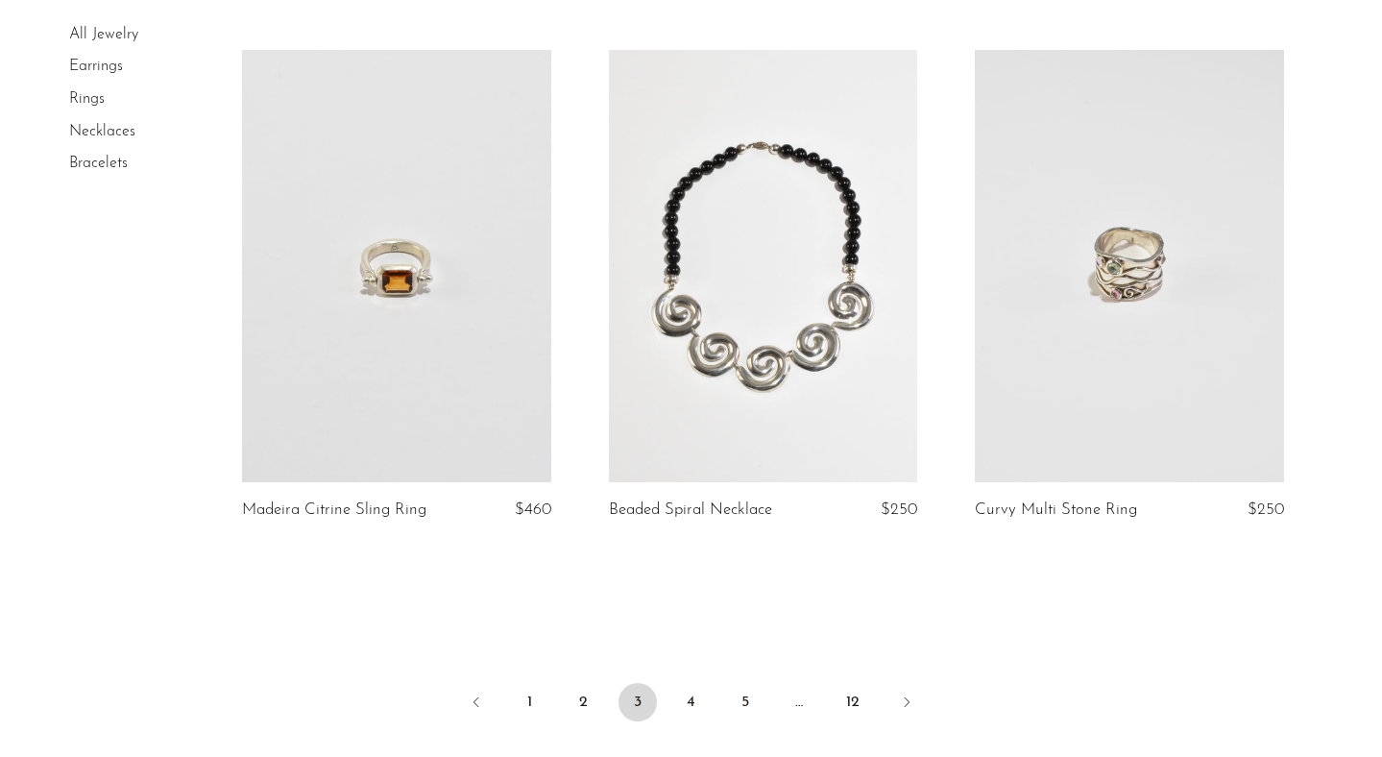
scroll to position [6133, 0]
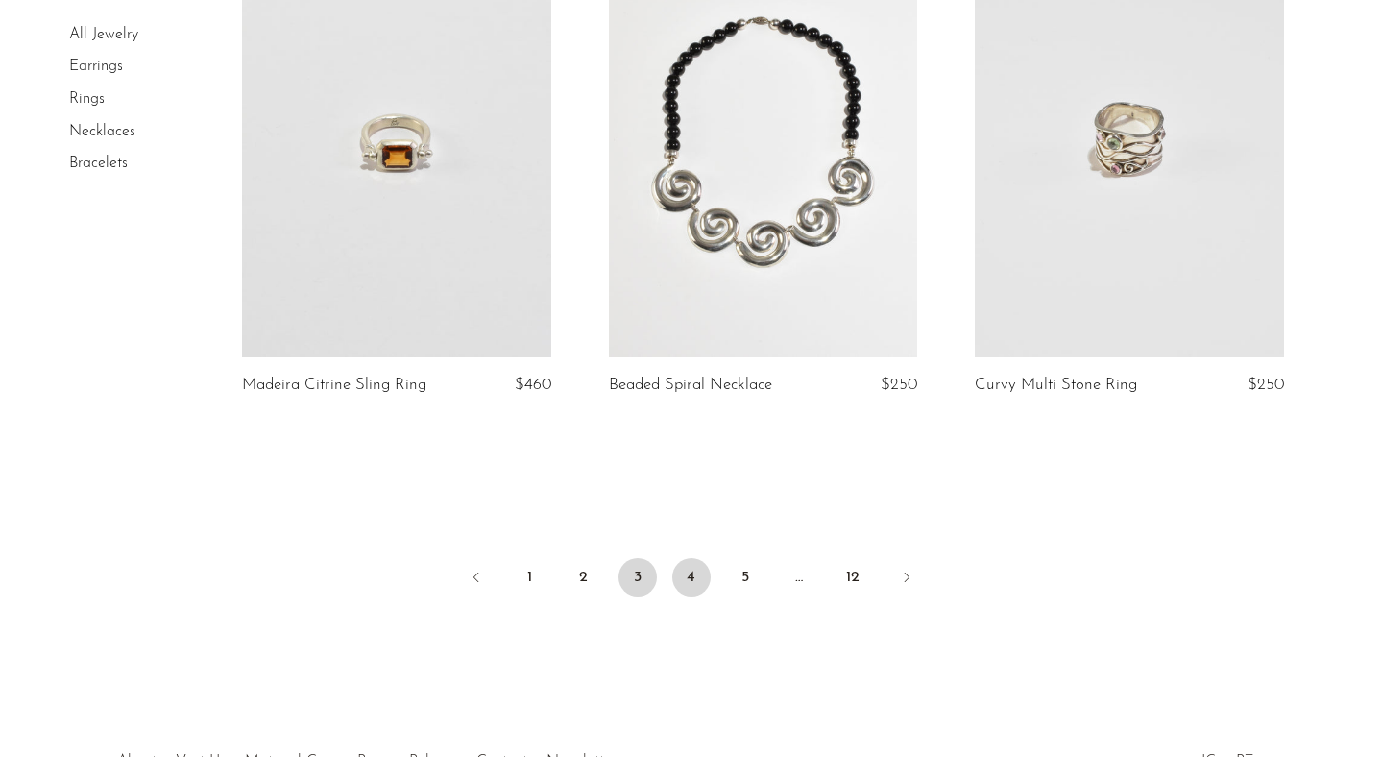
click at [697, 561] on link "4" at bounding box center [691, 577] width 38 height 38
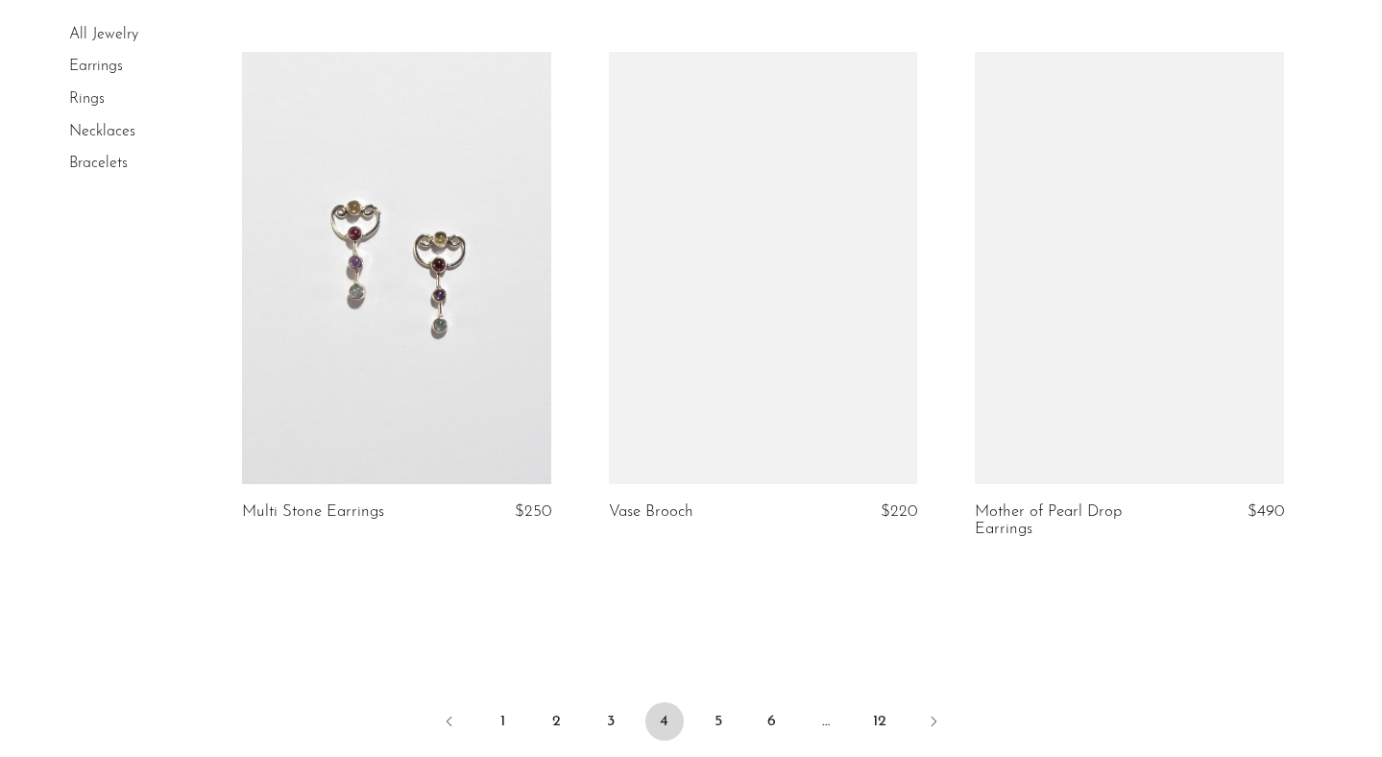
scroll to position [5981, 0]
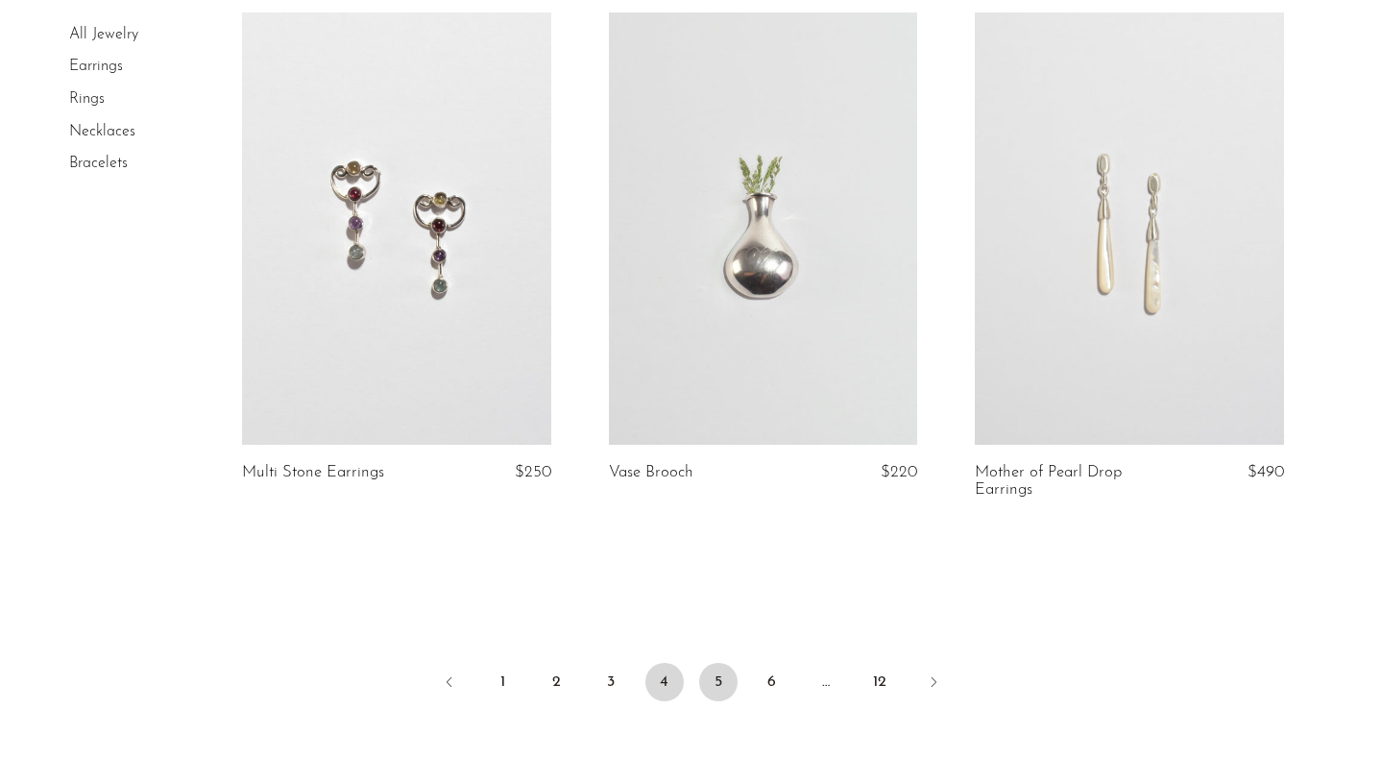
click at [714, 663] on link "5" at bounding box center [718, 682] width 38 height 38
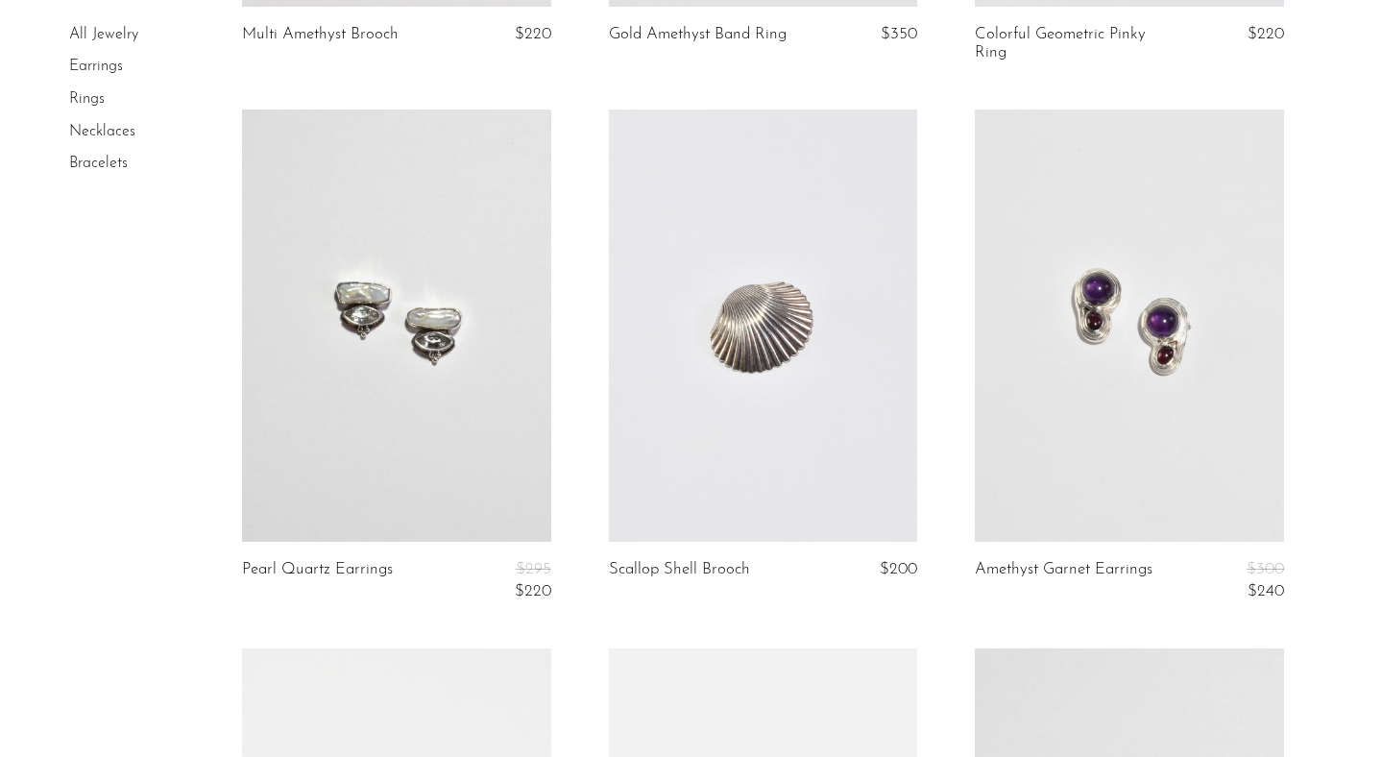
scroll to position [614, 0]
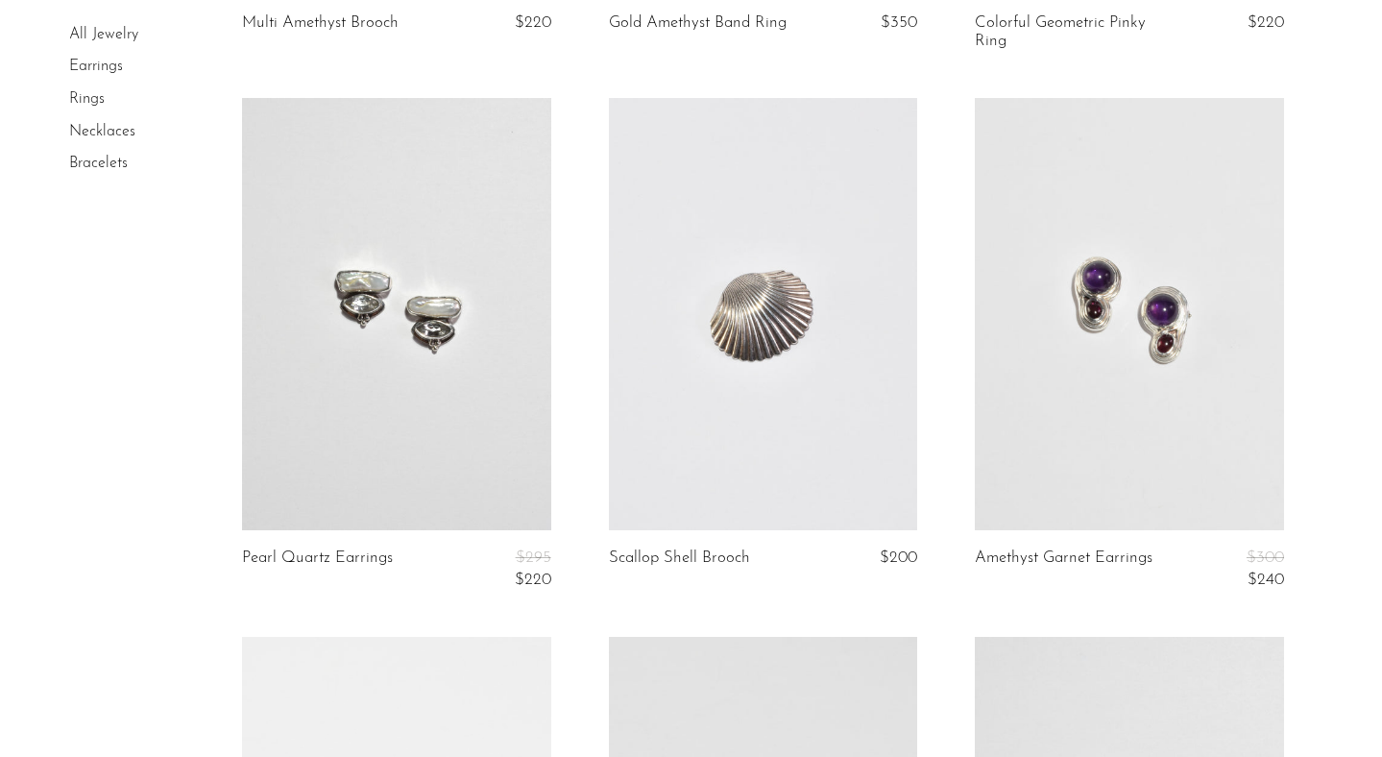
click at [766, 445] on link at bounding box center [763, 314] width 309 height 432
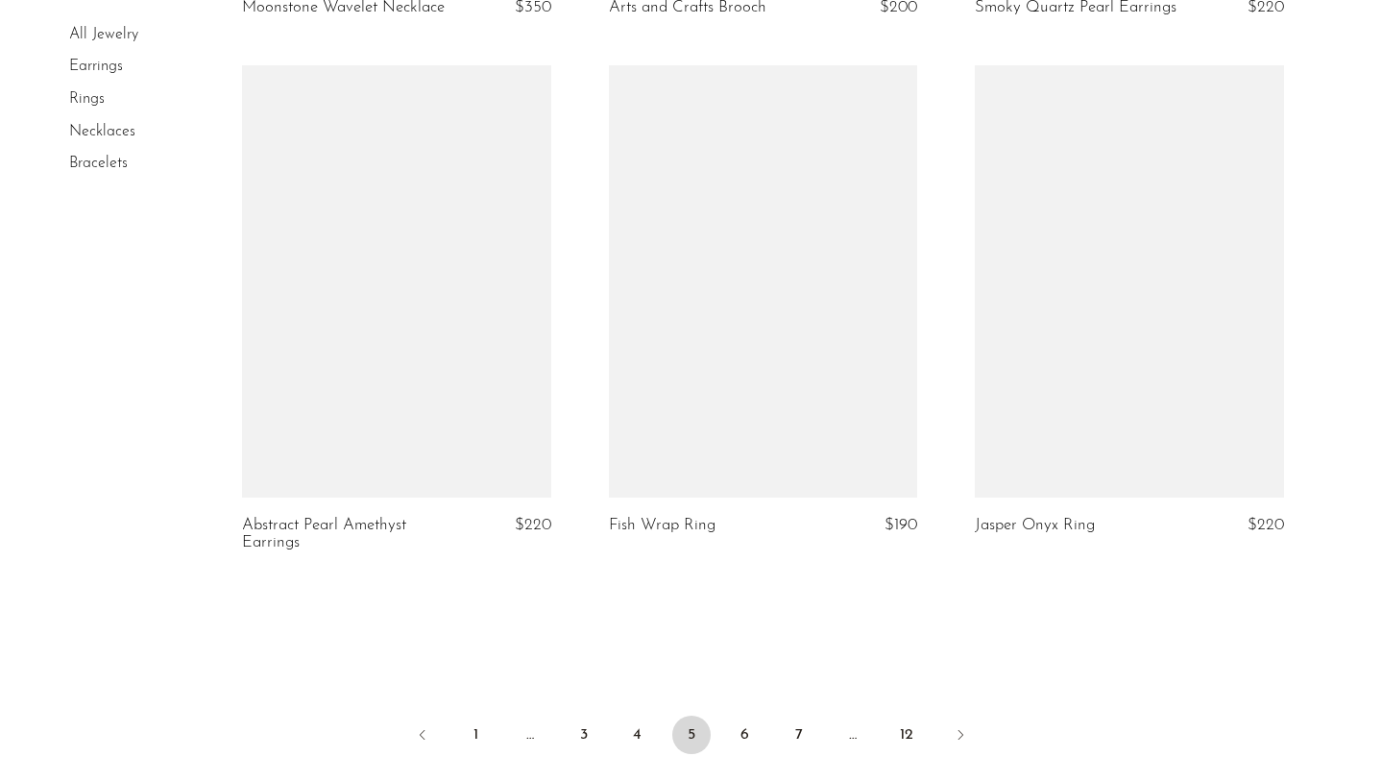
scroll to position [5981, 0]
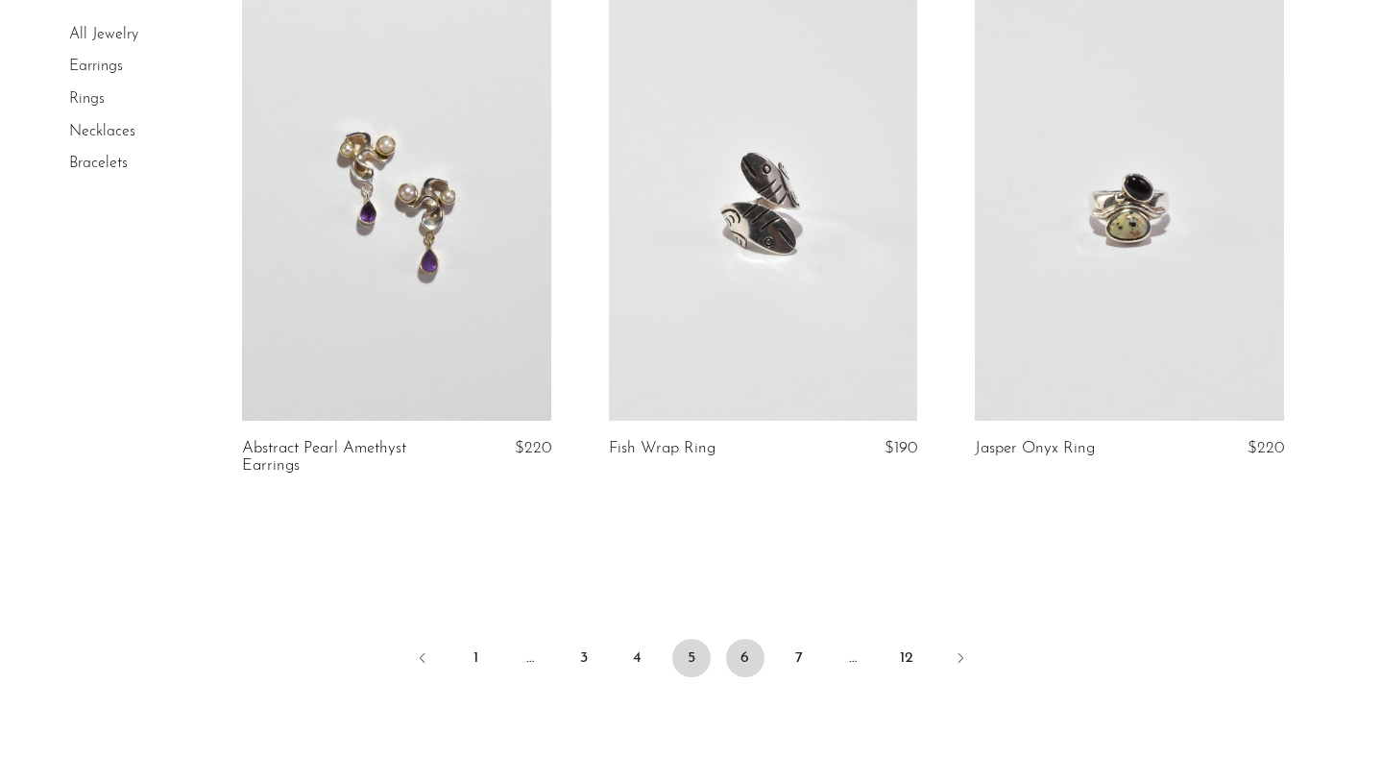
click at [742, 665] on link "6" at bounding box center [745, 658] width 38 height 38
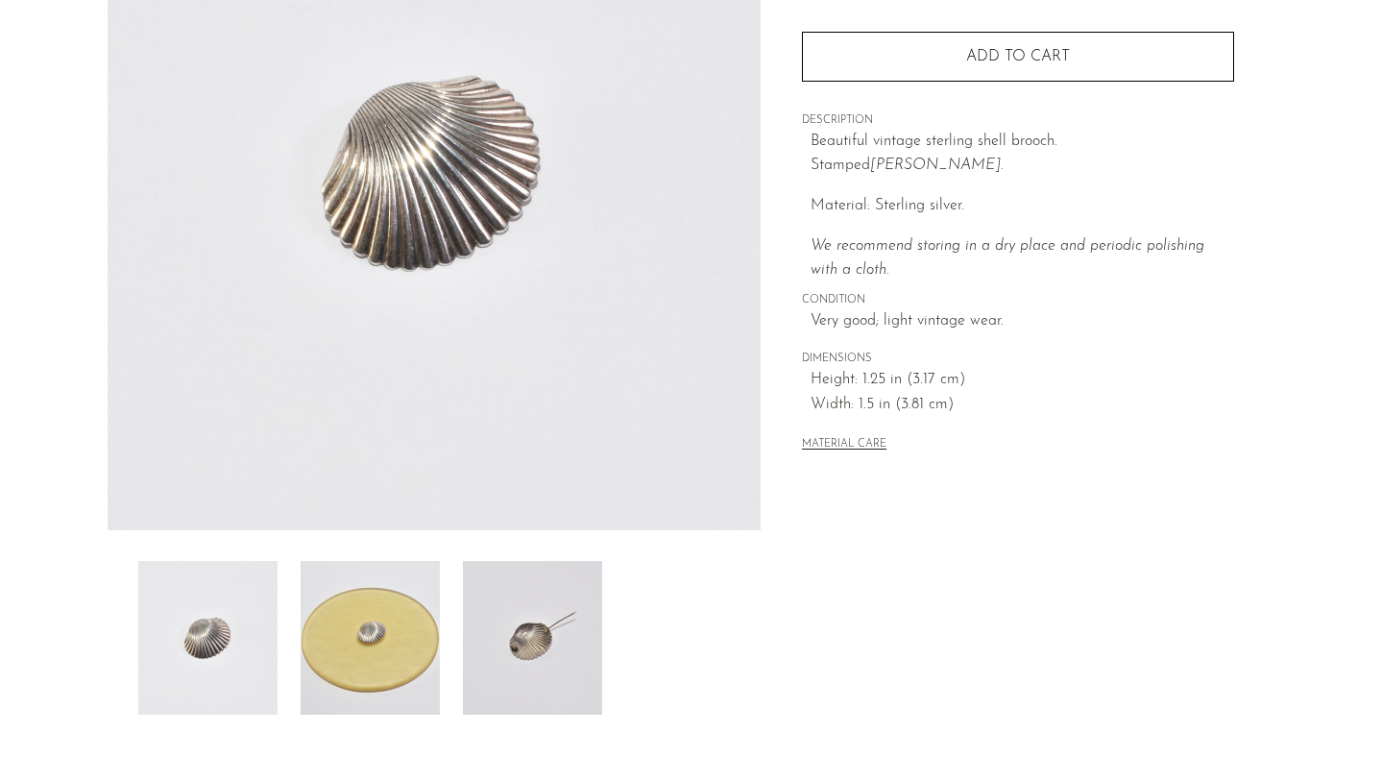
scroll to position [362, 0]
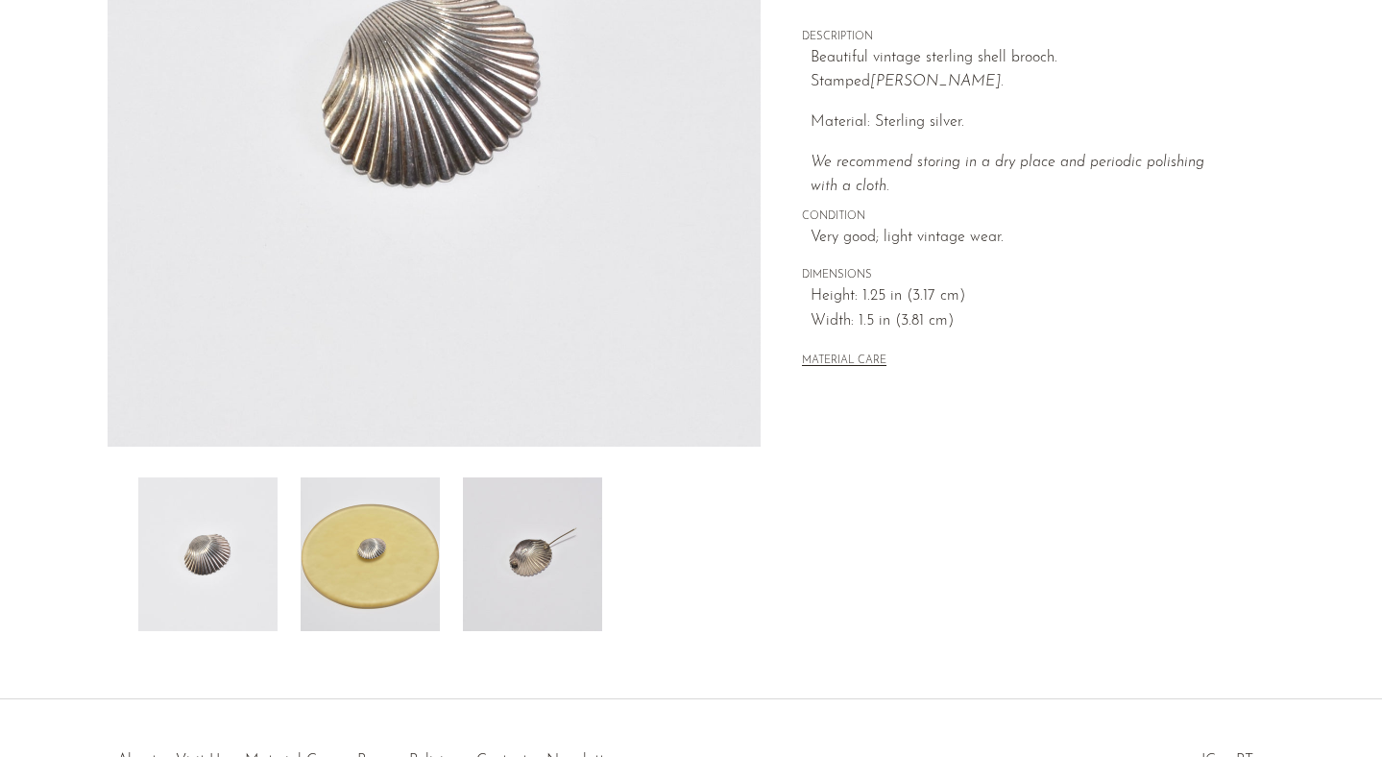
click at [521, 573] on img at bounding box center [532, 554] width 139 height 154
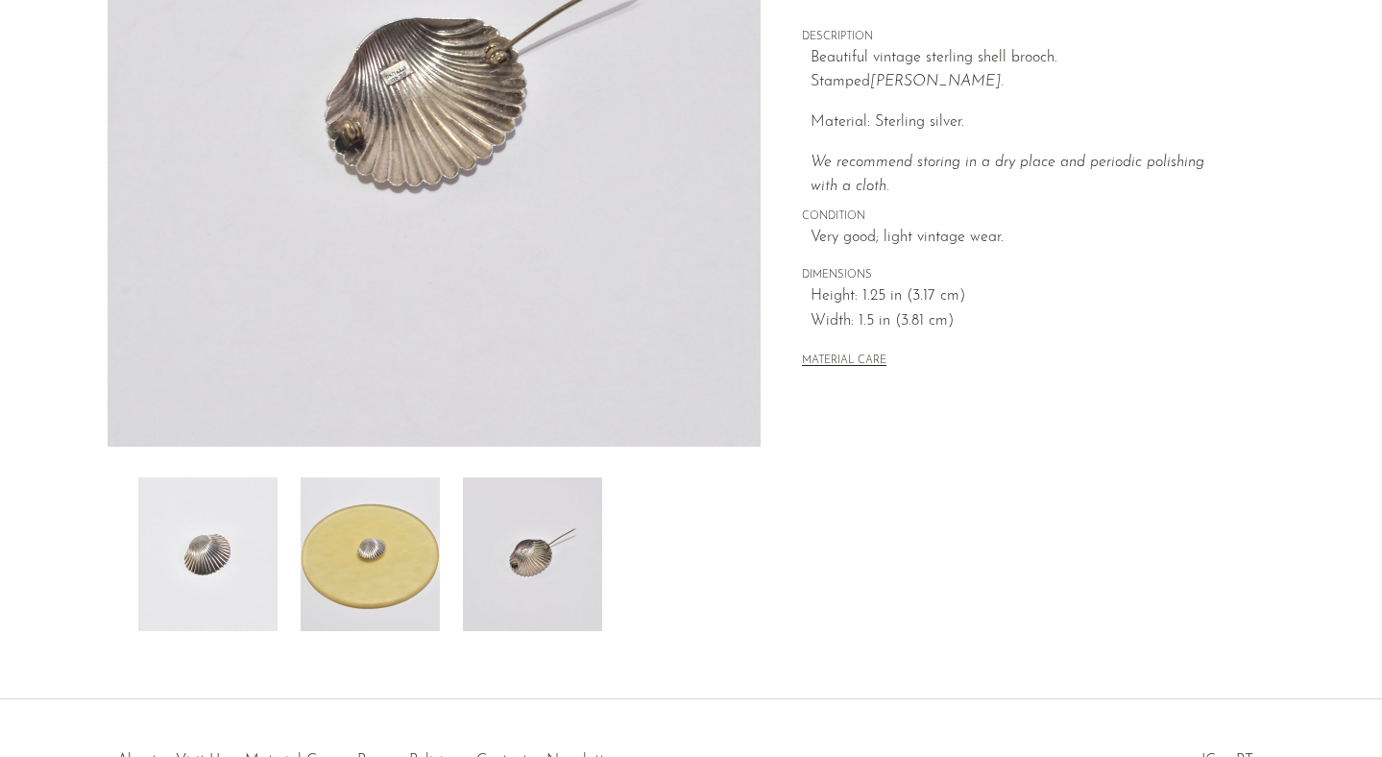
click at [420, 200] on img at bounding box center [435, 86] width 654 height 720
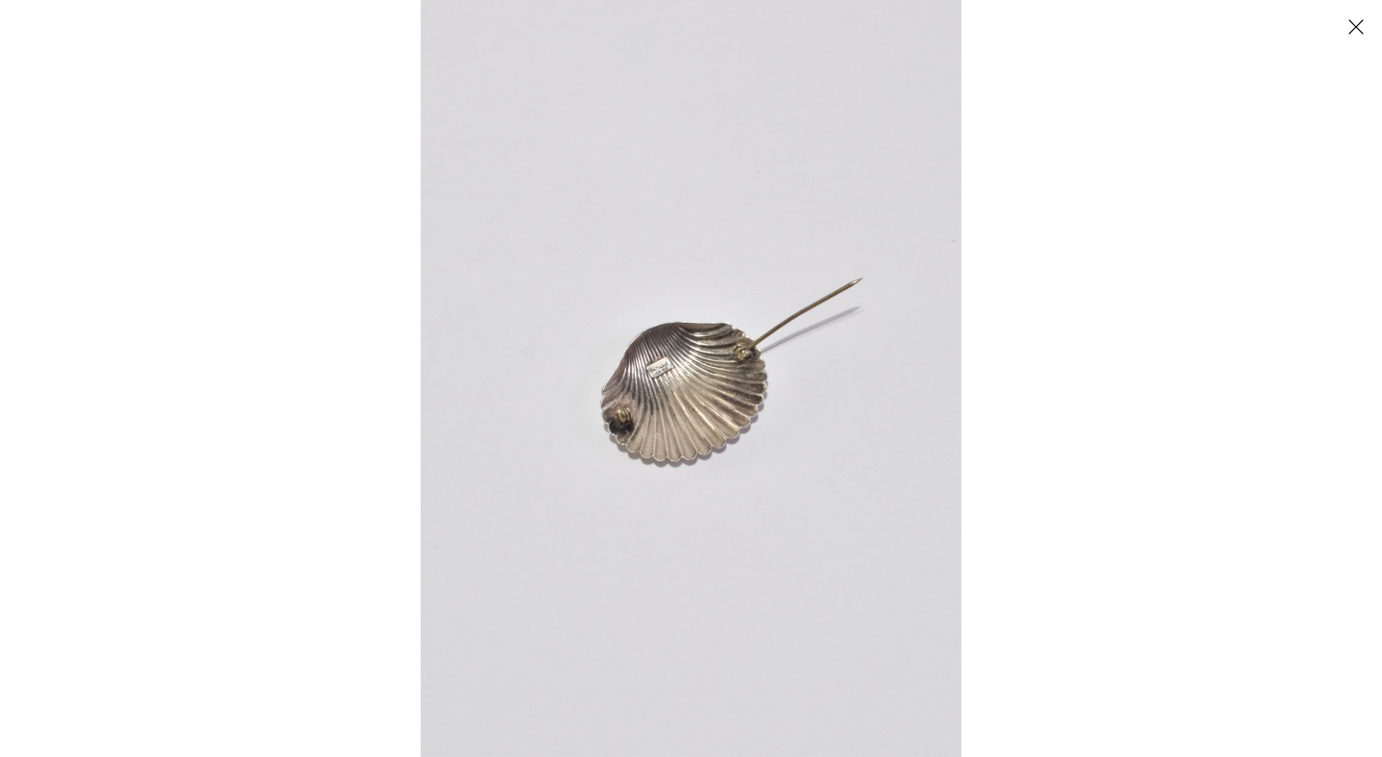
click at [639, 377] on img at bounding box center [691, 378] width 541 height 757
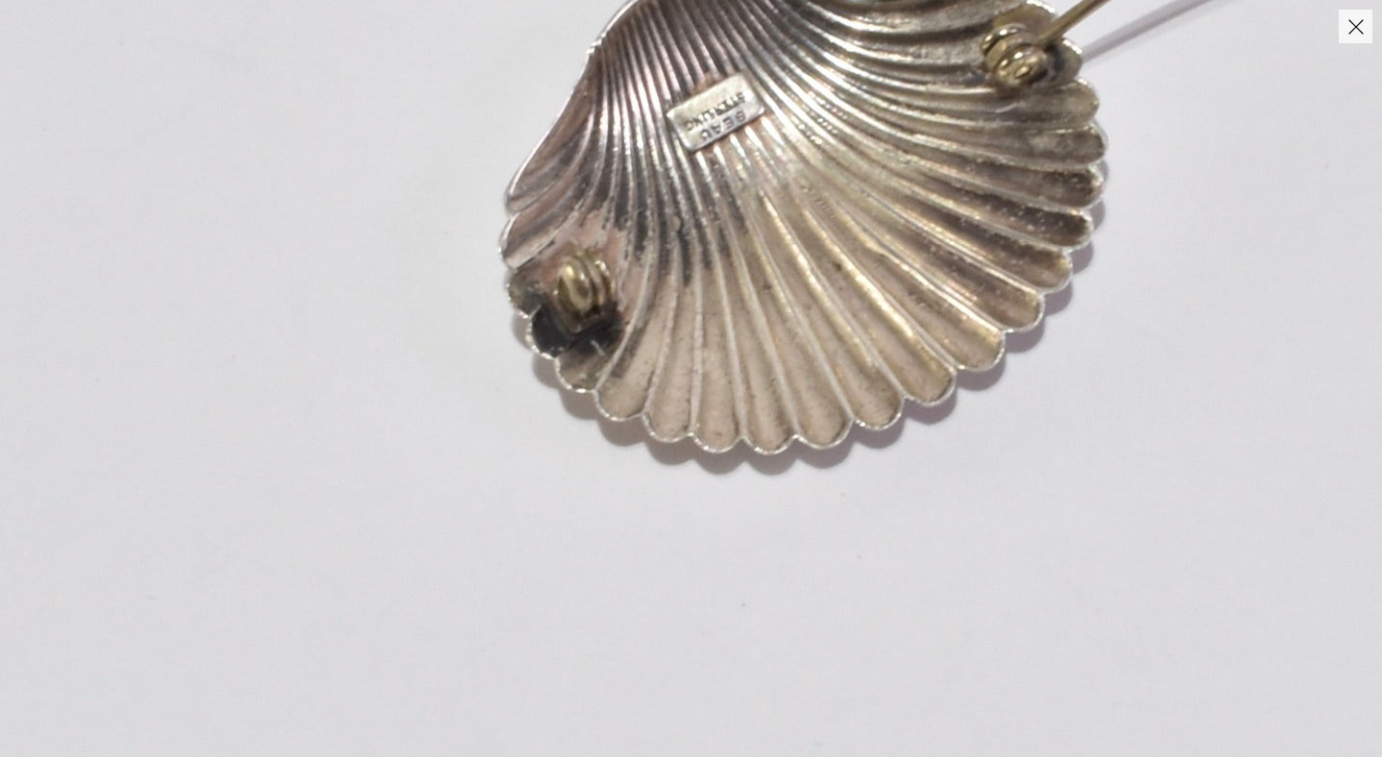
click at [1361, 30] on button "Close" at bounding box center [1356, 27] width 34 height 34
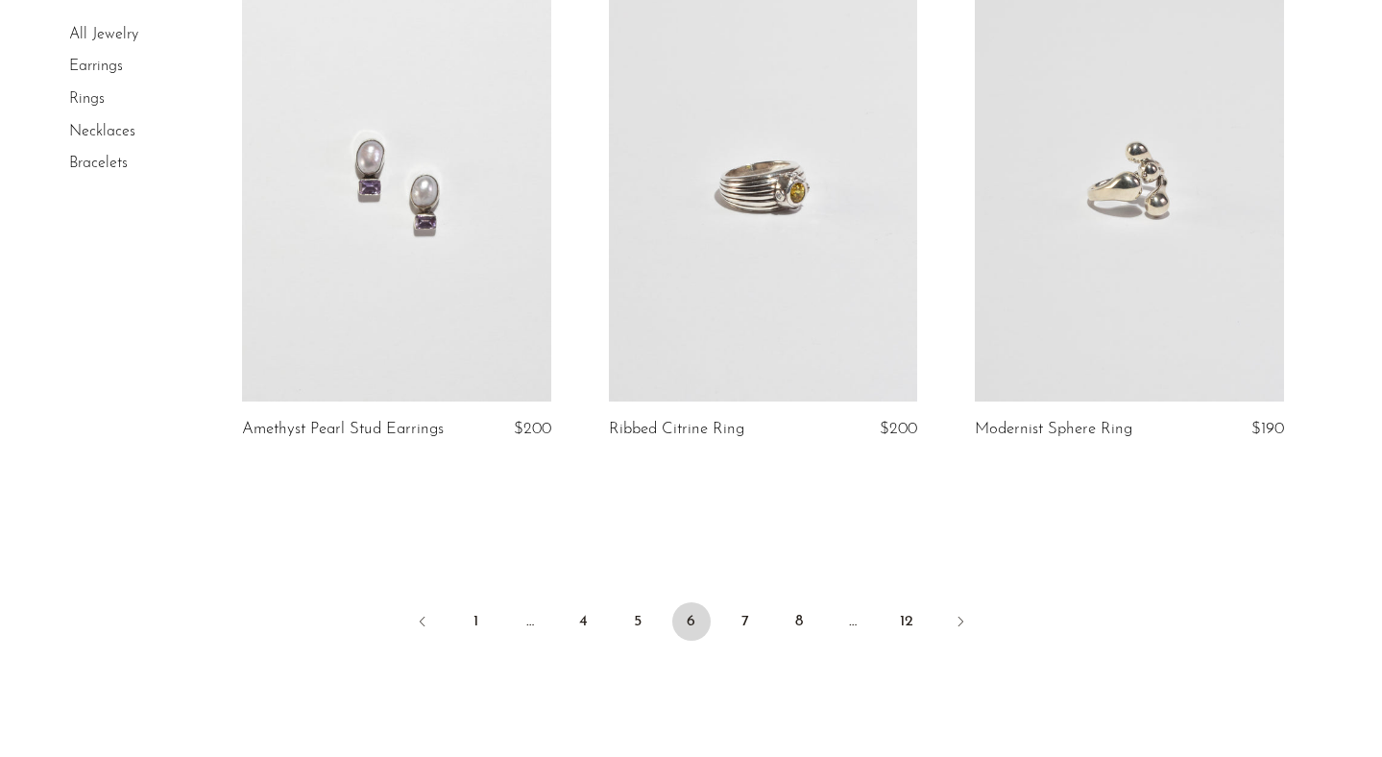
scroll to position [6053, 0]
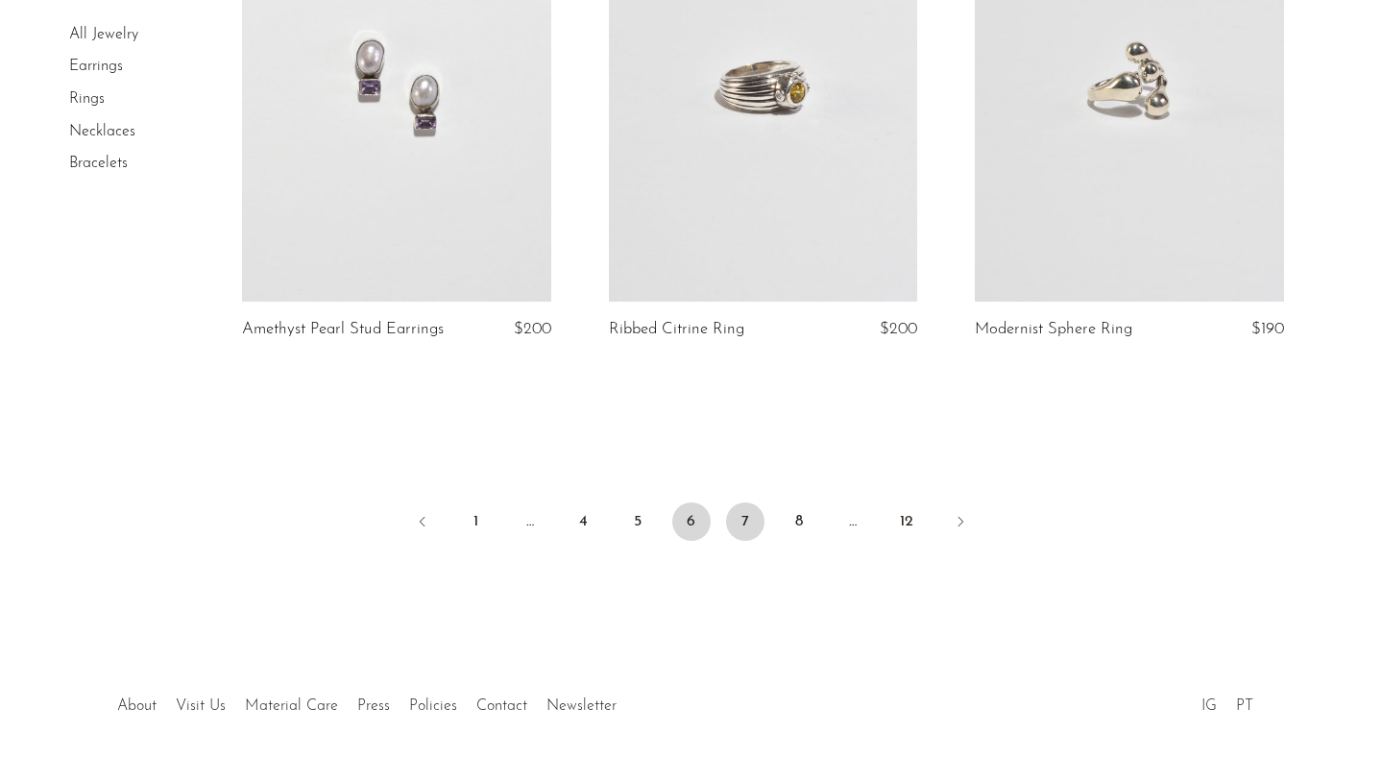
click at [737, 512] on link "7" at bounding box center [745, 521] width 38 height 38
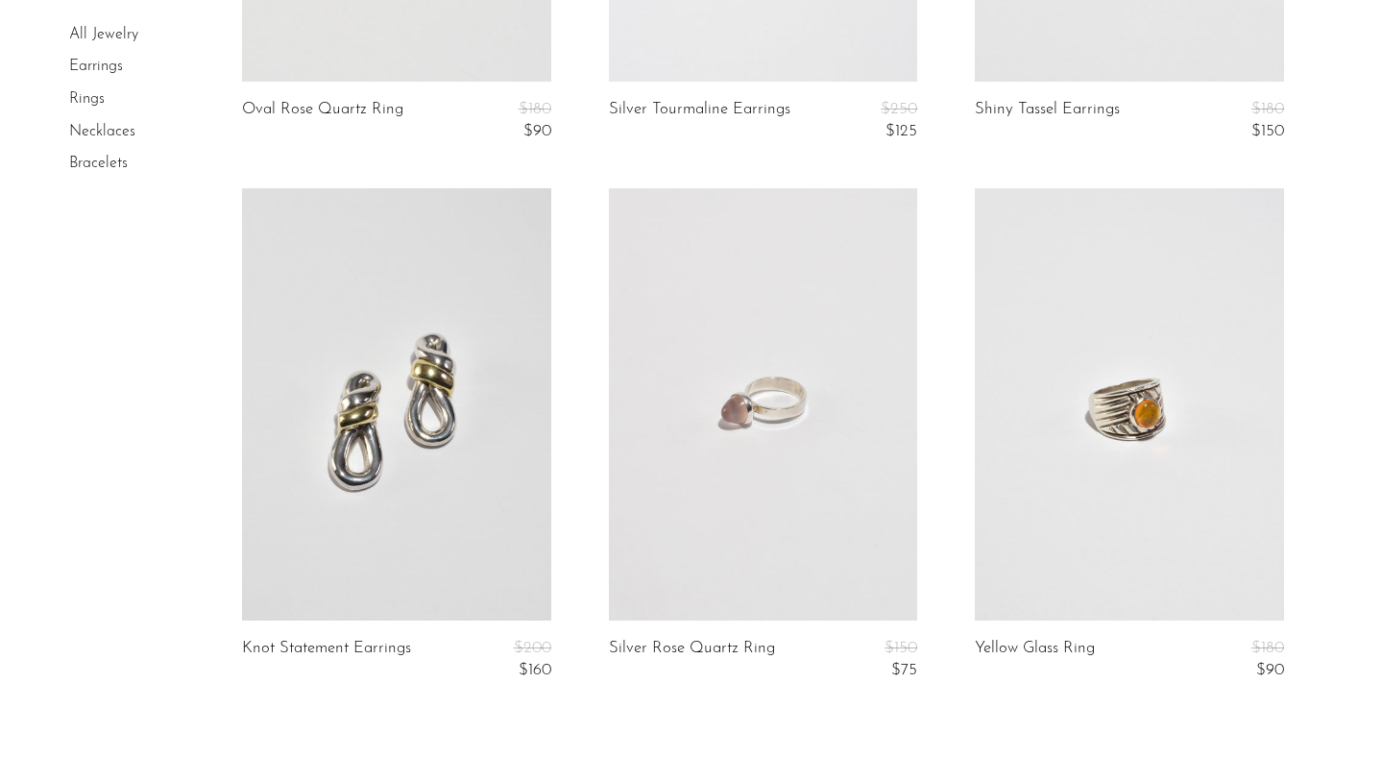
scroll to position [6027, 0]
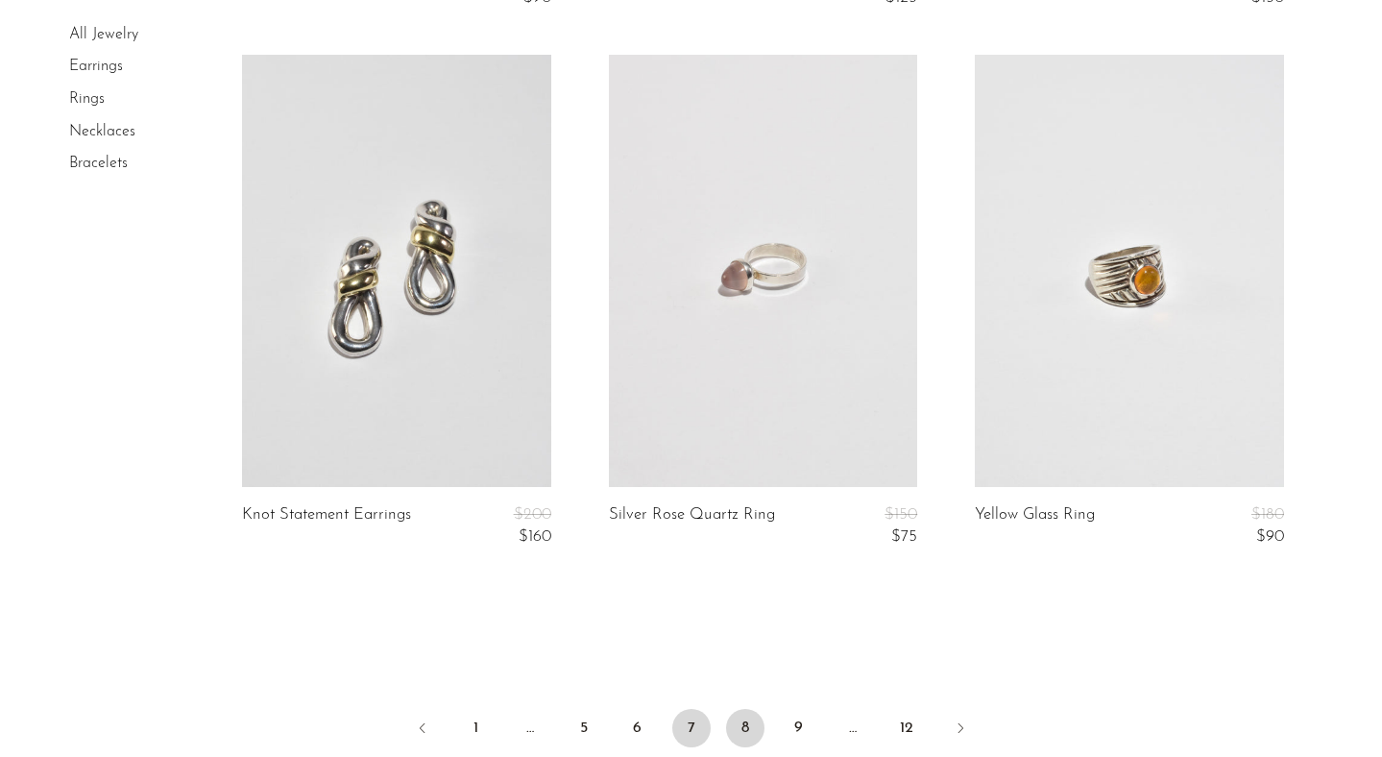
click at [742, 729] on link "8" at bounding box center [745, 728] width 38 height 38
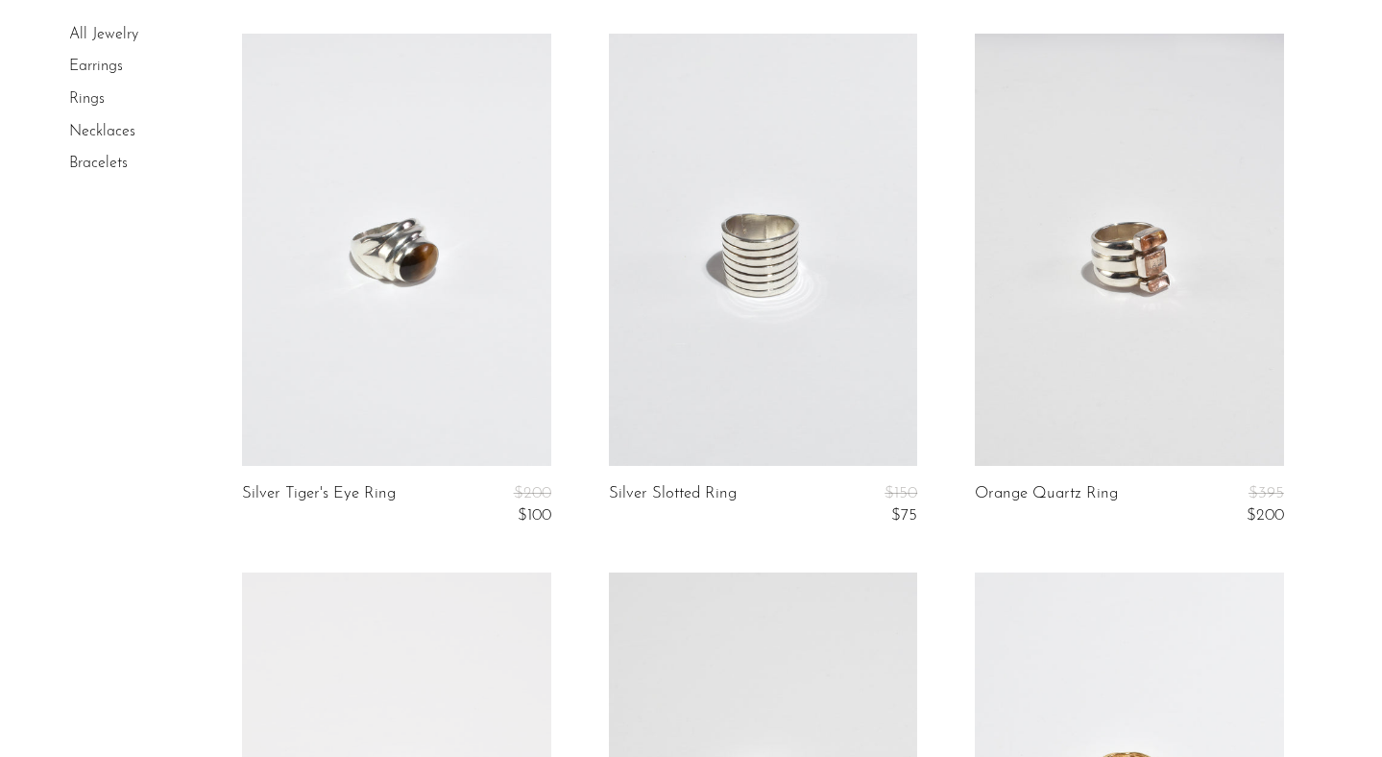
scroll to position [1327, 0]
